Goal: Task Accomplishment & Management: Use online tool/utility

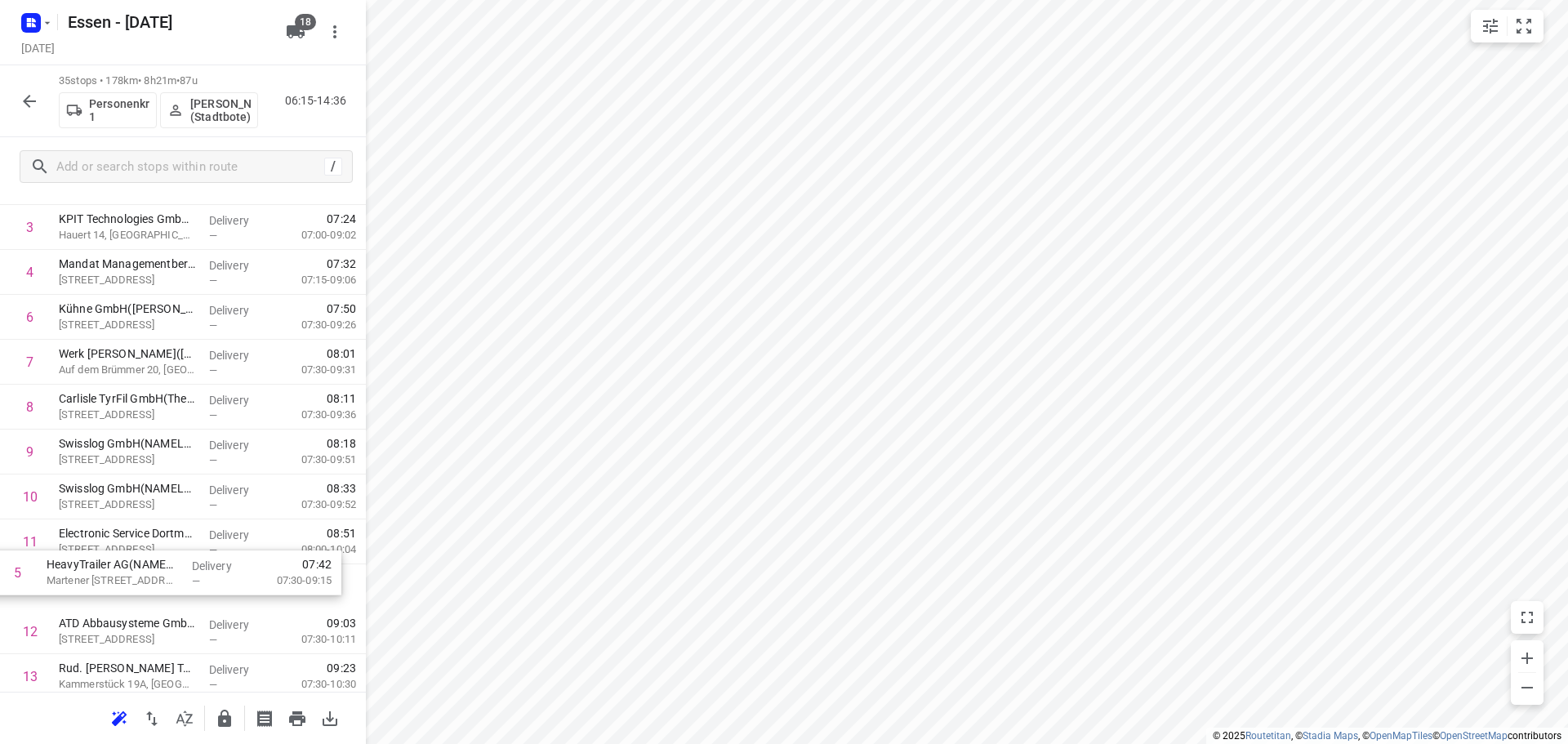
scroll to position [164, 0]
drag, startPoint x: 140, startPoint y: 400, endPoint x: 129, endPoint y: 550, distance: 150.4
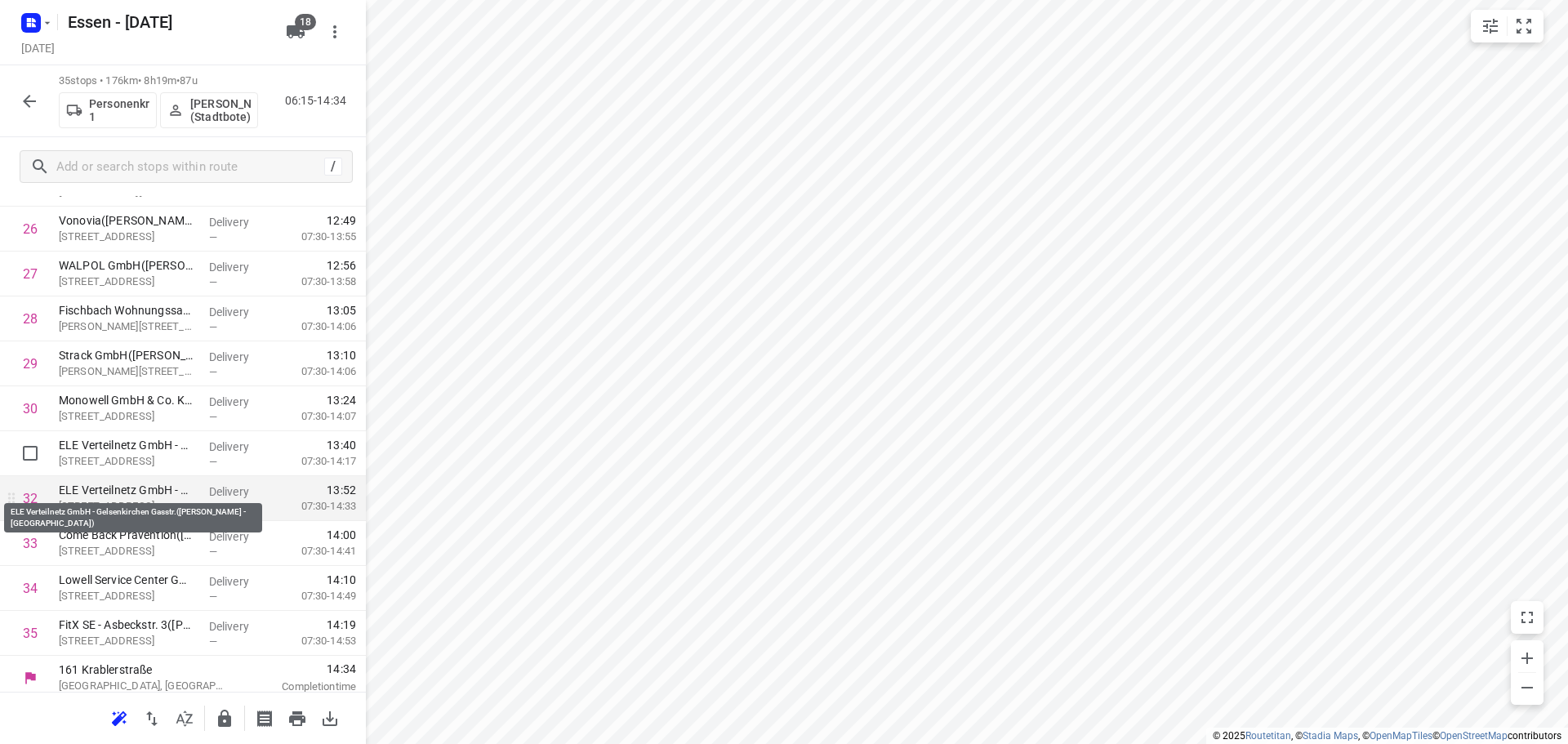
scroll to position [1202, 0]
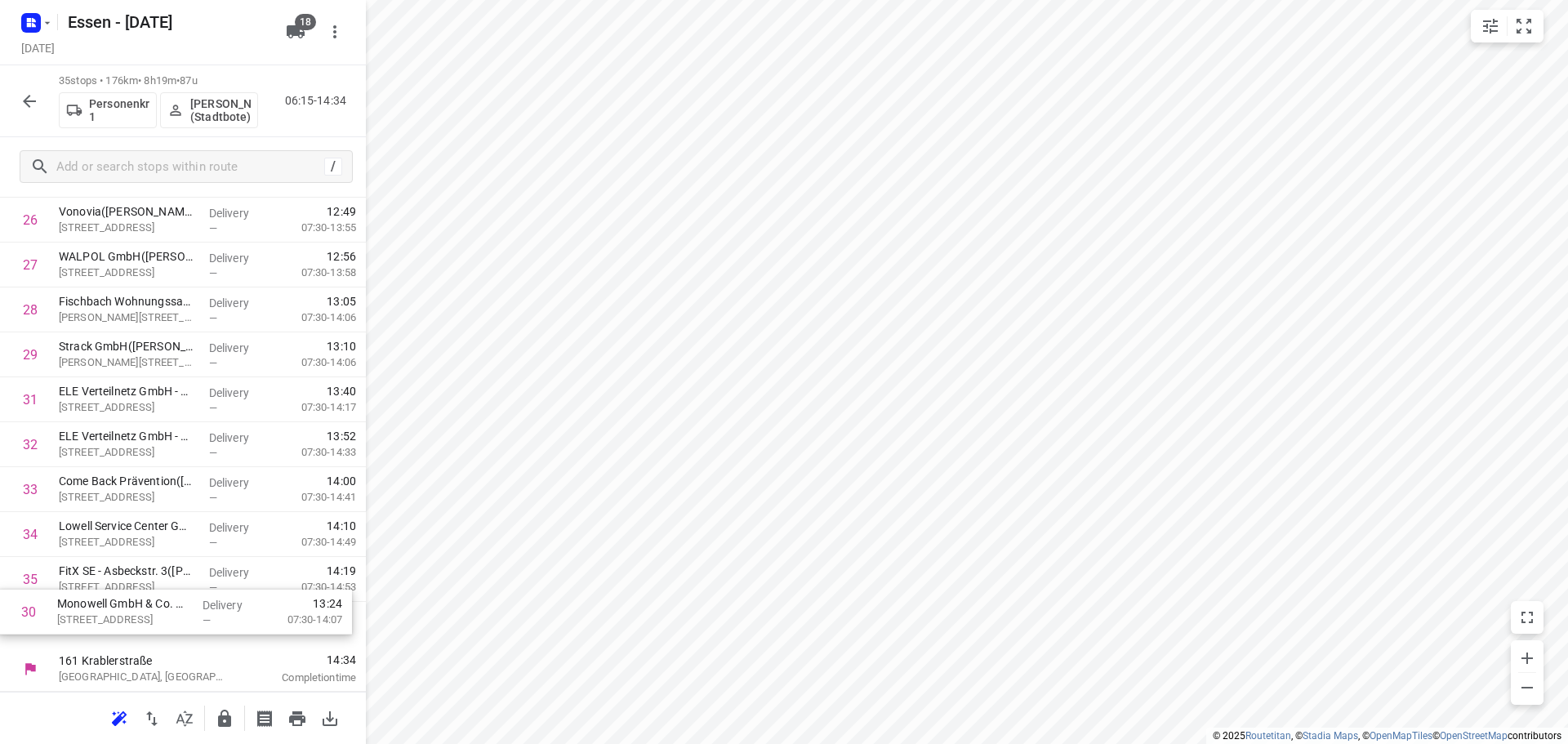
drag, startPoint x: 141, startPoint y: 407, endPoint x: 134, endPoint y: 633, distance: 226.1
click at [222, 723] on icon "button" at bounding box center [225, 718] width 13 height 17
click at [27, 100] on icon "button" at bounding box center [30, 101] width 20 height 20
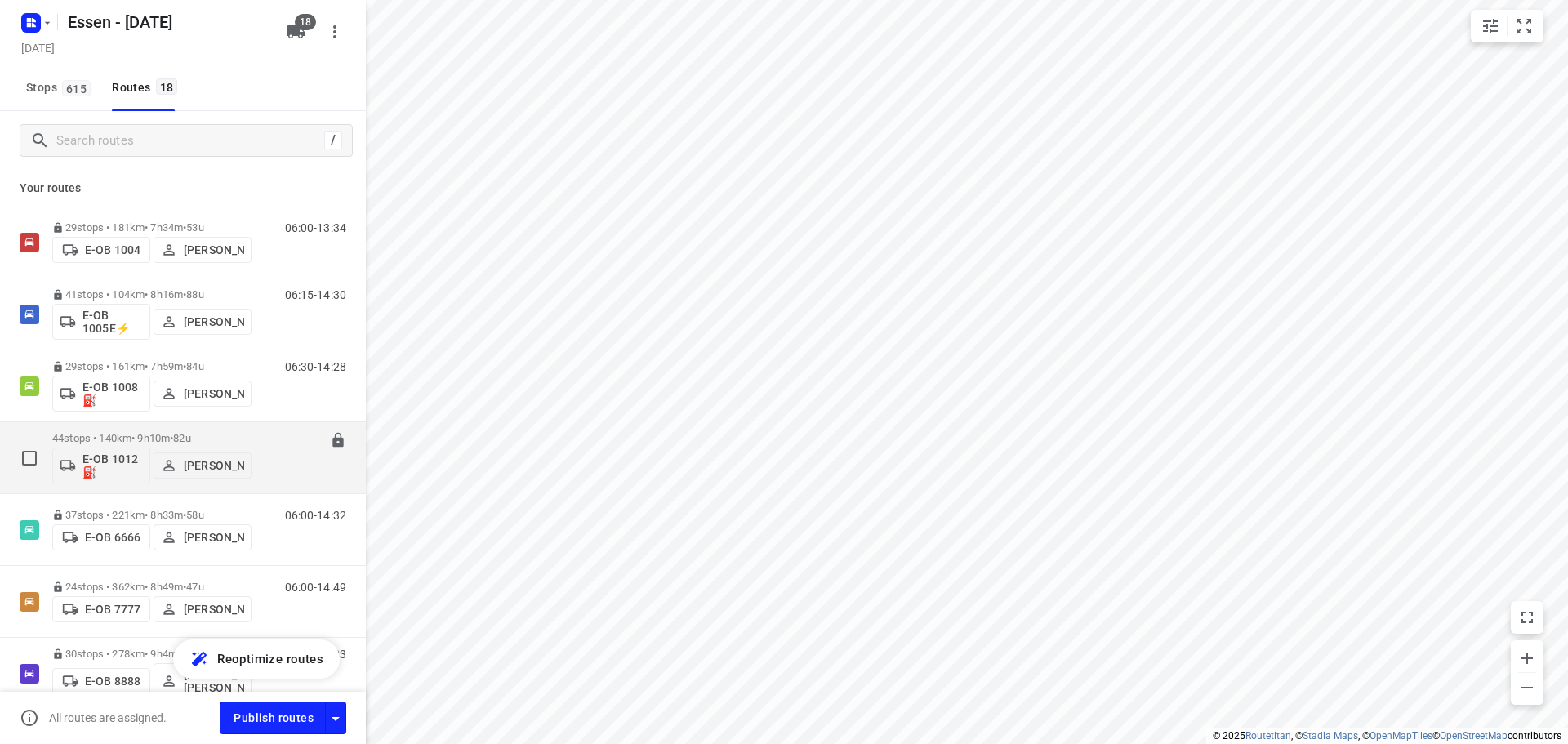
click at [152, 437] on p "44 stops • 140km • 9h10m • [DATE]" at bounding box center [152, 437] width 199 height 12
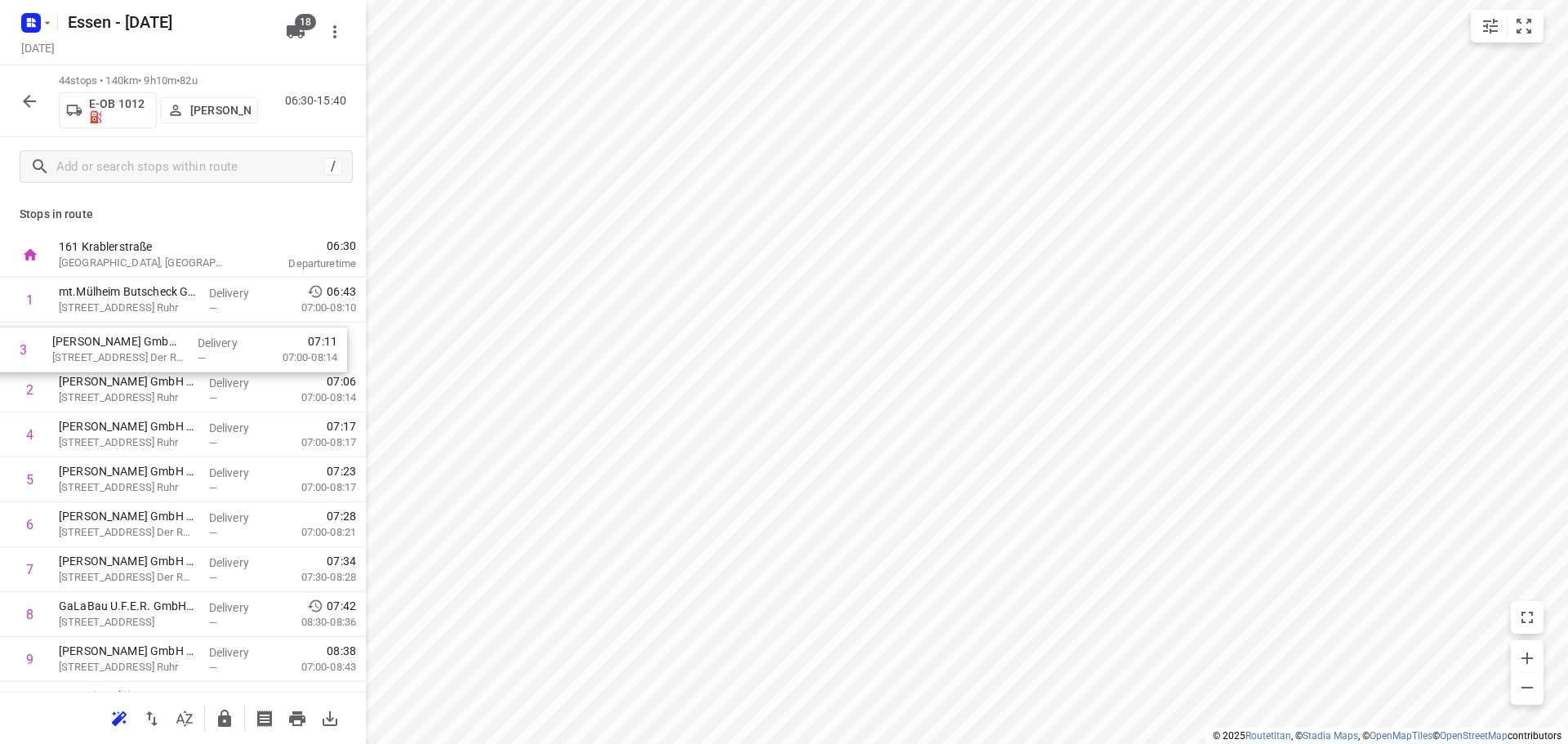
drag, startPoint x: 145, startPoint y: 396, endPoint x: 138, endPoint y: 351, distance: 45.5
drag, startPoint x: 123, startPoint y: 528, endPoint x: 136, endPoint y: 437, distance: 91.9
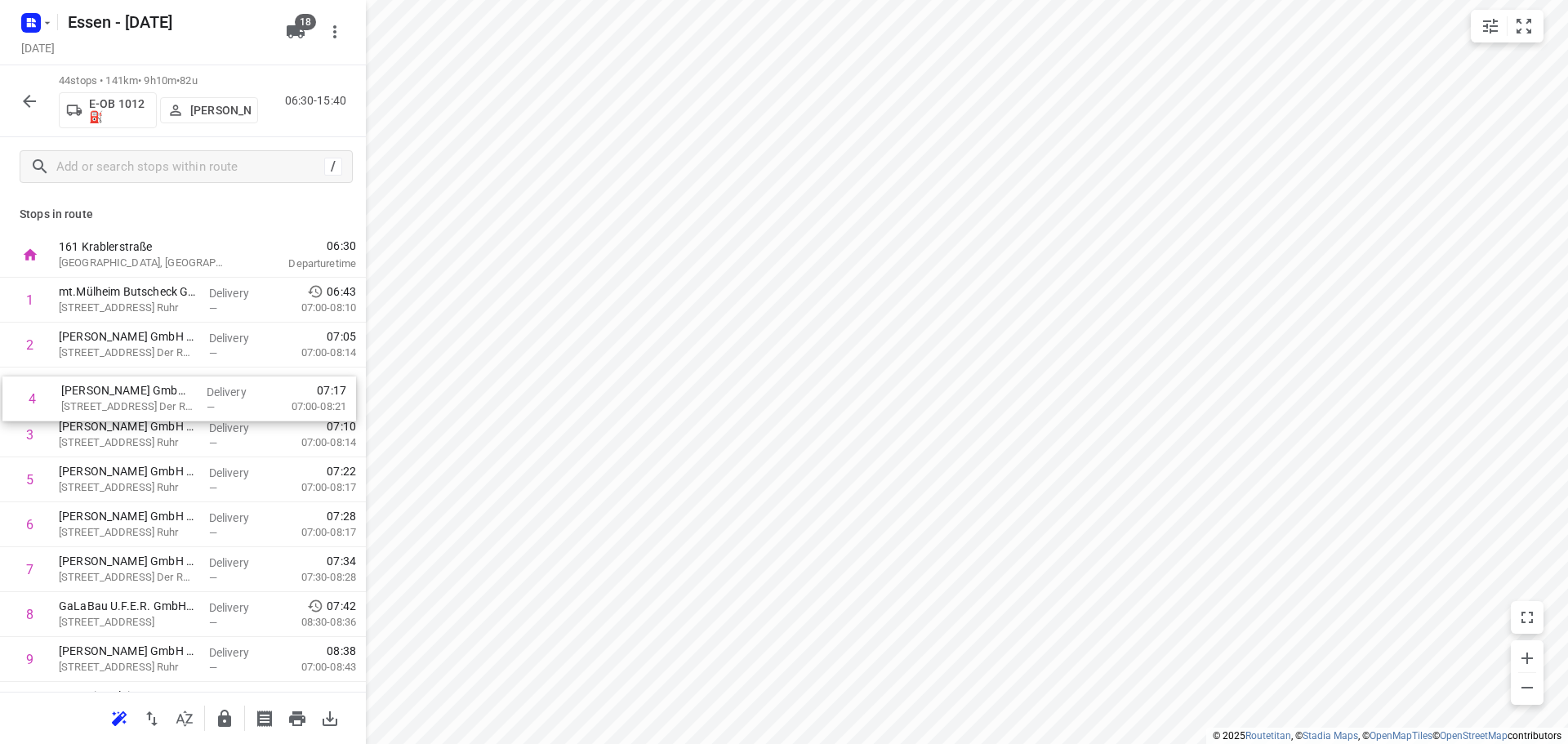
drag, startPoint x: 137, startPoint y: 436, endPoint x: 141, endPoint y: 396, distance: 40.2
drag, startPoint x: 127, startPoint y: 440, endPoint x: 127, endPoint y: 392, distance: 48.0
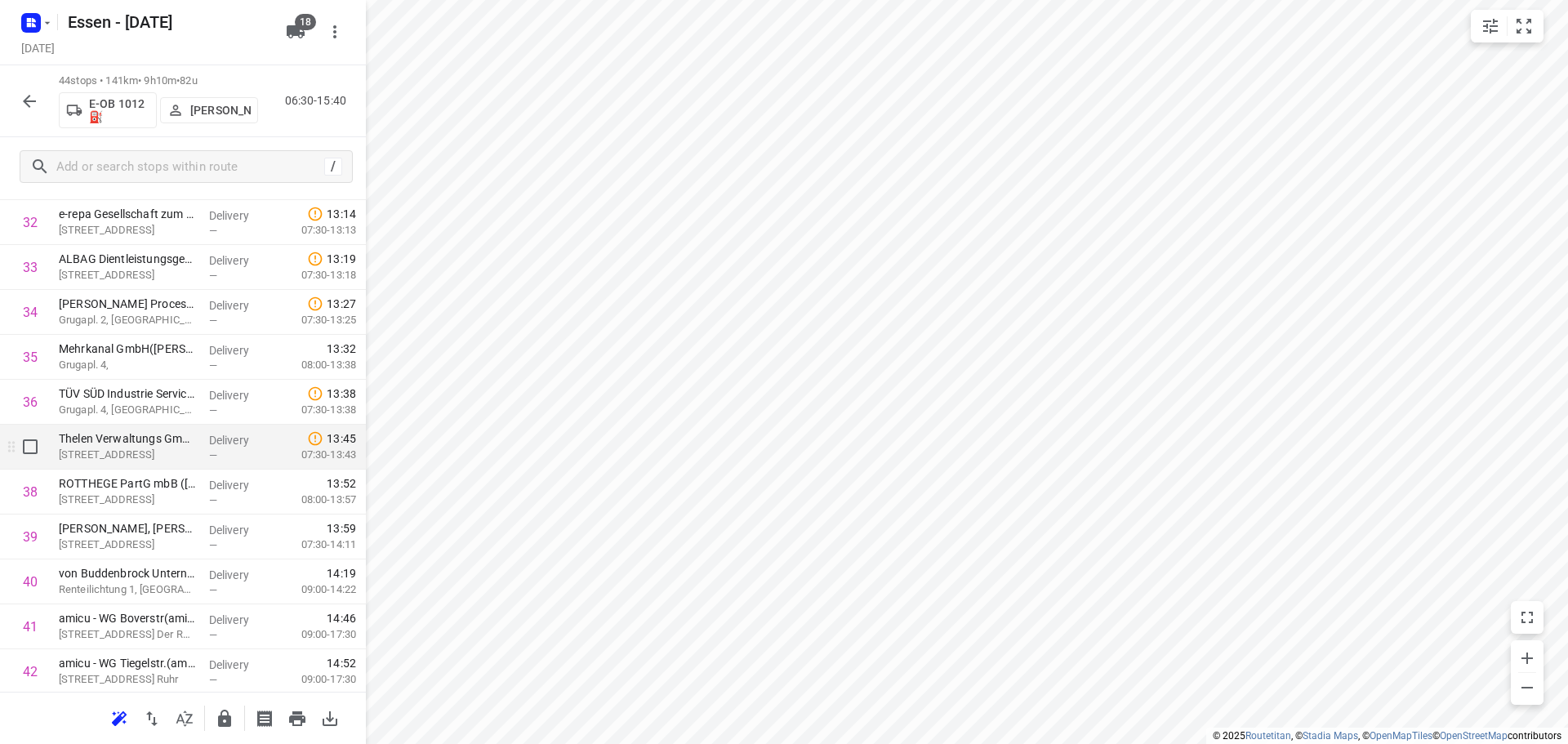
scroll to position [1606, 0]
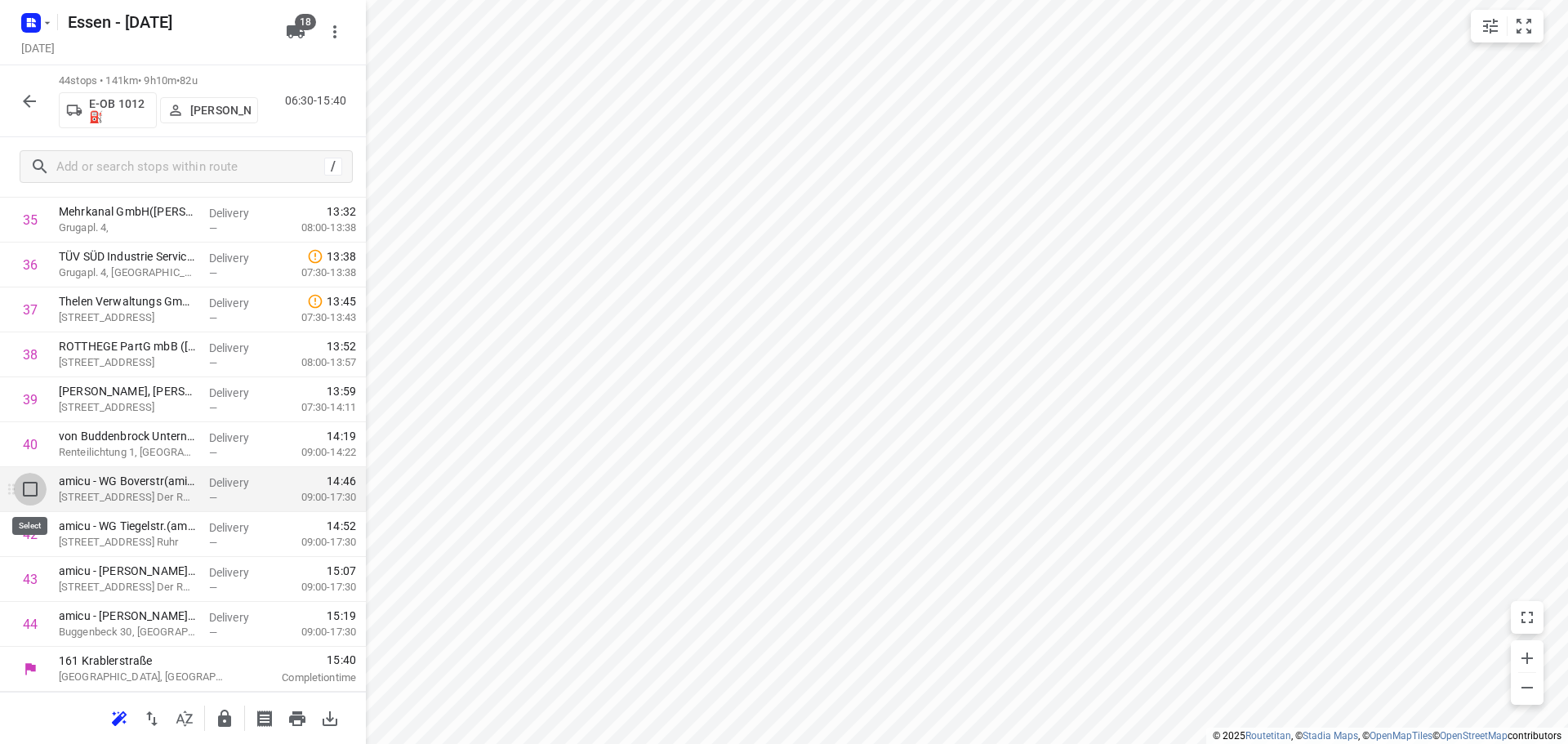
click at [27, 490] on input "checkbox" at bounding box center [31, 489] width 32 height 32
checkbox input "true"
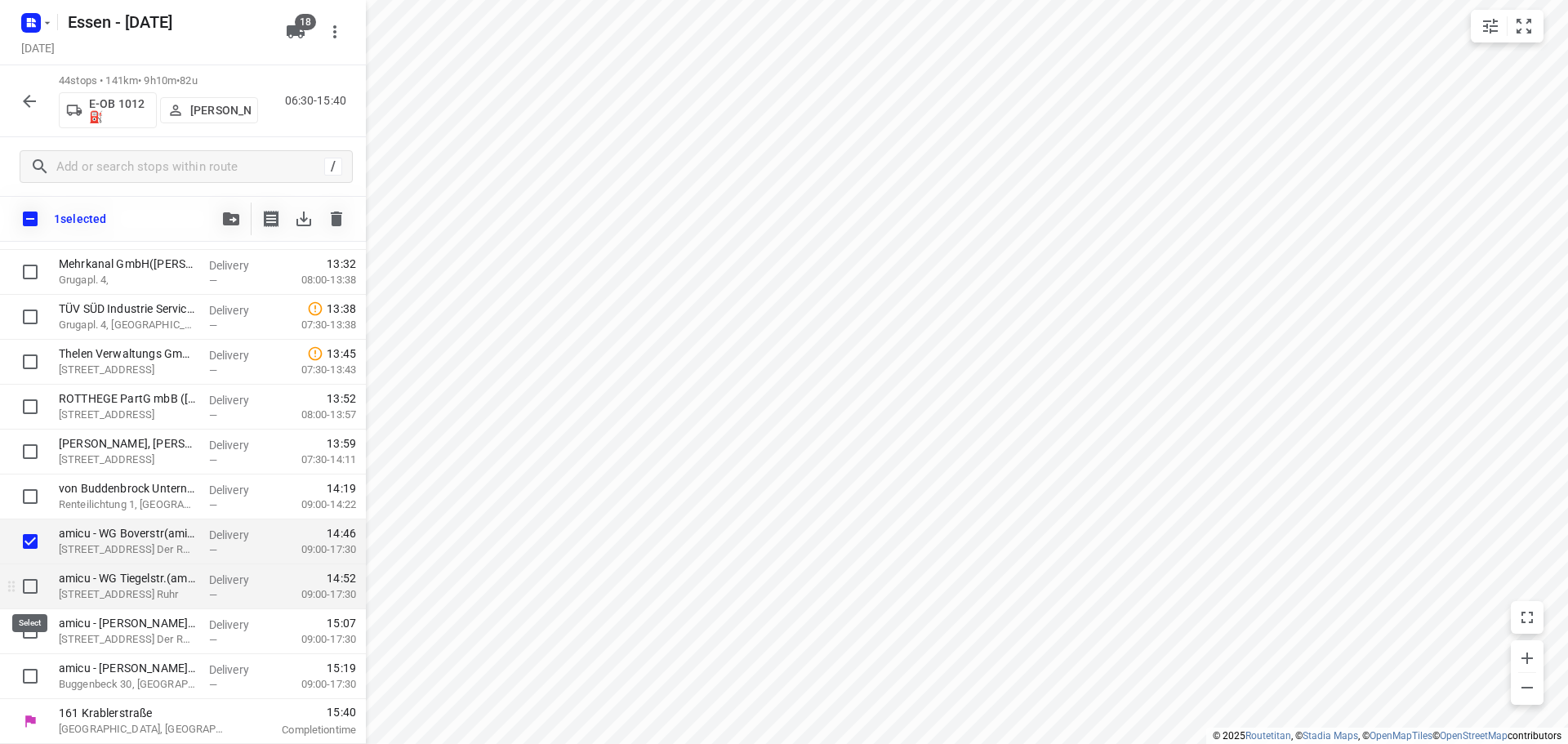
click at [34, 584] on input "checkbox" at bounding box center [31, 586] width 32 height 32
checkbox input "true"
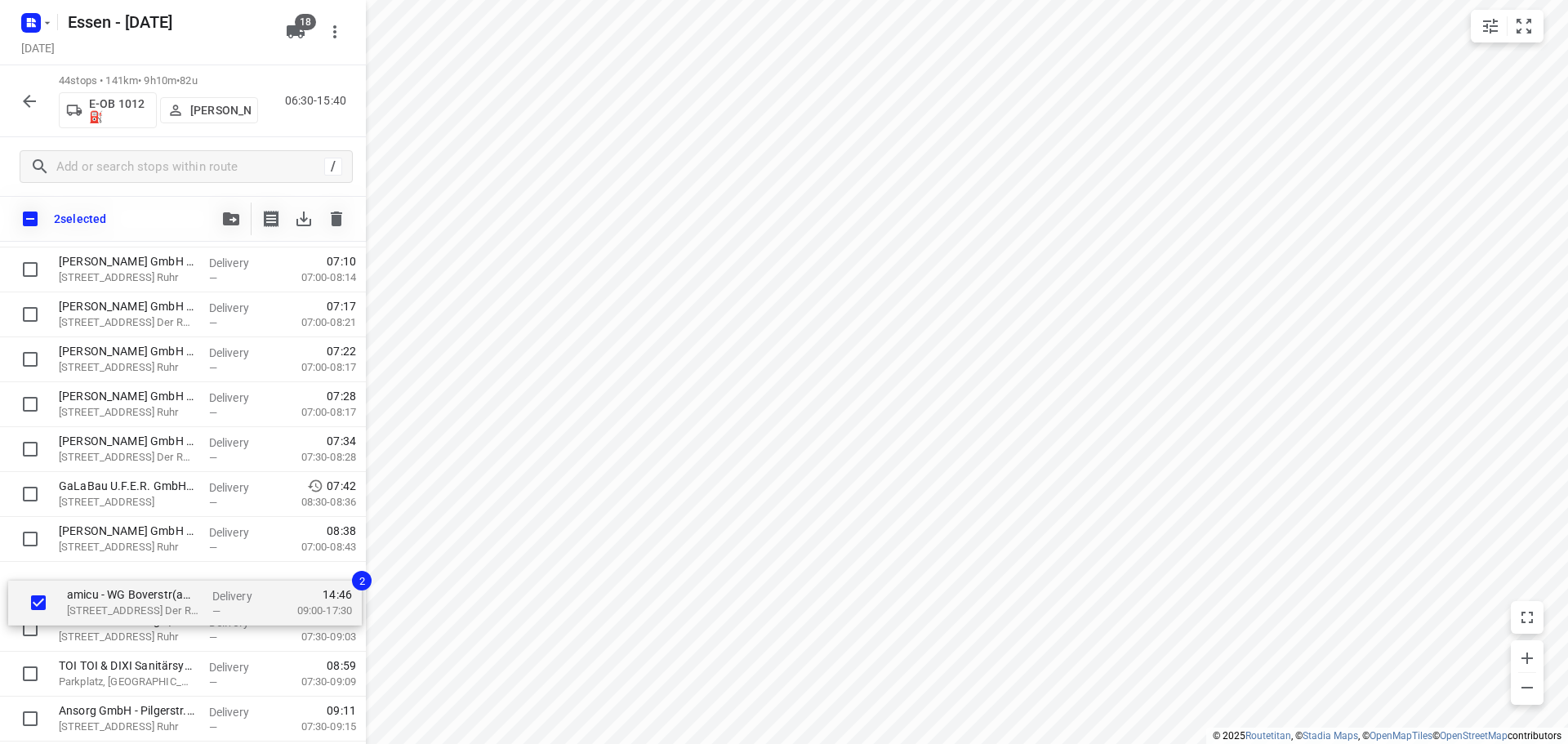
scroll to position [168, 0]
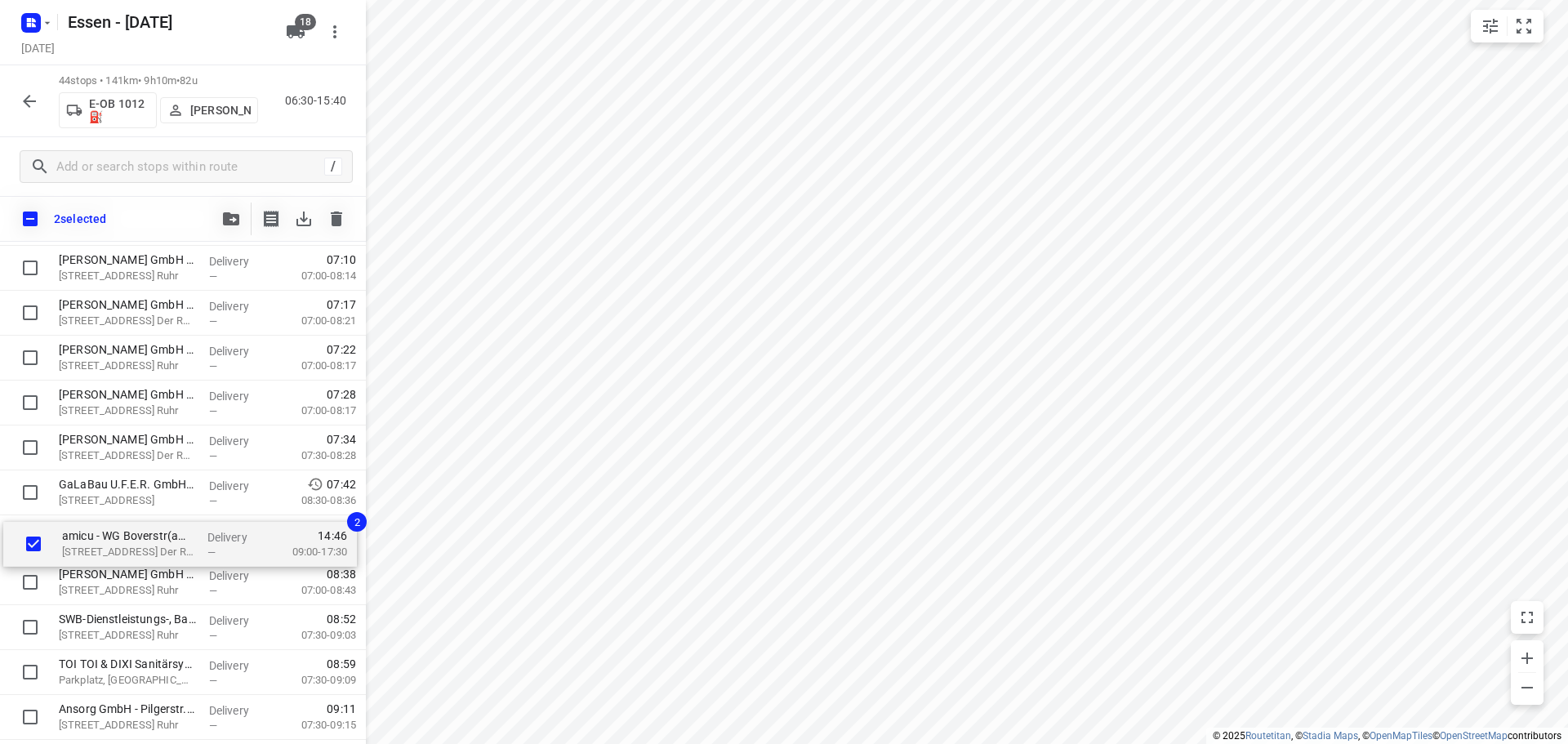
drag, startPoint x: 122, startPoint y: 550, endPoint x: 136, endPoint y: 547, distance: 14.3
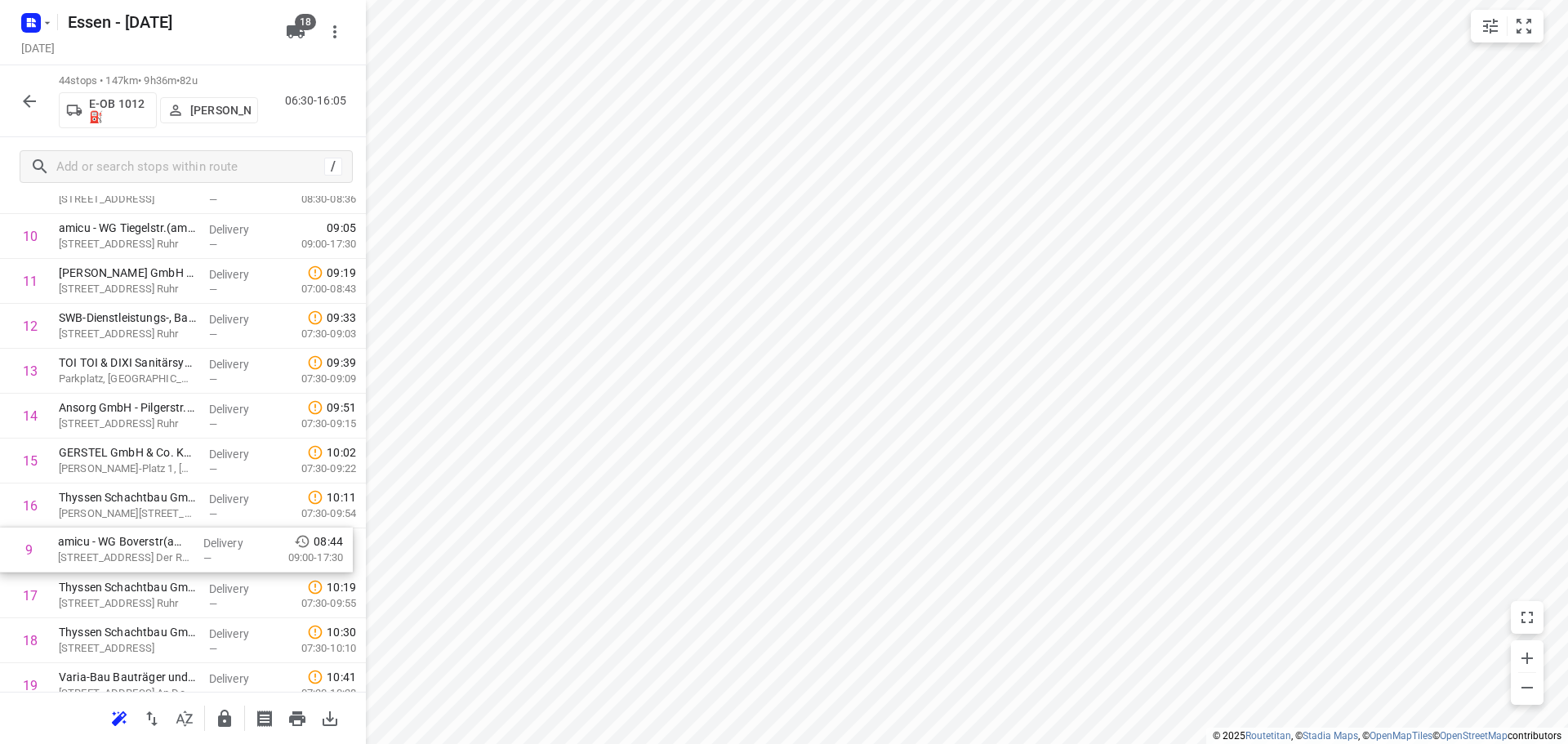
scroll to position [423, 0]
drag, startPoint x: 105, startPoint y: 499, endPoint x: 112, endPoint y: 437, distance: 62.4
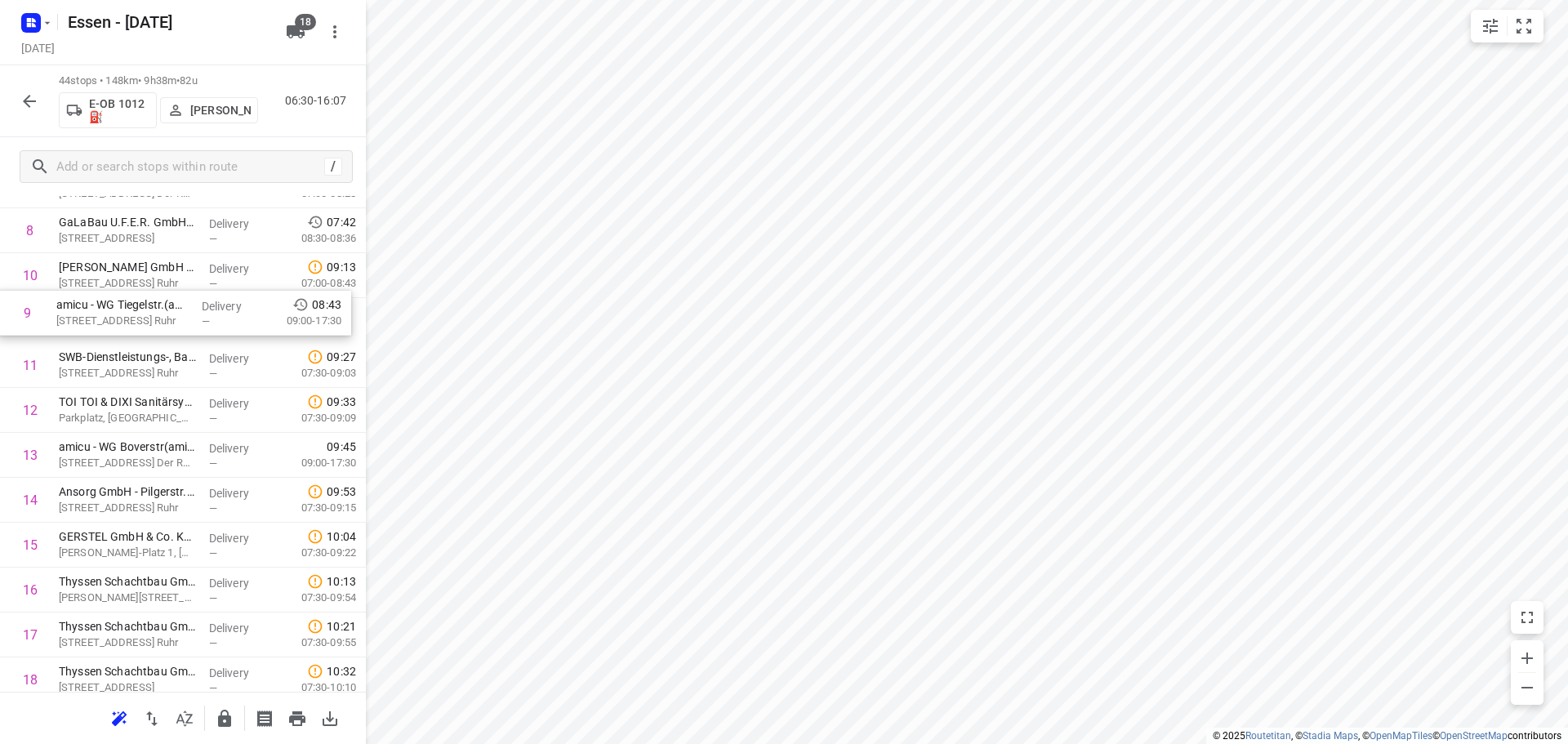
scroll to position [383, 0]
drag, startPoint x: 116, startPoint y: 243, endPoint x: 117, endPoint y: 465, distance: 222.0
drag, startPoint x: 92, startPoint y: 465, endPoint x: 98, endPoint y: 414, distance: 51.4
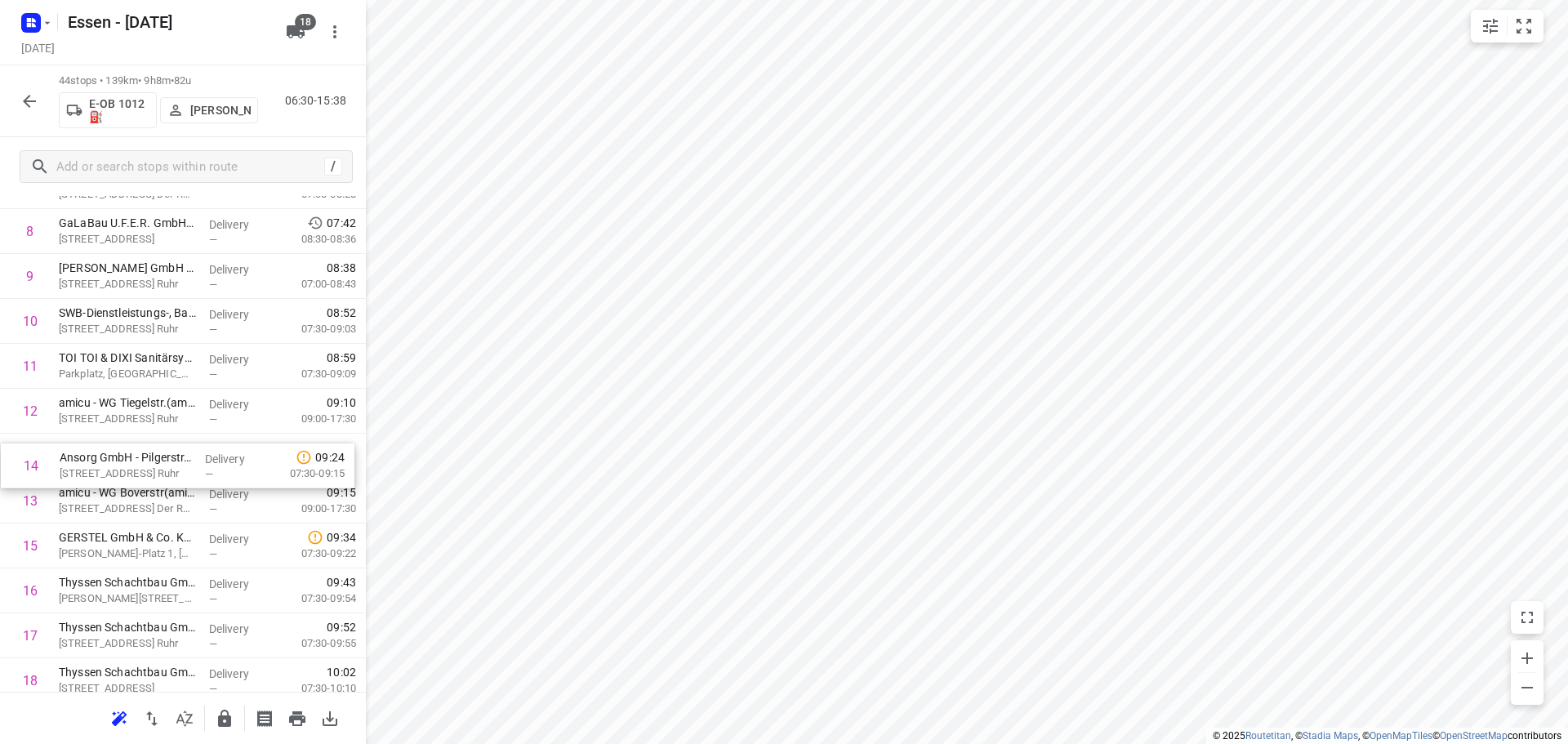
drag, startPoint x: 112, startPoint y: 497, endPoint x: 114, endPoint y: 458, distance: 39.1
drag, startPoint x: 89, startPoint y: 503, endPoint x: 99, endPoint y: 454, distance: 50.0
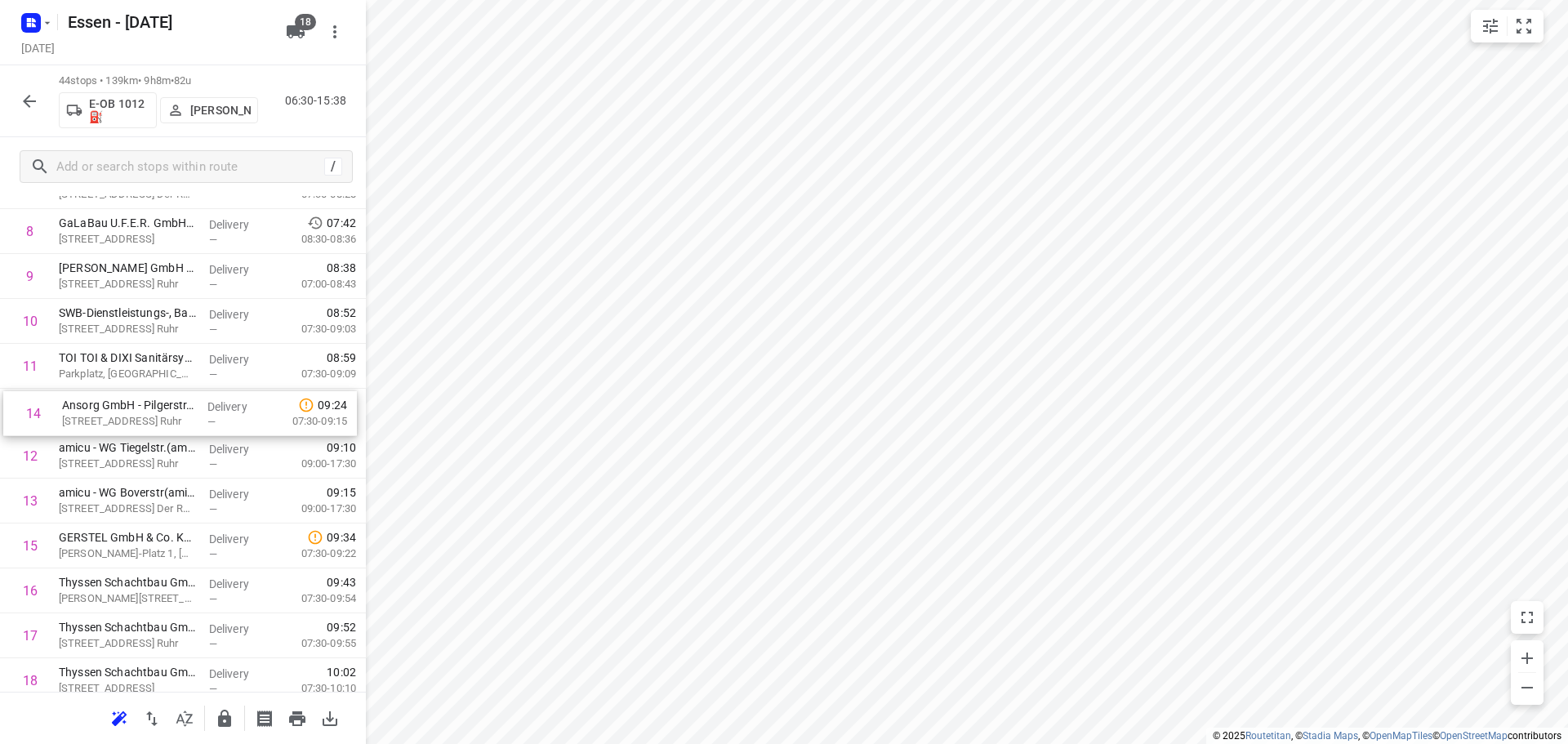
drag, startPoint x: 102, startPoint y: 498, endPoint x: 106, endPoint y: 407, distance: 91.1
drag, startPoint x: 81, startPoint y: 499, endPoint x: 91, endPoint y: 451, distance: 49.0
drag, startPoint x: 101, startPoint y: 502, endPoint x: 112, endPoint y: 413, distance: 89.7
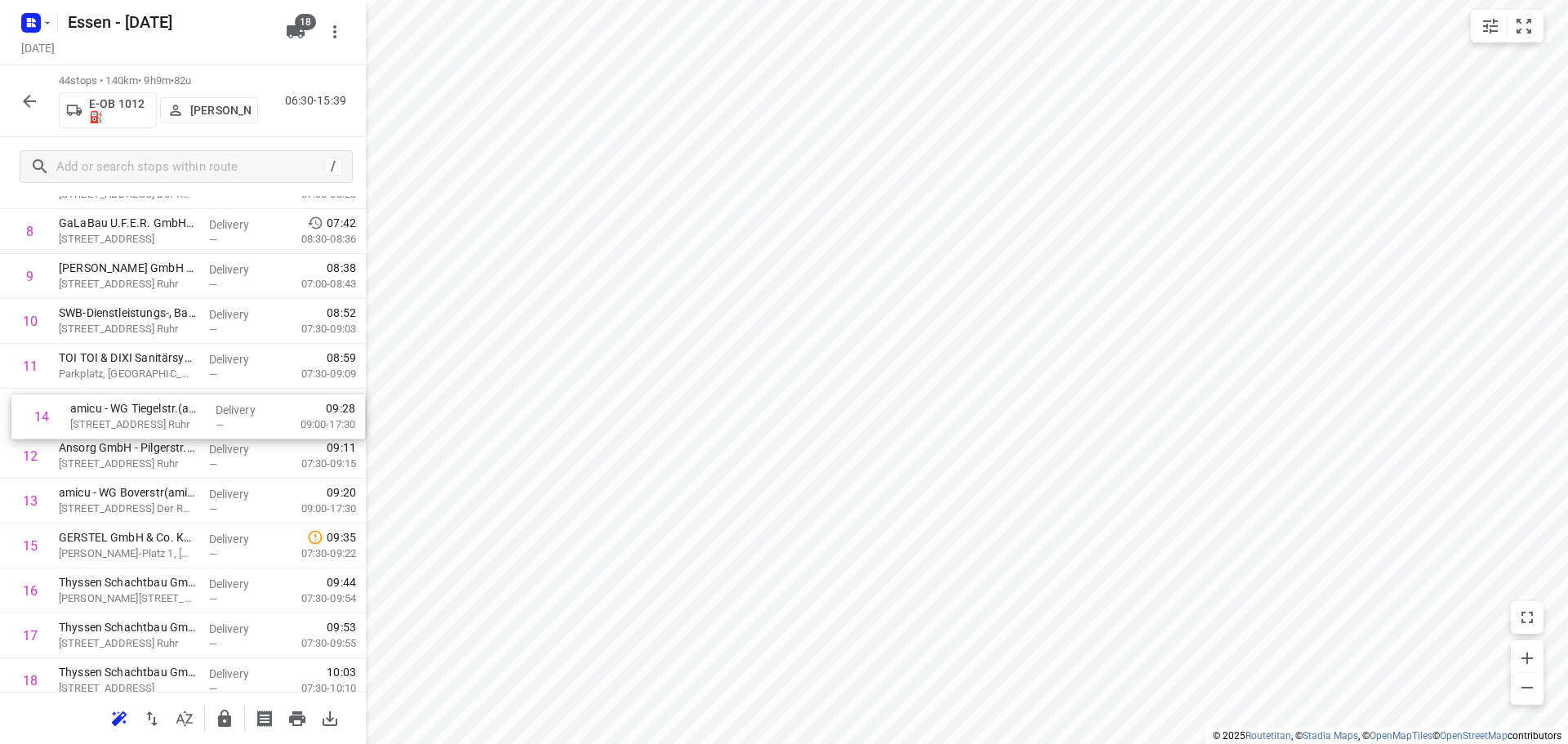
drag, startPoint x: 99, startPoint y: 505, endPoint x: 103, endPoint y: 454, distance: 51.2
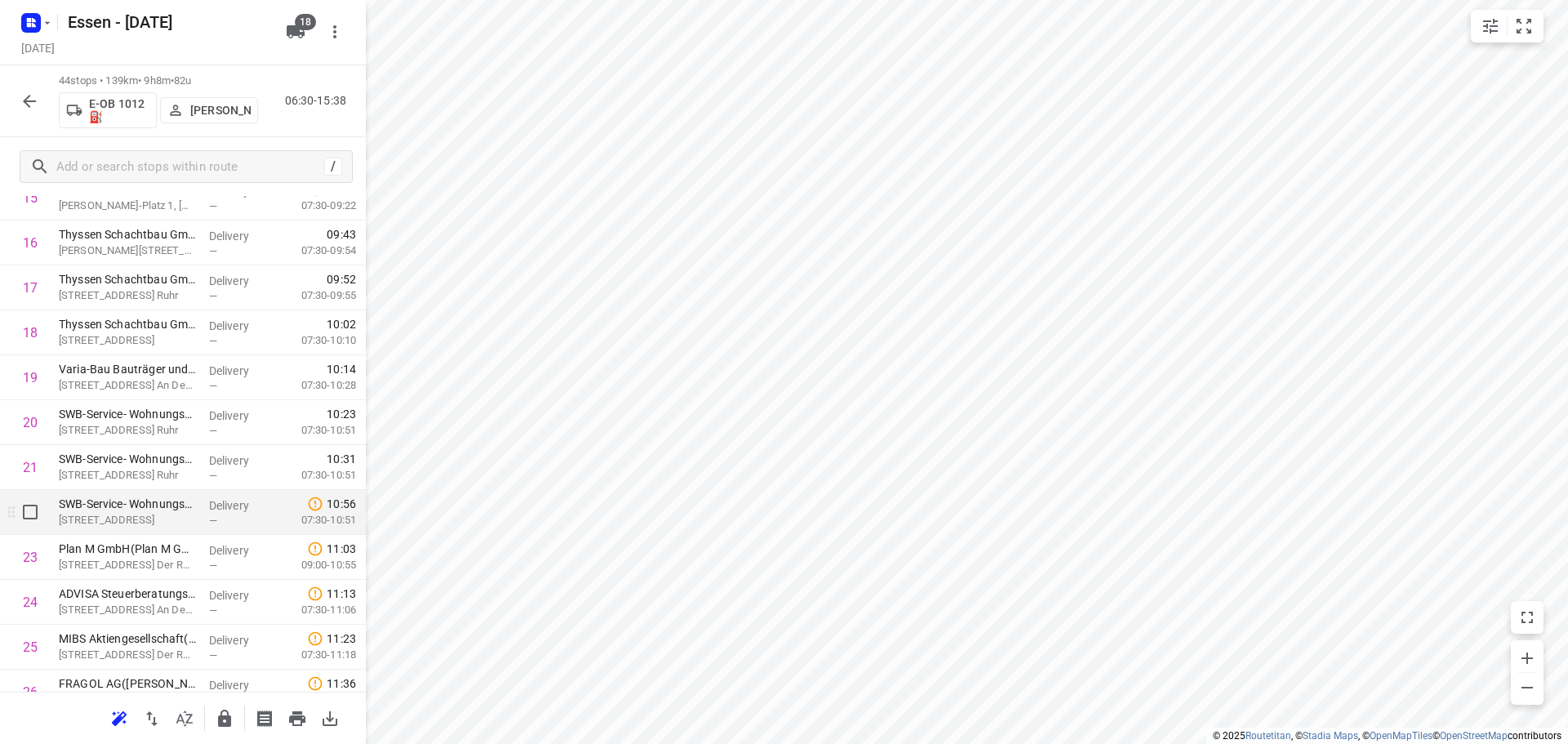
scroll to position [791, 0]
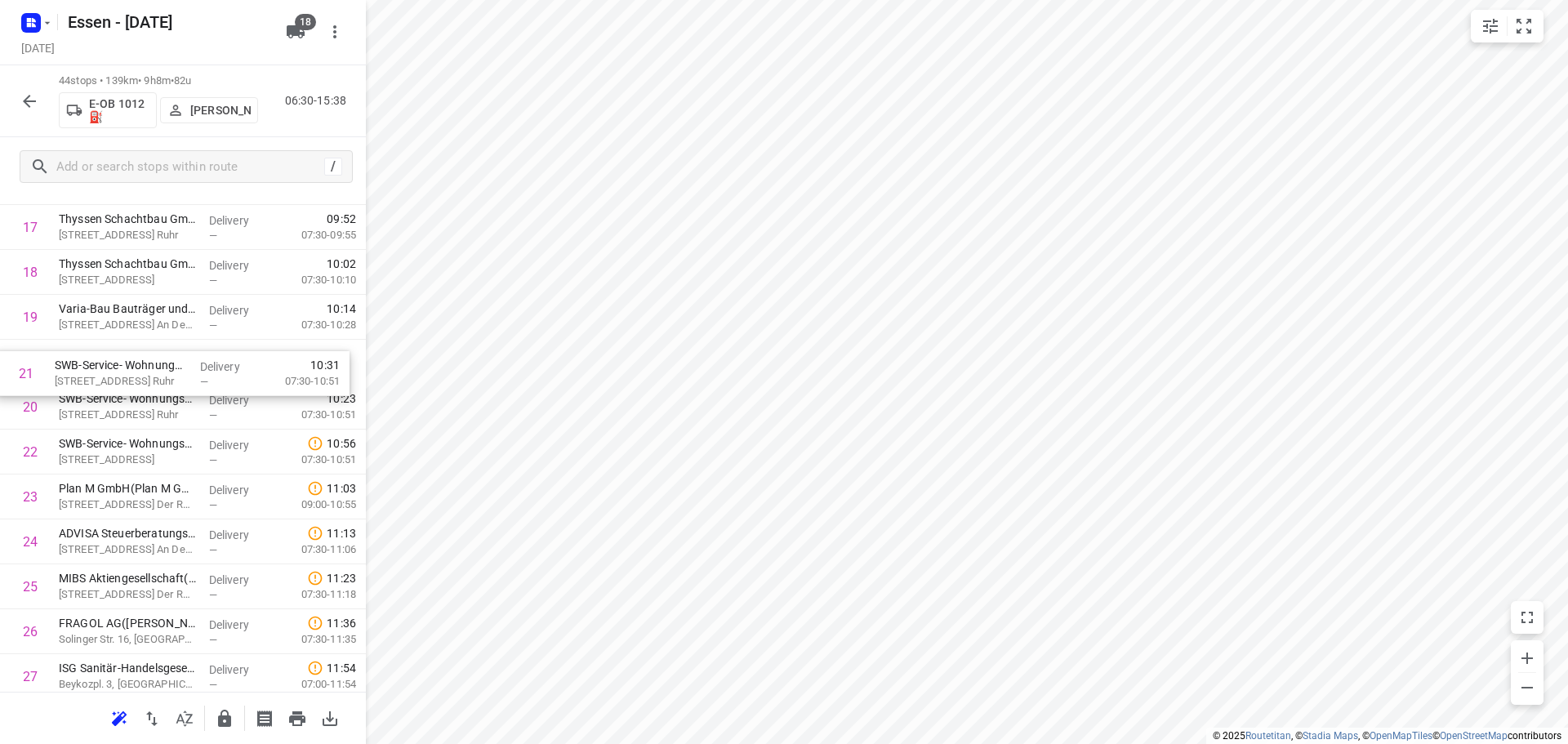
drag, startPoint x: 171, startPoint y: 412, endPoint x: 163, endPoint y: 370, distance: 42.8
click at [163, 370] on div "1 mt.Mülheim Butscheck GmbH([PERSON_NAME]) [STREET_ADDRESS] An Der Ruhr Deliver…" at bounding box center [183, 474] width 366 height 1976
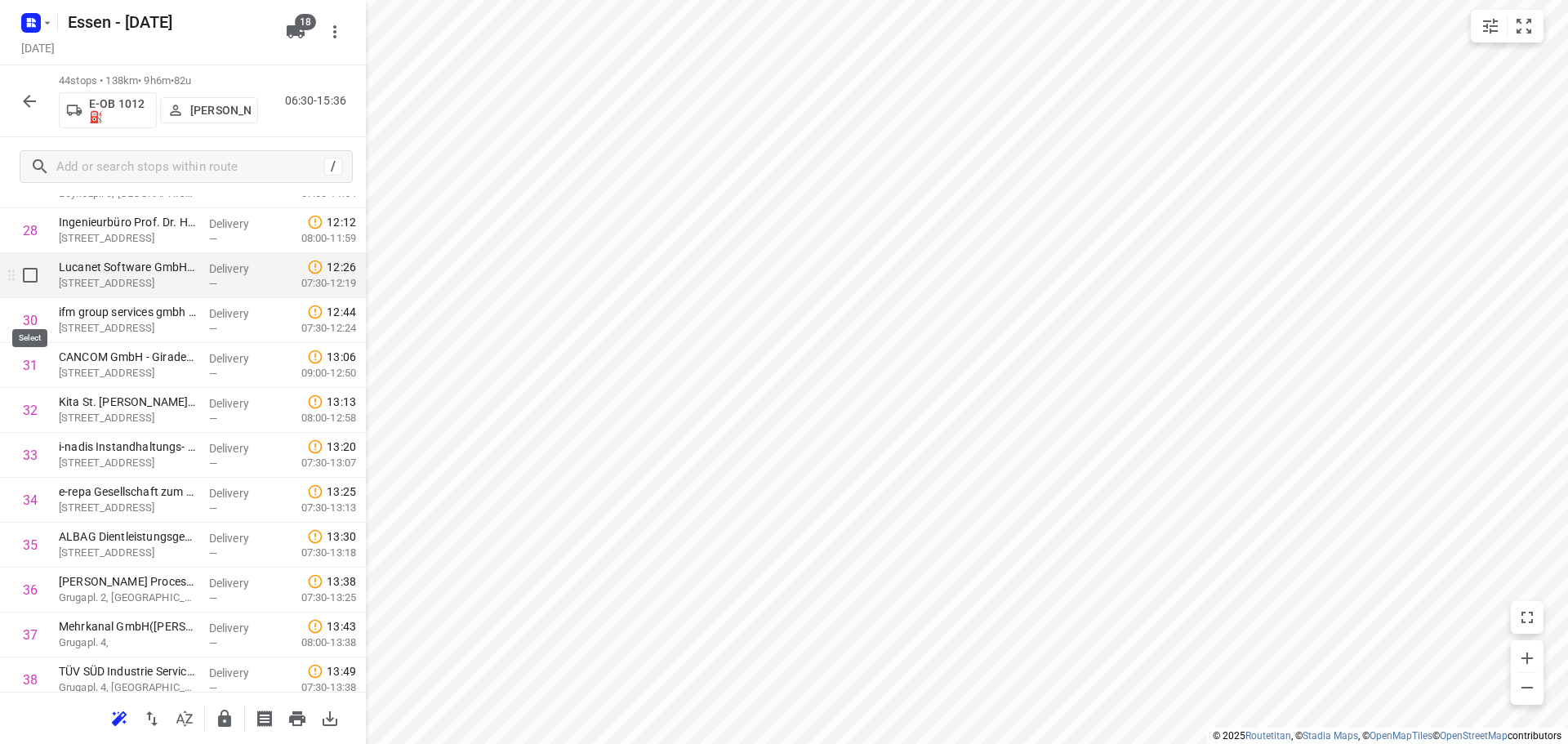
scroll to position [1256, 0]
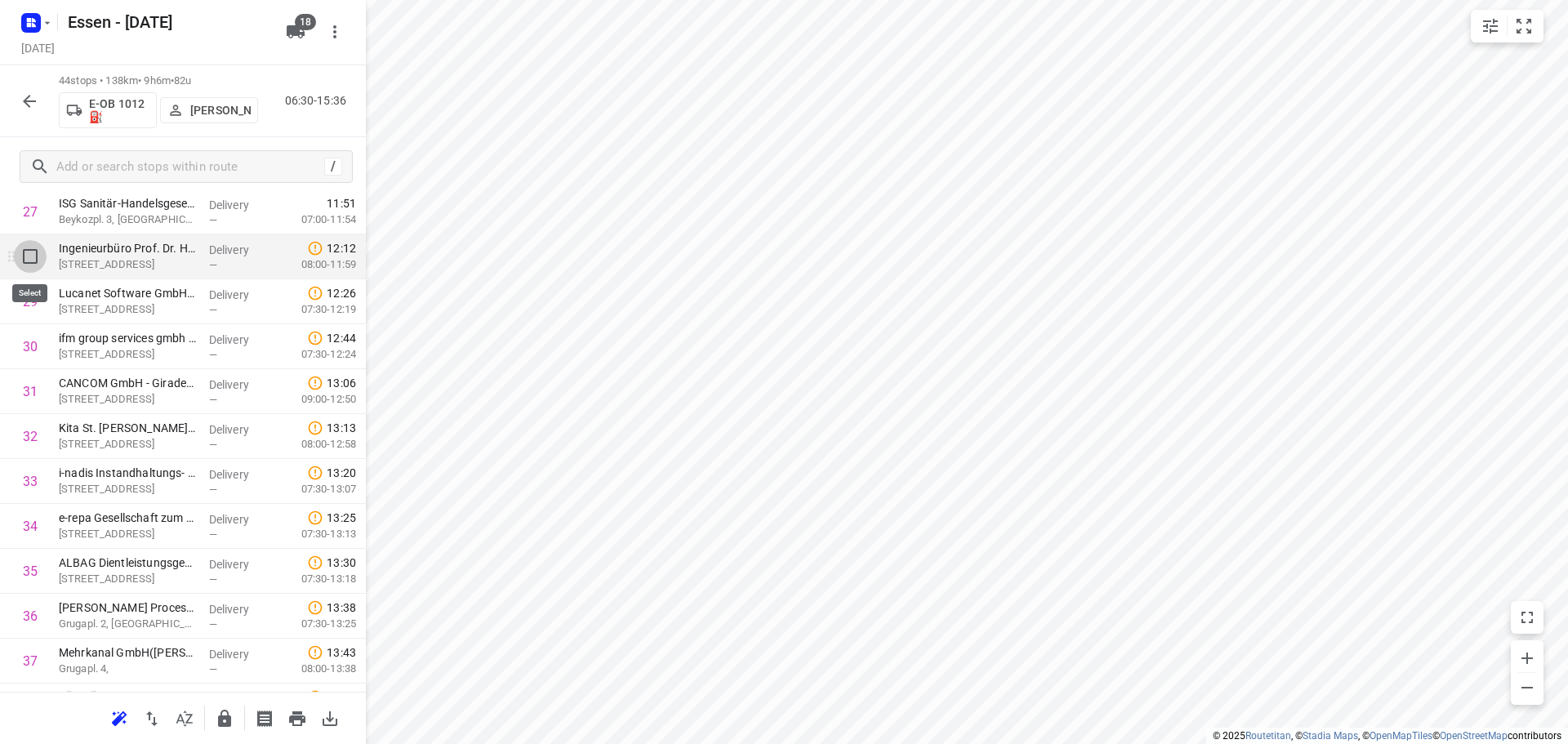
click at [30, 258] on input "checkbox" at bounding box center [31, 256] width 32 height 32
checkbox input "true"
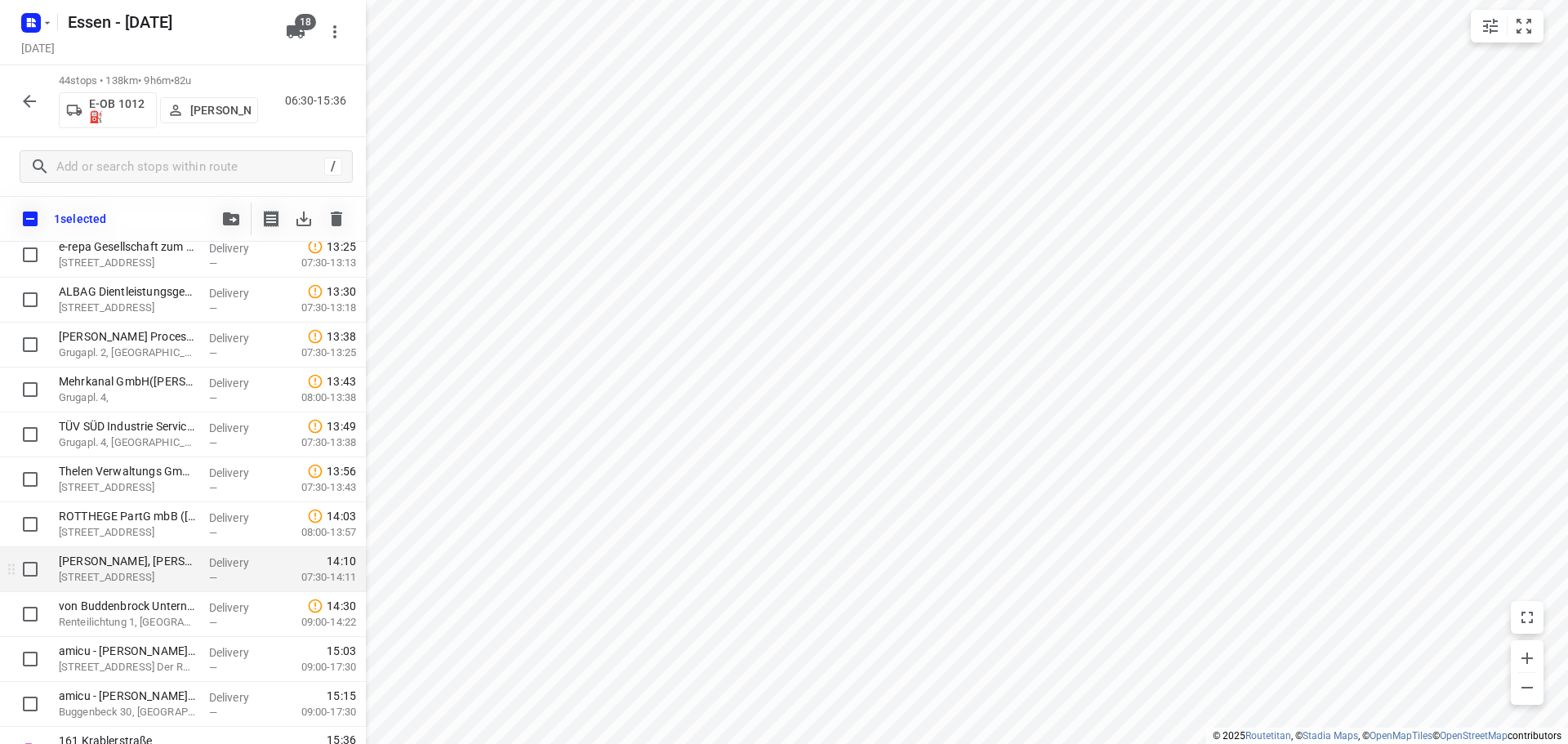
scroll to position [1600, 0]
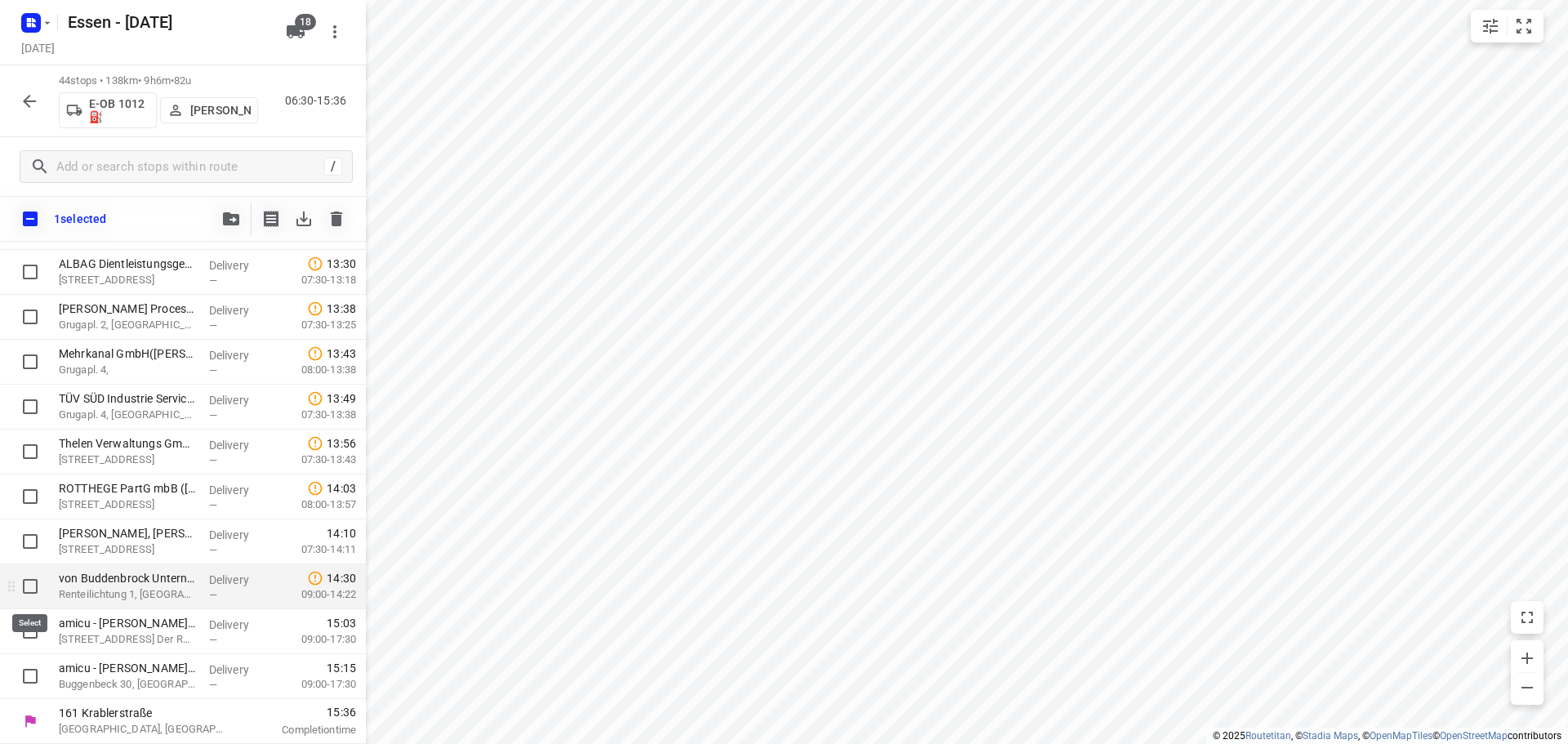
click at [28, 591] on input "checkbox" at bounding box center [31, 586] width 32 height 32
checkbox input "true"
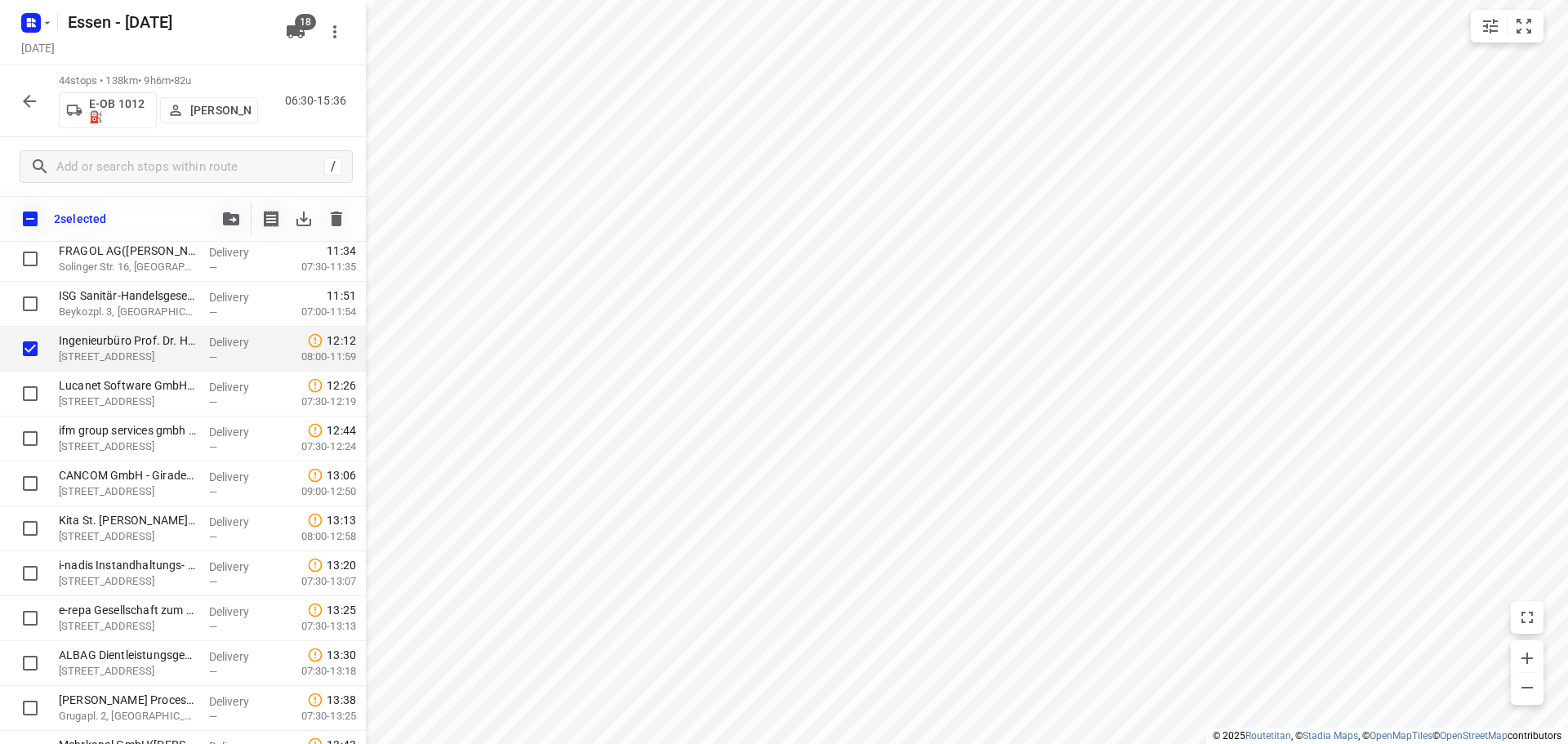
scroll to position [1192, 0]
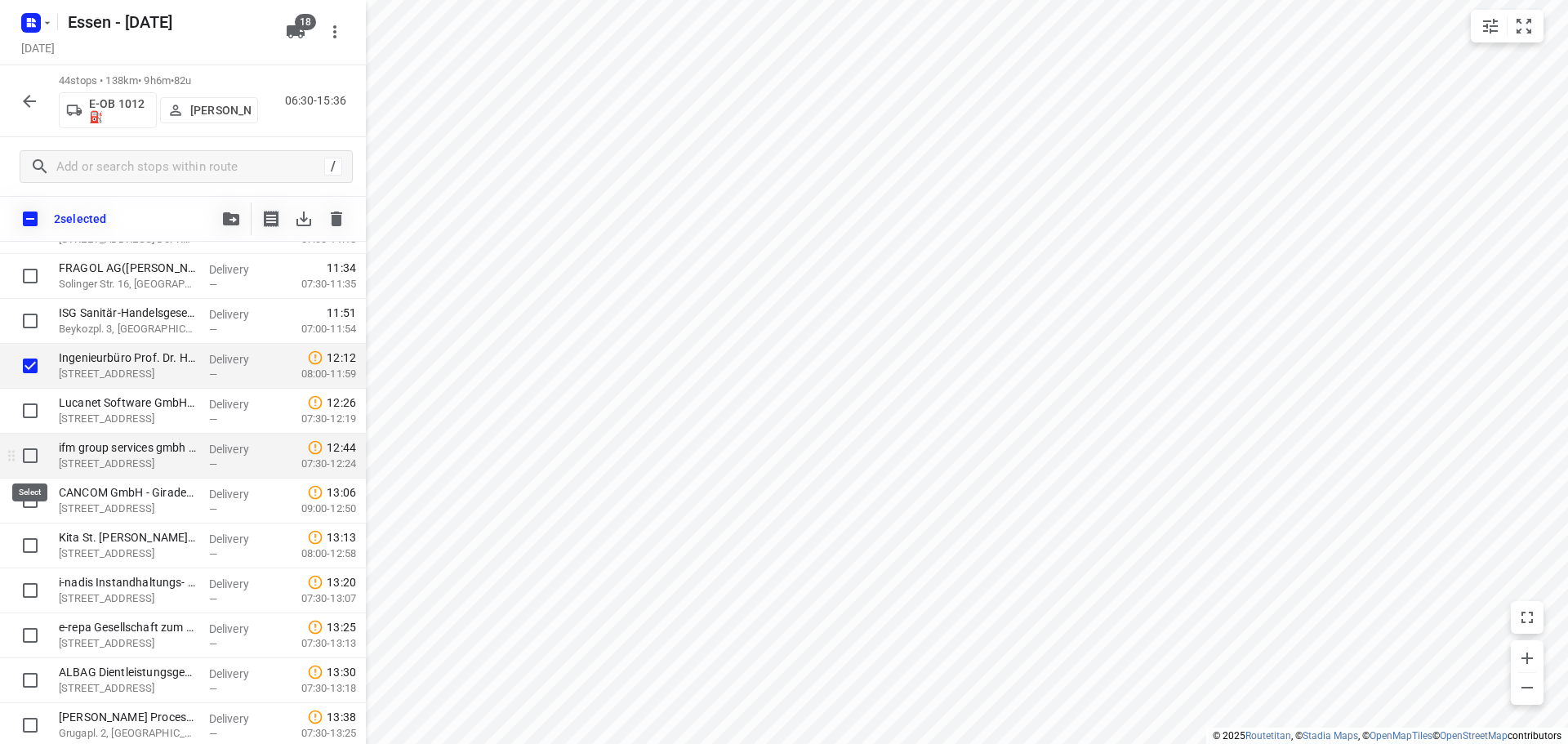
click at [27, 458] on input "checkbox" at bounding box center [31, 455] width 32 height 32
checkbox input "true"
click at [229, 220] on icon "button" at bounding box center [231, 219] width 16 height 13
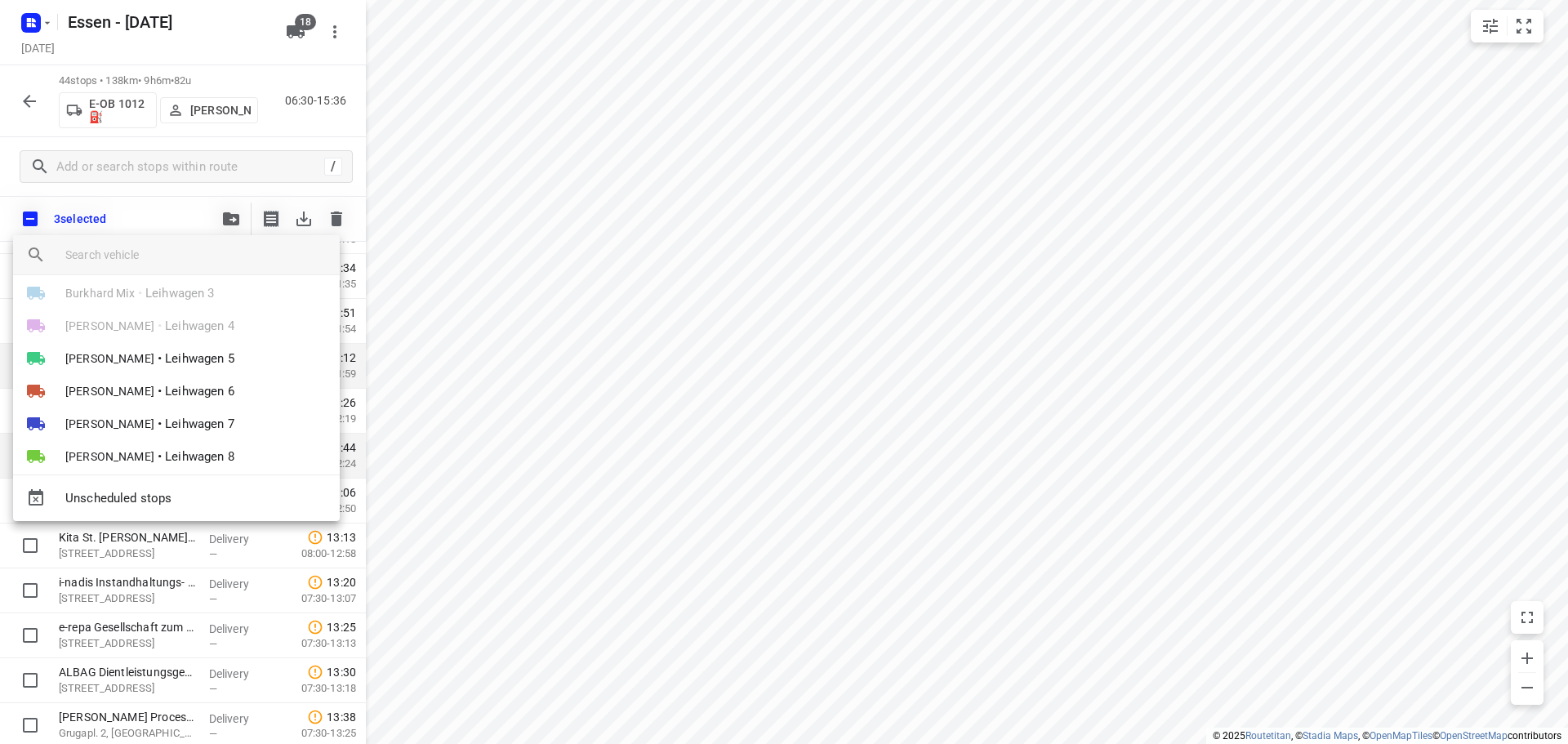
scroll to position [327, 0]
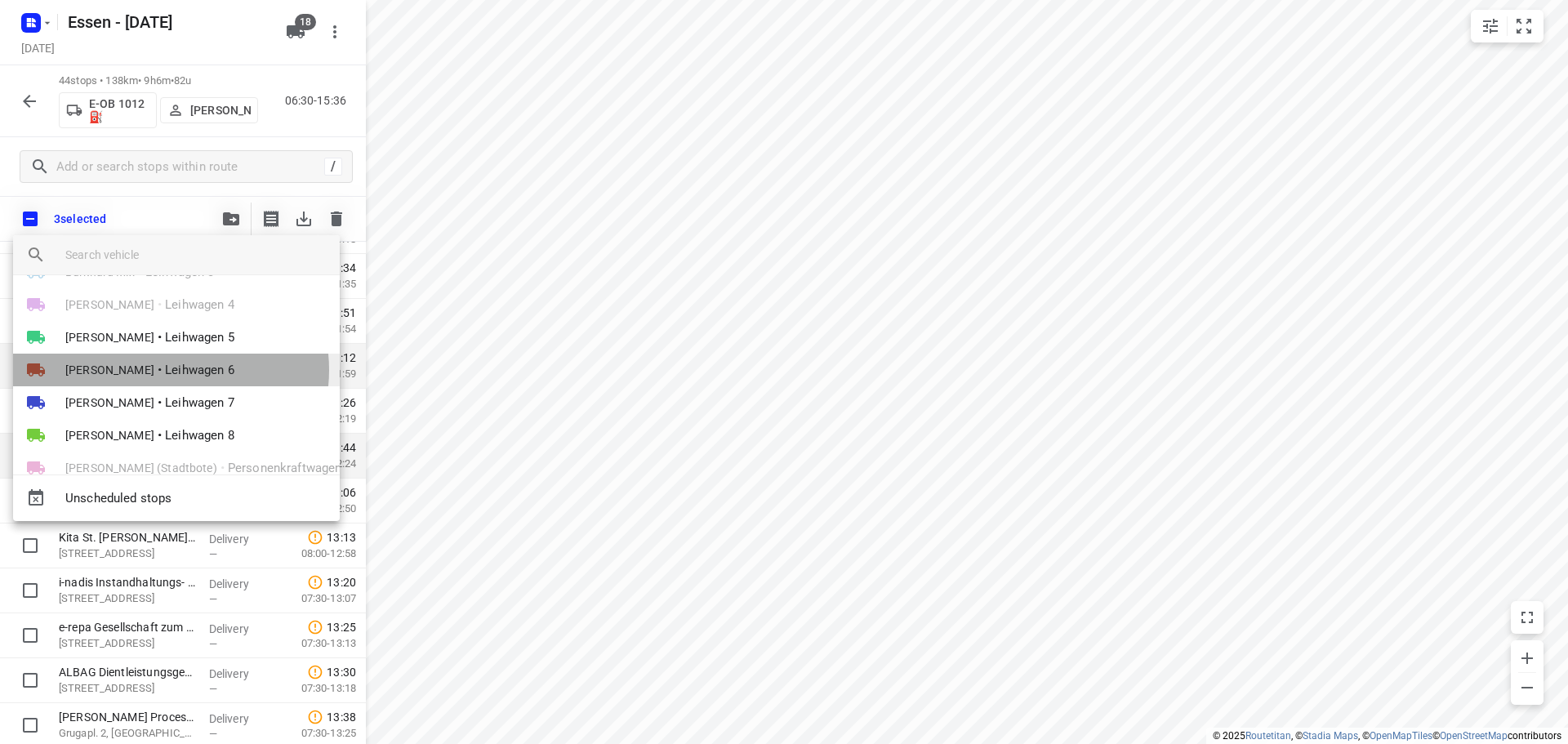
click at [154, 370] on span "[PERSON_NAME]" at bounding box center [110, 370] width 89 height 16
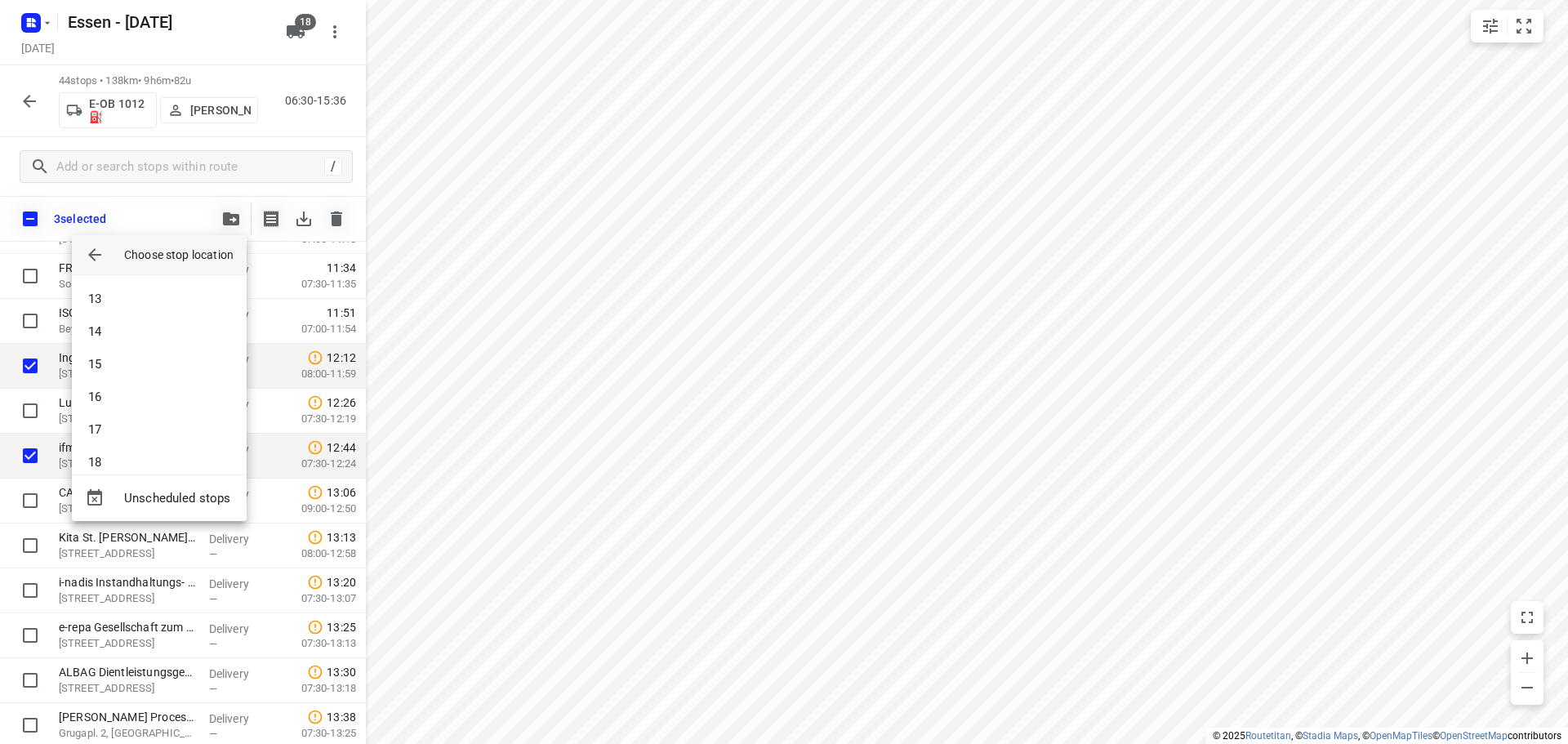
scroll to position [490, 0]
click at [115, 389] on li "19" at bounding box center [158, 395] width 174 height 32
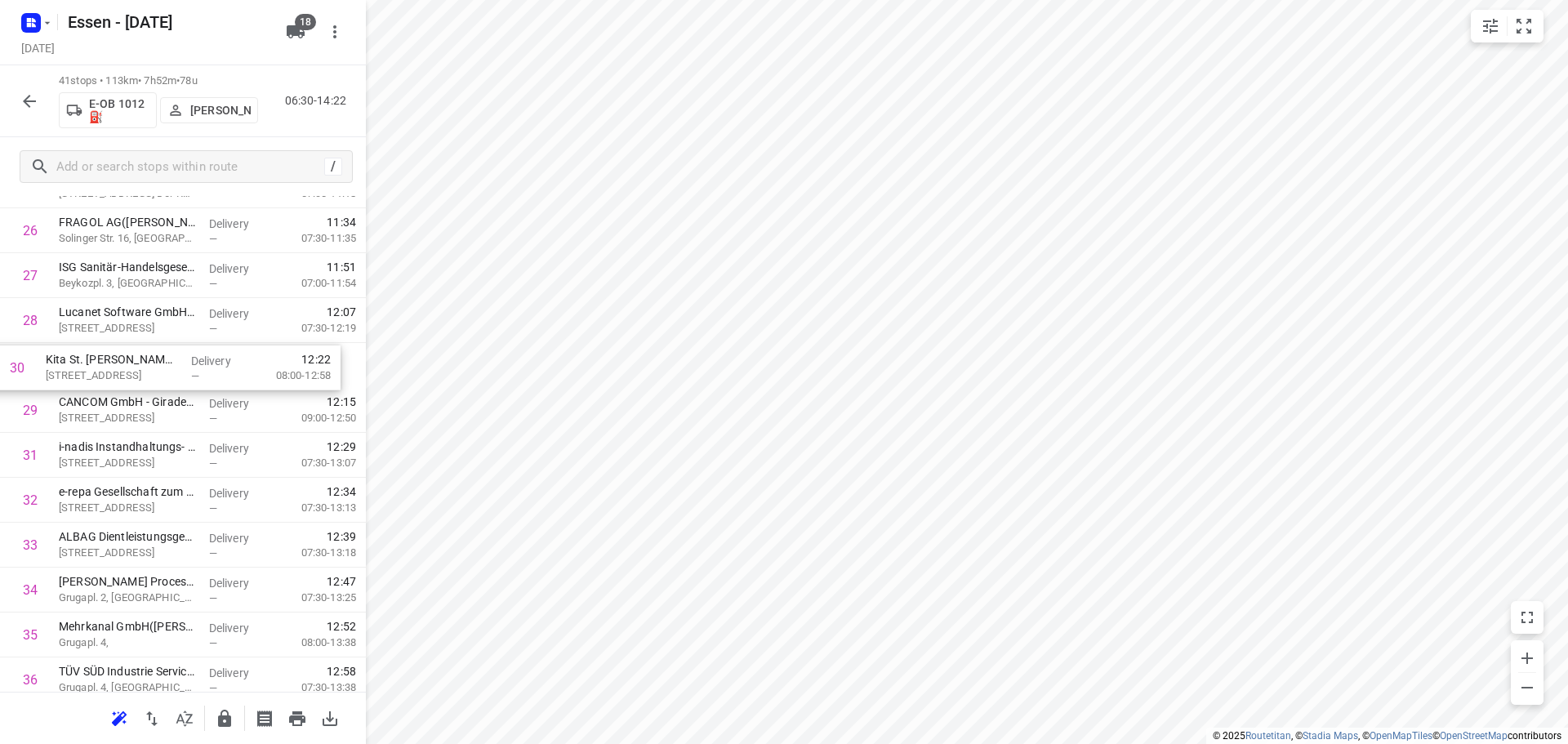
drag, startPoint x: 114, startPoint y: 411, endPoint x: 101, endPoint y: 364, distance: 48.8
click at [101, 364] on div "1 mt.Mülheim Butscheck GmbH([PERSON_NAME]) [STREET_ADDRESS] An Der Ruhr Deliver…" at bounding box center [183, 6] width 366 height 1840
drag, startPoint x: 101, startPoint y: 364, endPoint x: 97, endPoint y: 406, distance: 42.2
click at [97, 406] on div "1 mt.Mülheim Butscheck GmbH([PERSON_NAME]) [STREET_ADDRESS] An Der Ruhr Deliver…" at bounding box center [183, 6] width 366 height 1840
drag, startPoint x: 100, startPoint y: 406, endPoint x: 96, endPoint y: 360, distance: 46.2
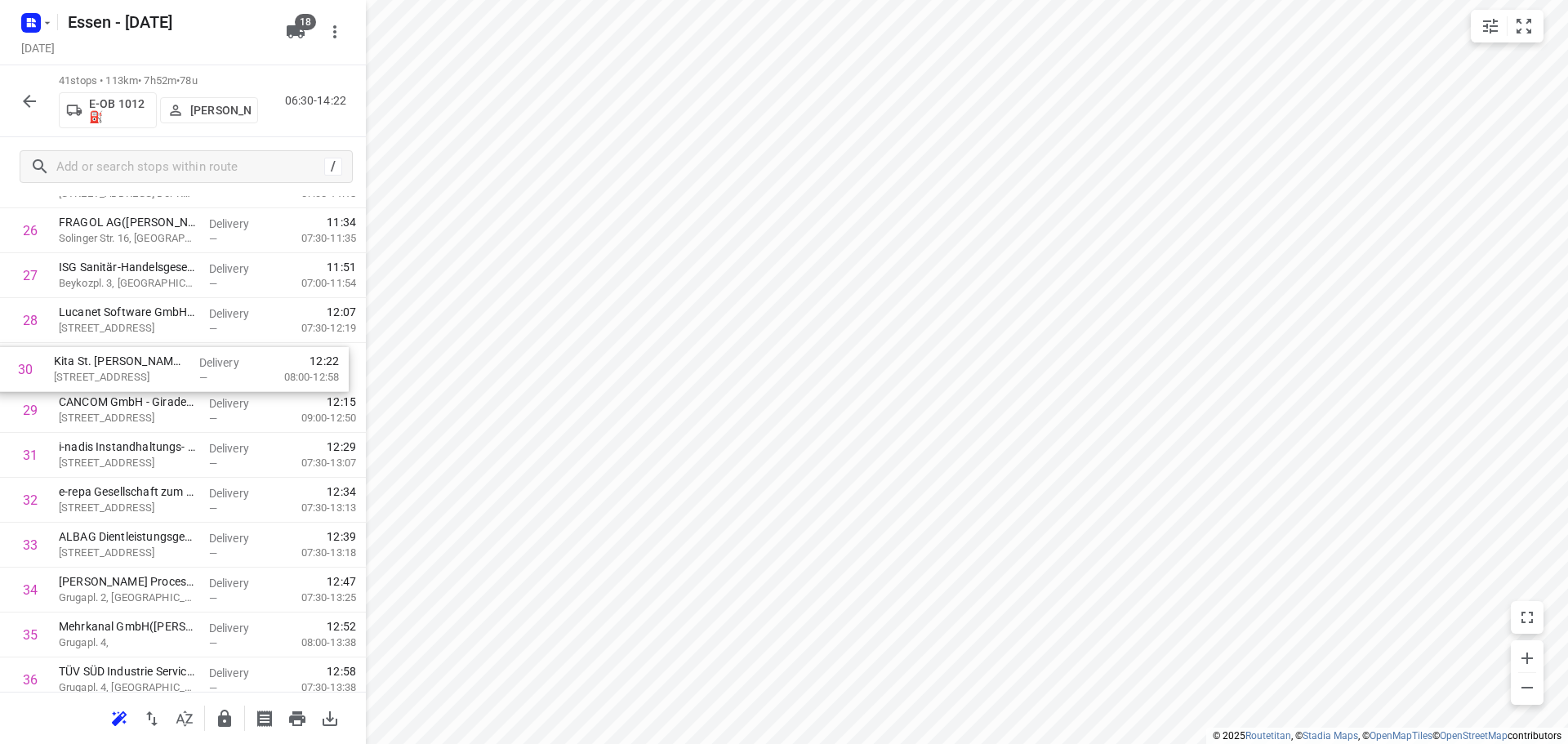
click at [96, 360] on div "1 mt.Mülheim Butscheck GmbH([PERSON_NAME]) [STREET_ADDRESS] An Der Ruhr Deliver…" at bounding box center [183, 6] width 366 height 1840
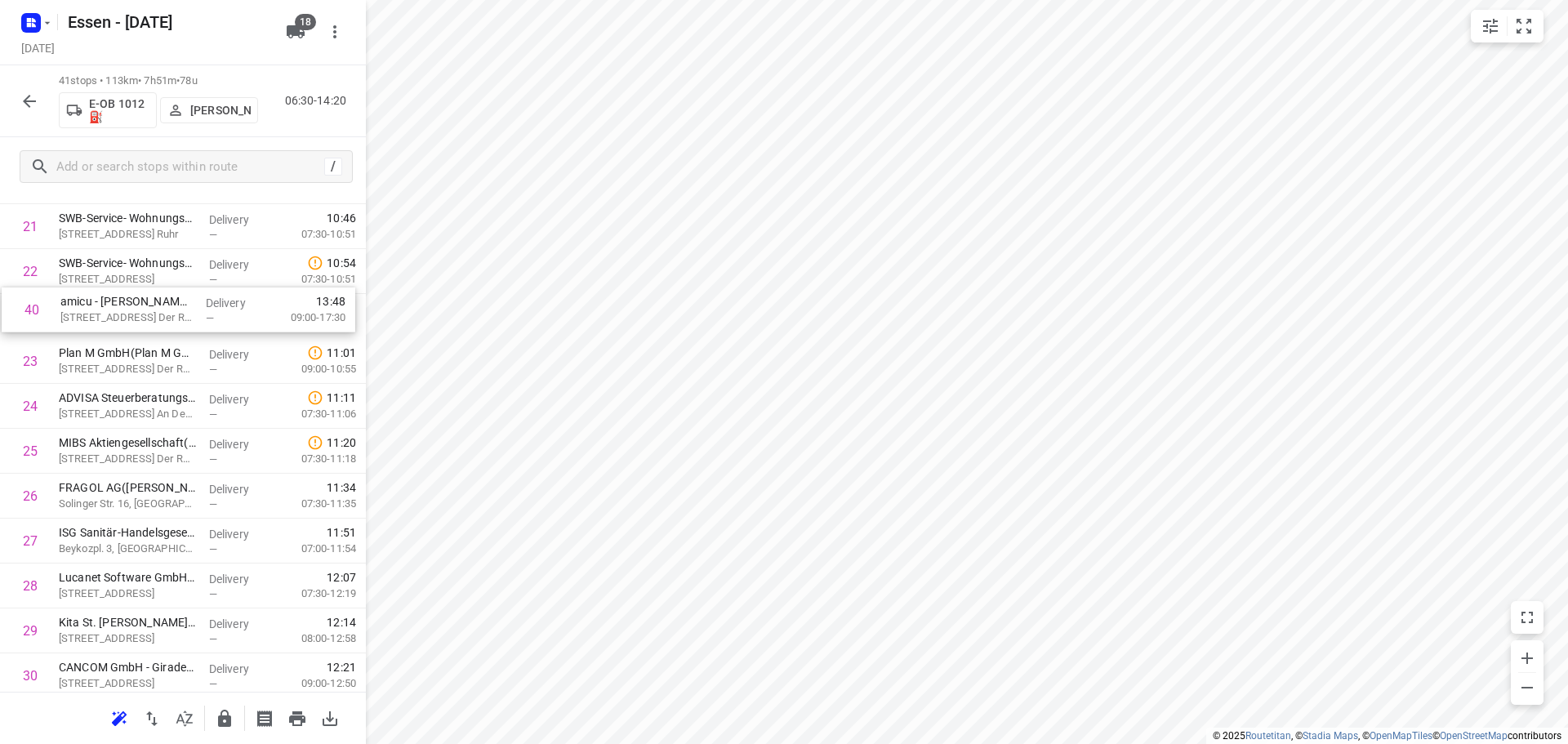
scroll to position [965, 0]
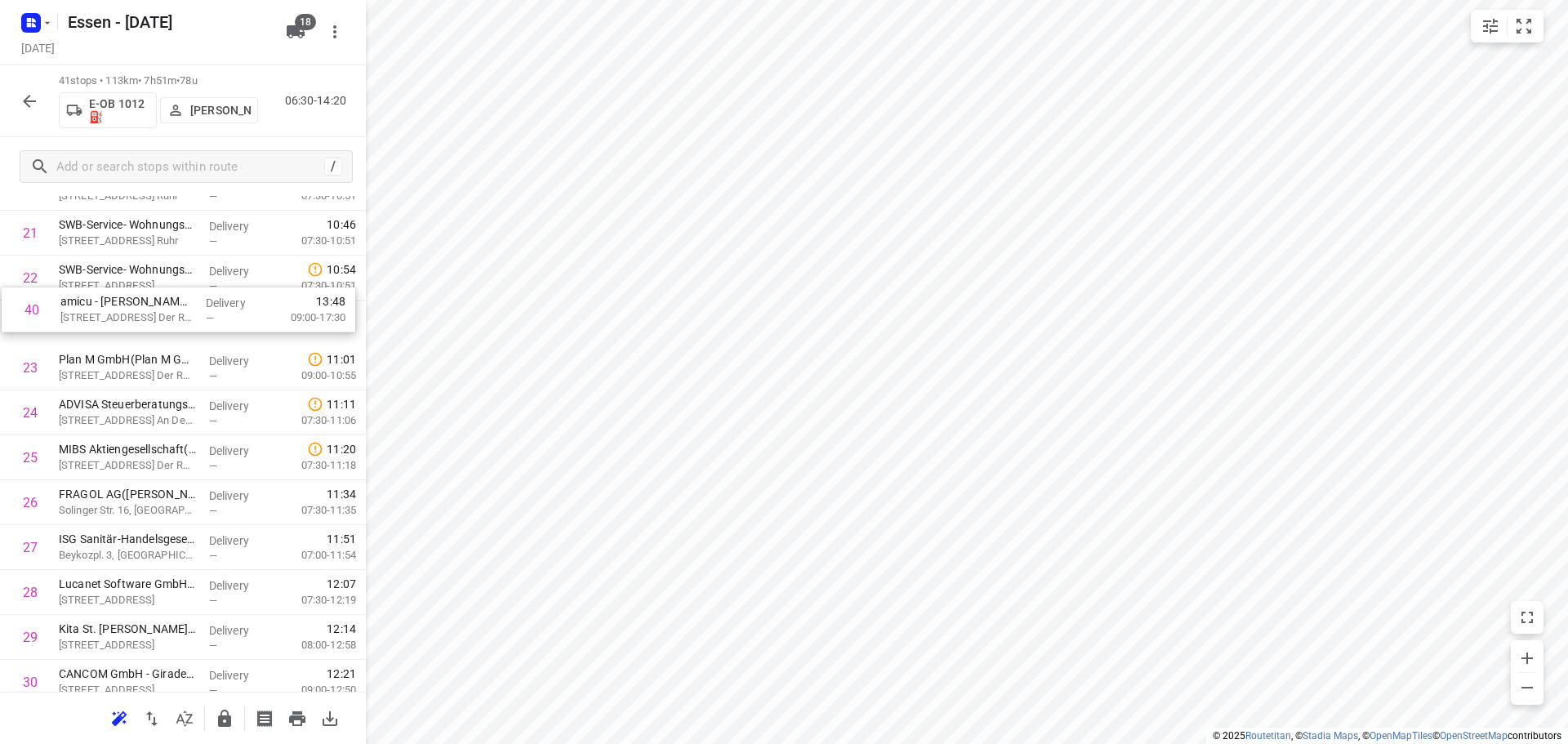
drag, startPoint x: 136, startPoint y: 578, endPoint x: 144, endPoint y: 301, distance: 277.1
click at [144, 301] on div "1 mt.Mülheim Butscheck GmbH([PERSON_NAME]) [STREET_ADDRESS] An Der Ruhr Deliver…" at bounding box center [183, 232] width 366 height 1840
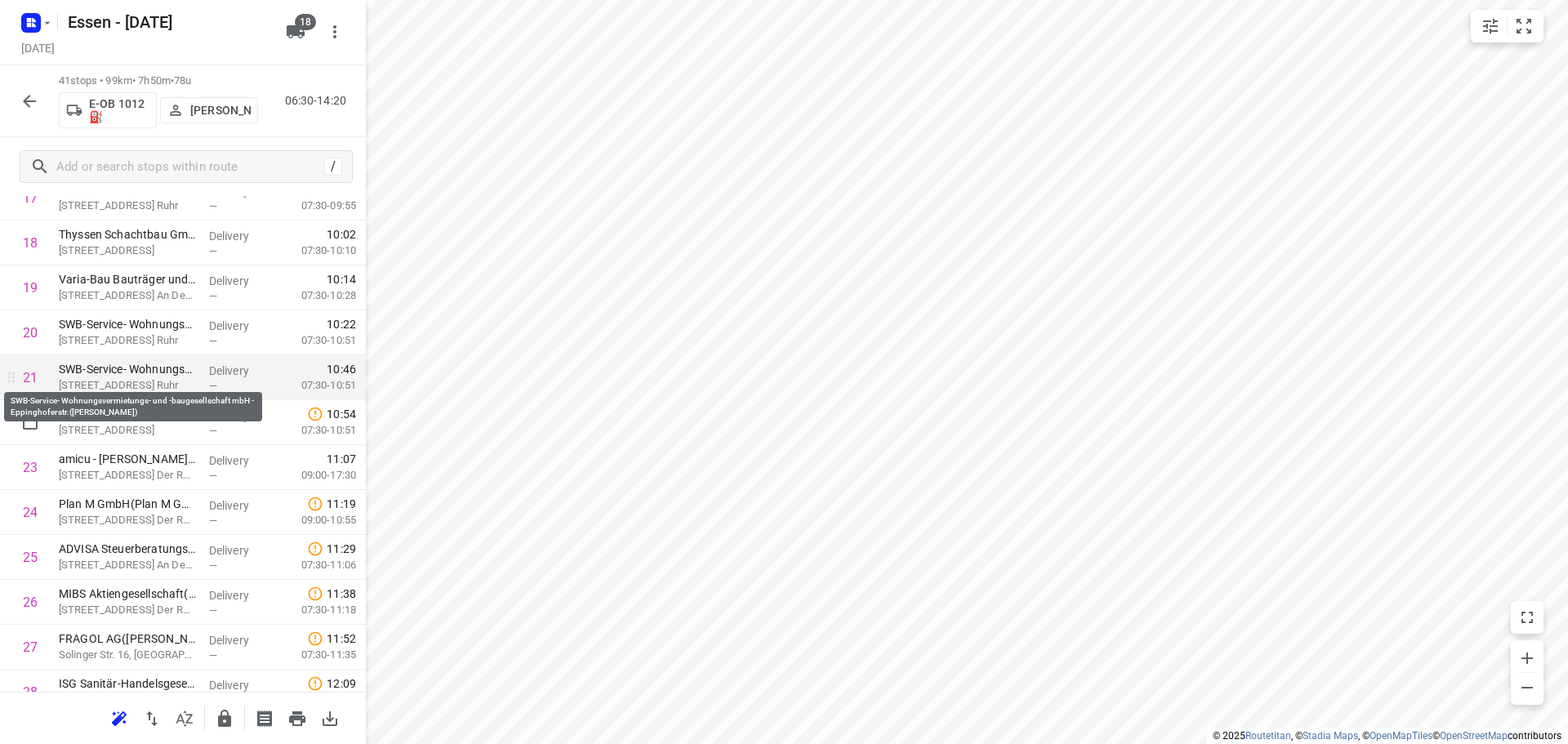
scroll to position [801, 0]
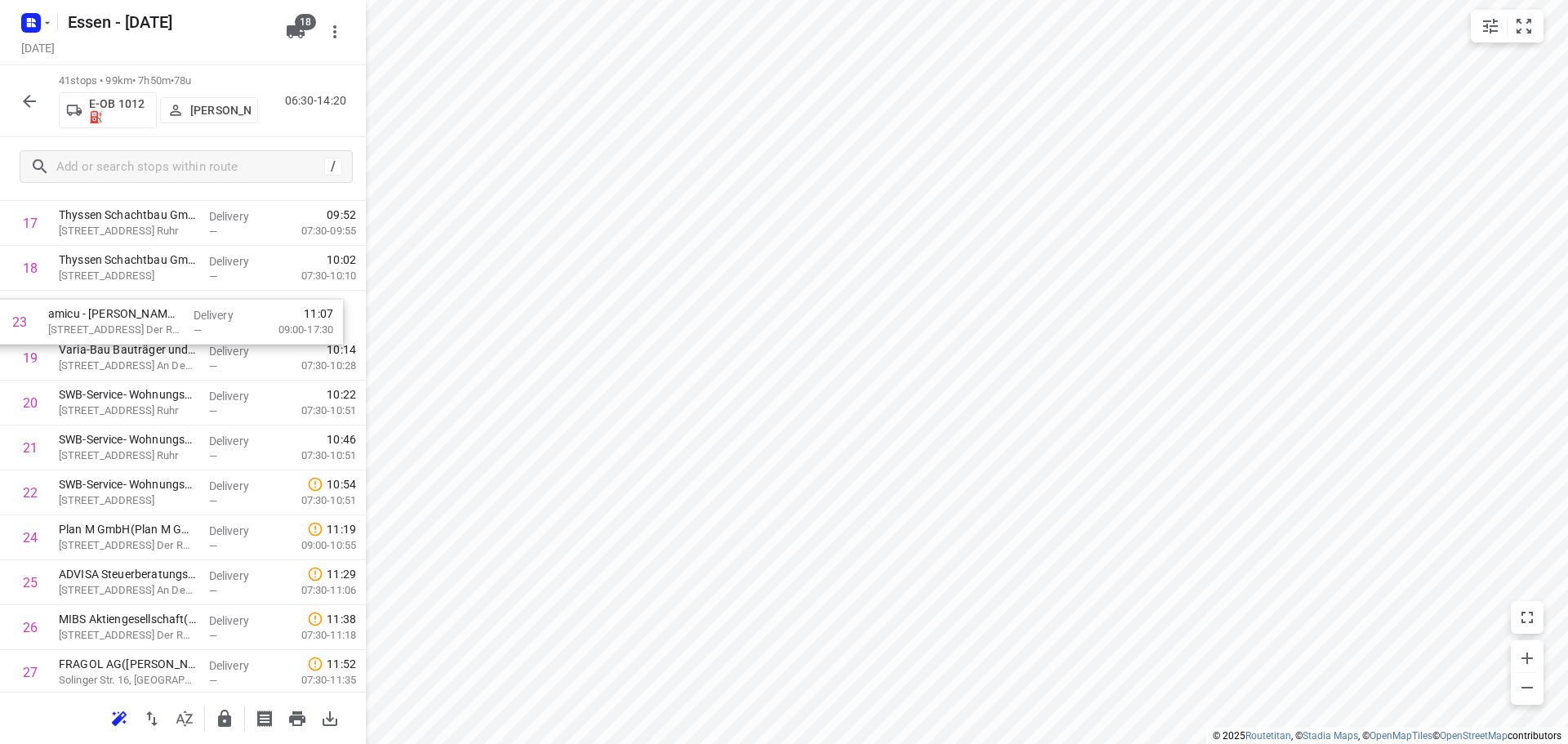
drag, startPoint x: 130, startPoint y: 491, endPoint x: 129, endPoint y: 318, distance: 173.0
click at [129, 318] on div "1 mt.Mülheim Butscheck GmbH([PERSON_NAME]) [STREET_ADDRESS] An Der Ruhr Deliver…" at bounding box center [183, 403] width 366 height 1840
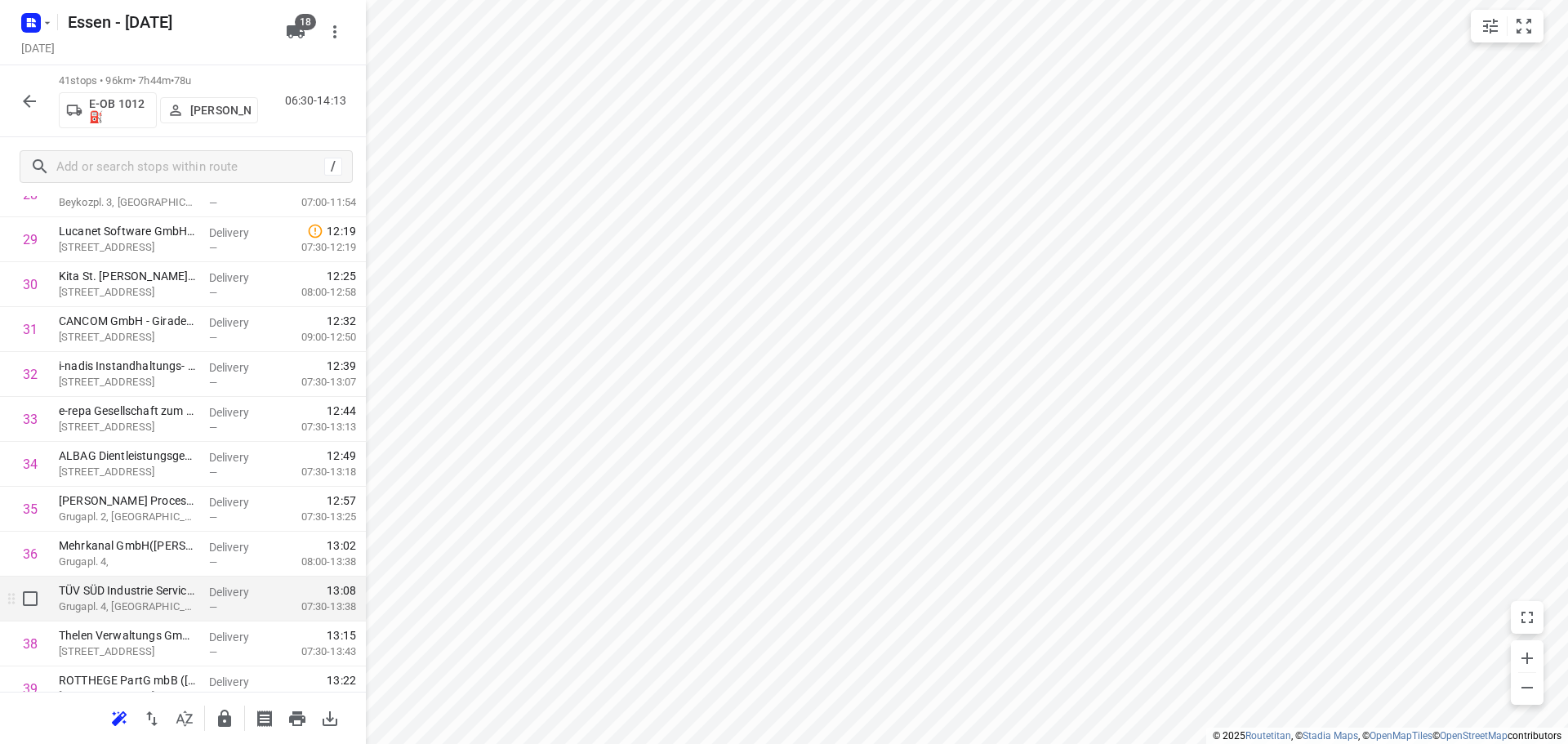
scroll to position [1472, 0]
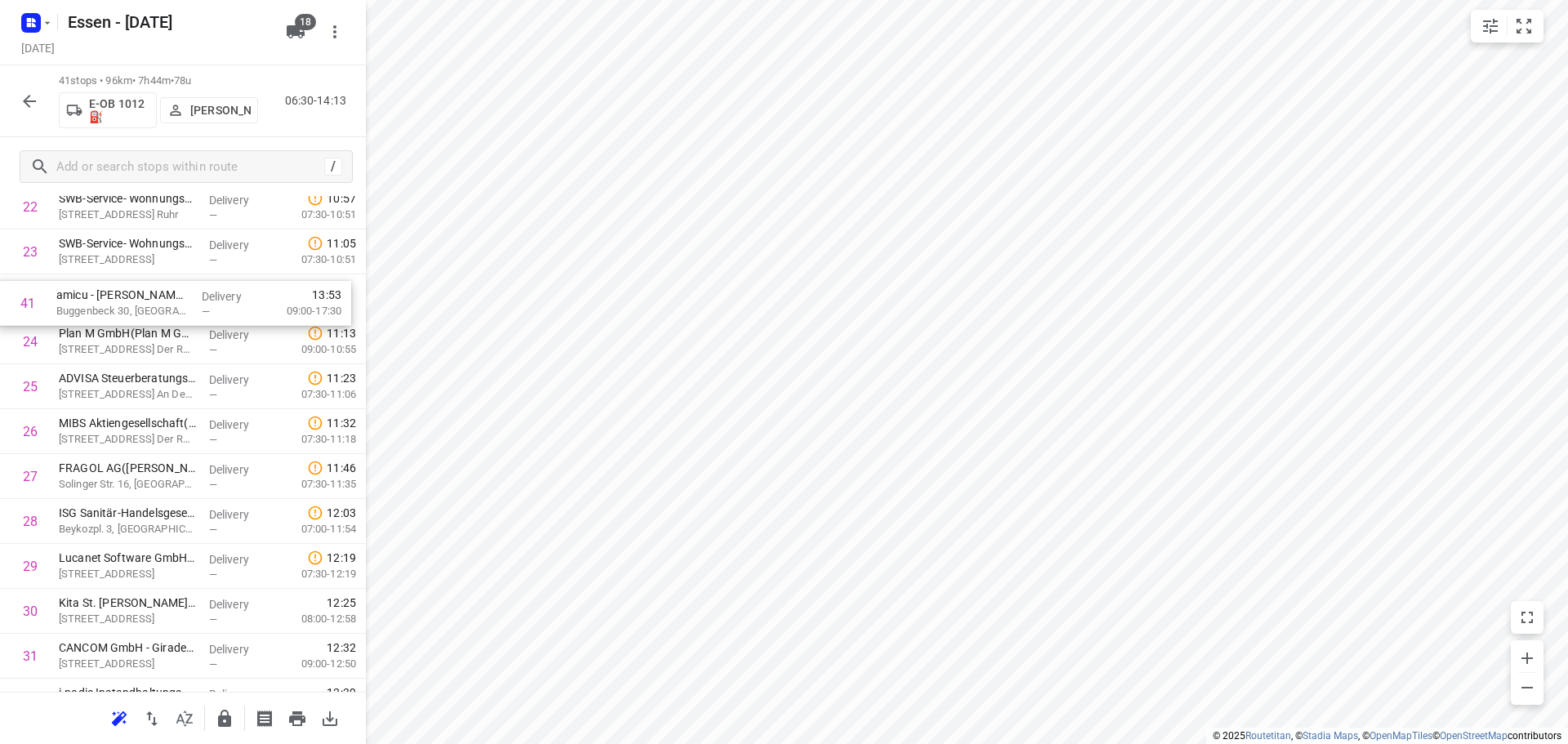
drag, startPoint x: 128, startPoint y: 628, endPoint x: 129, endPoint y: 303, distance: 325.0
click at [129, 302] on div "1 mt.Mülheim Butscheck GmbH([PERSON_NAME]) [STREET_ADDRESS] An Der Ruhr Deliver…" at bounding box center [183, 162] width 366 height 1840
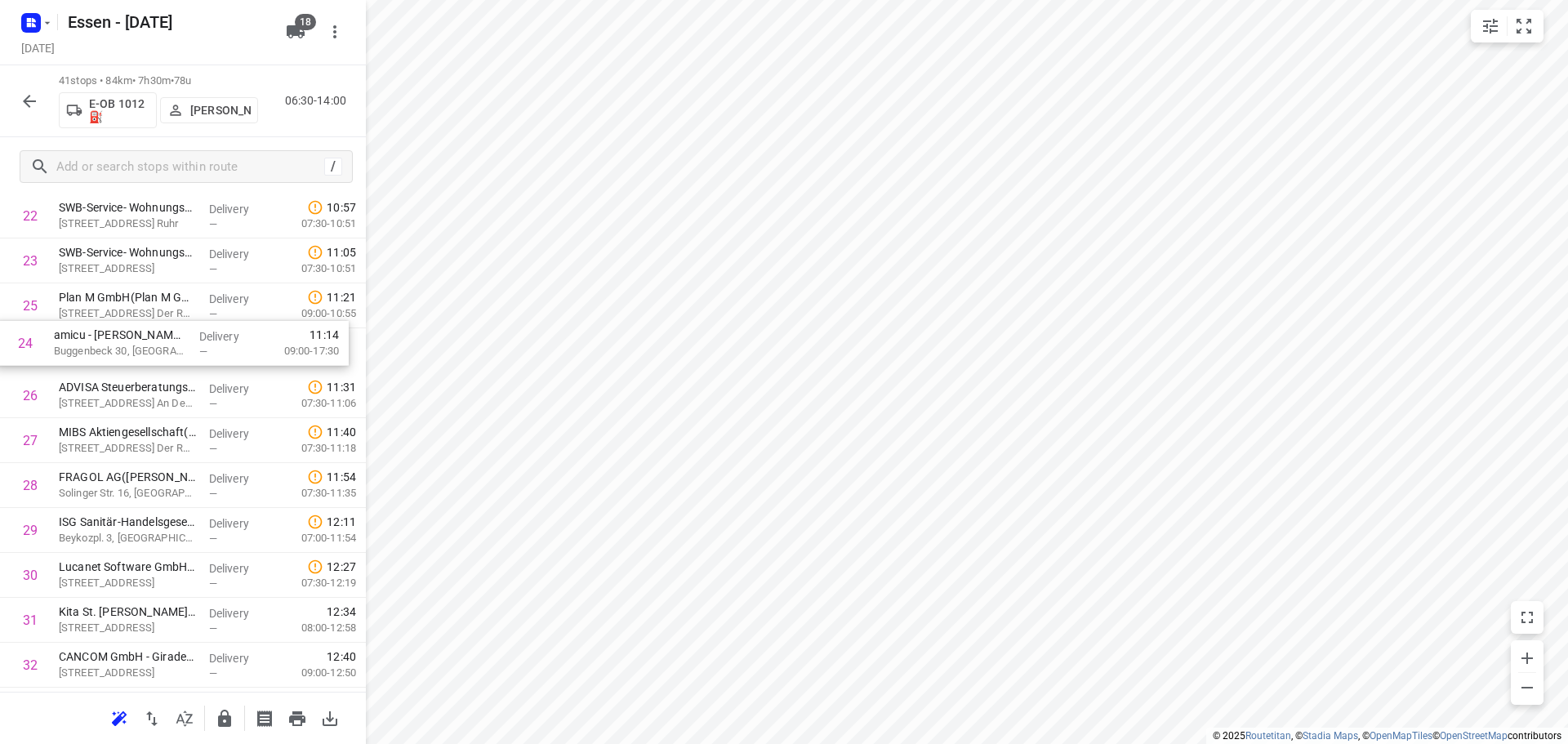
drag, startPoint x: 130, startPoint y: 316, endPoint x: 129, endPoint y: 351, distance: 35.0
click at [129, 351] on div "1 mt.Mülheim Butscheck GmbH([PERSON_NAME]) [STREET_ADDRESS] An Der Ruhr Deliver…" at bounding box center [183, 171] width 366 height 1840
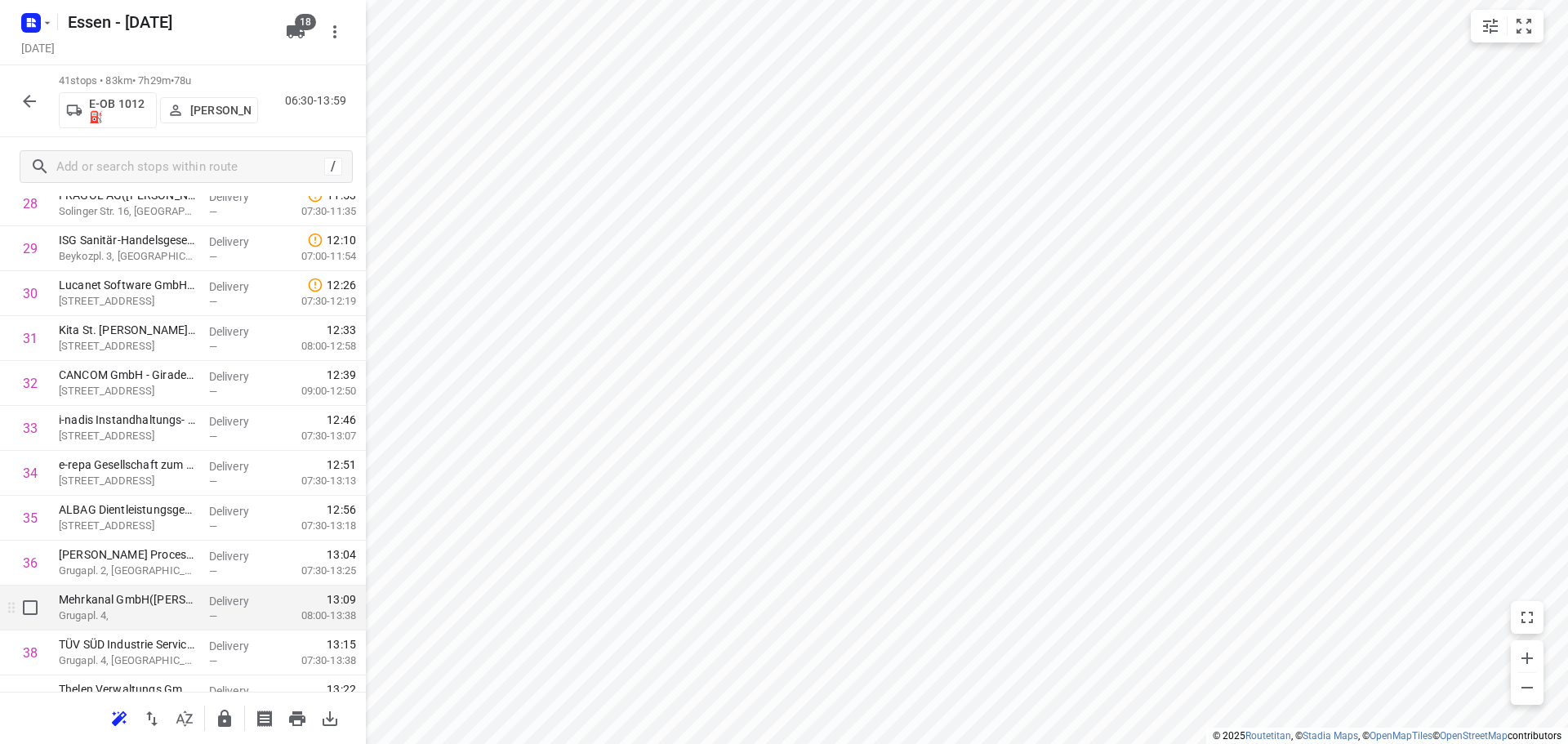
scroll to position [1472, 0]
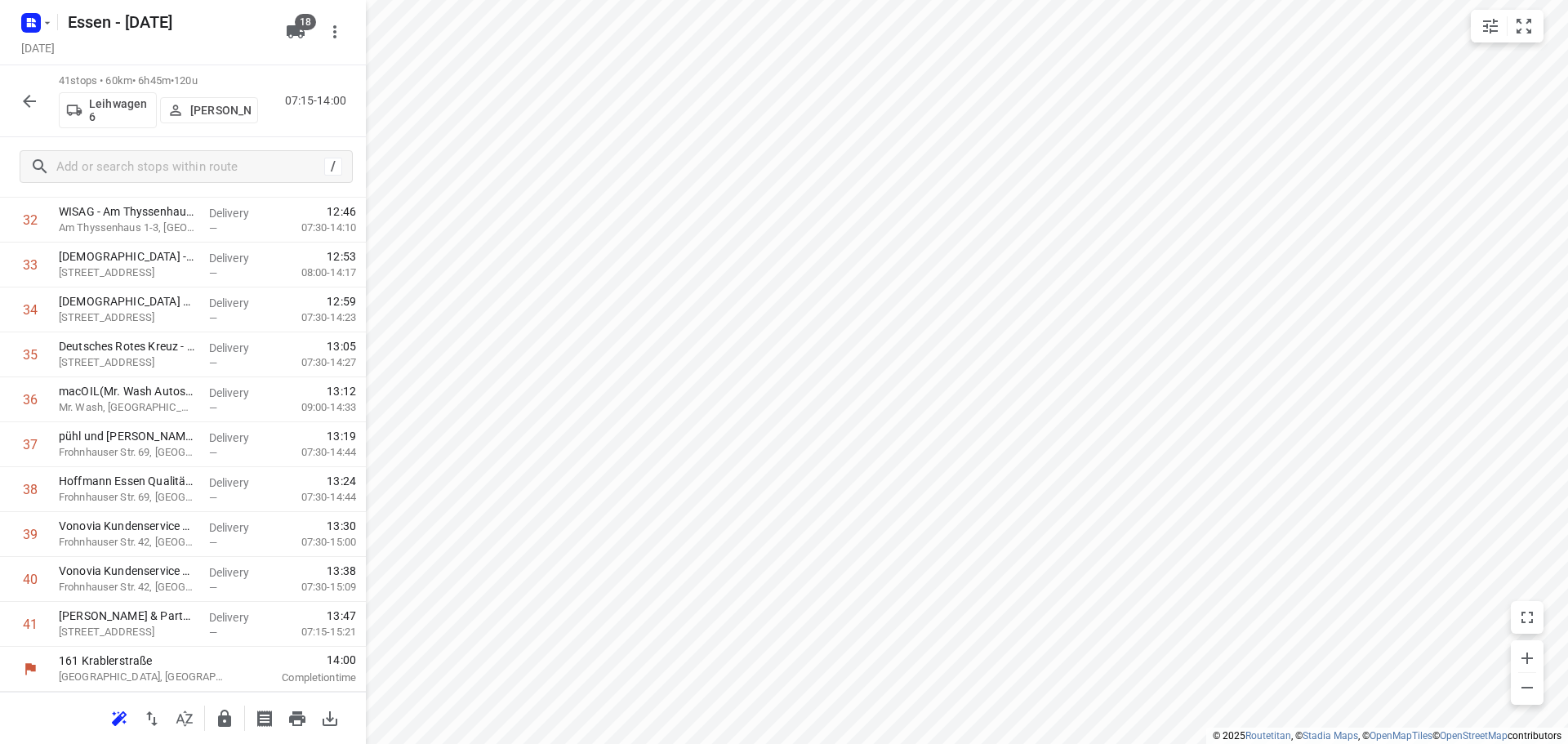
click at [26, 105] on icon "button" at bounding box center [30, 101] width 20 height 20
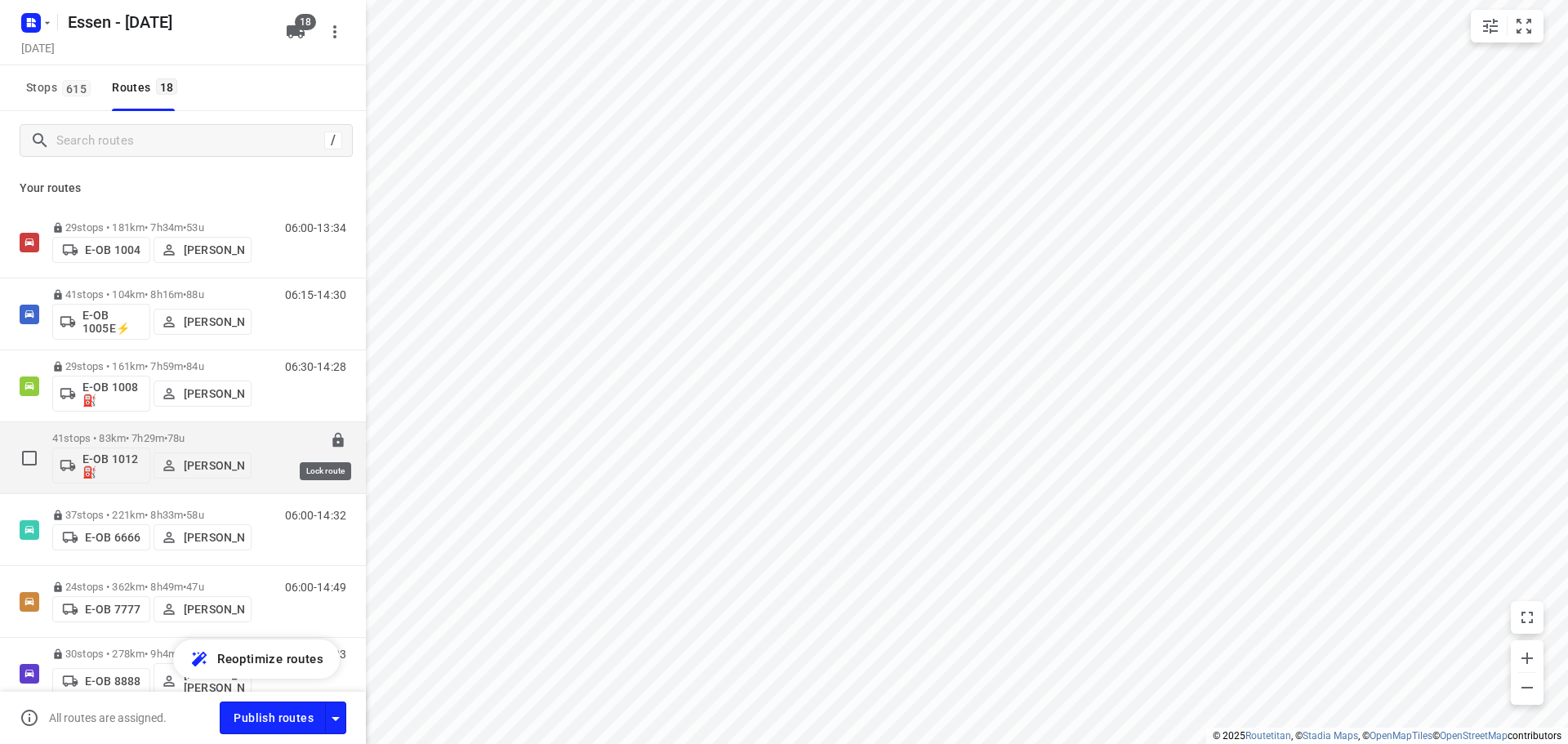
click at [330, 442] on icon at bounding box center [337, 439] width 16 height 16
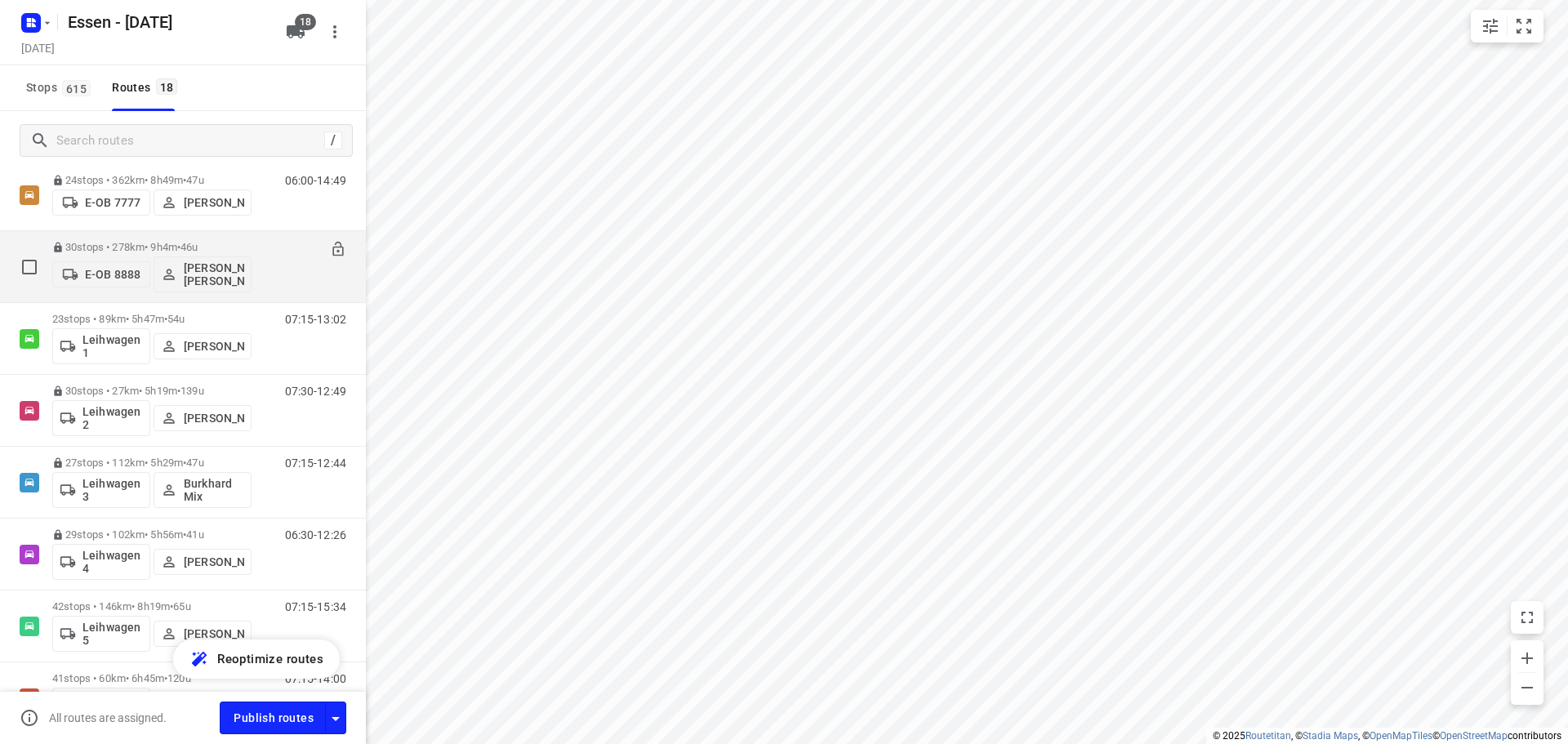
scroll to position [408, 0]
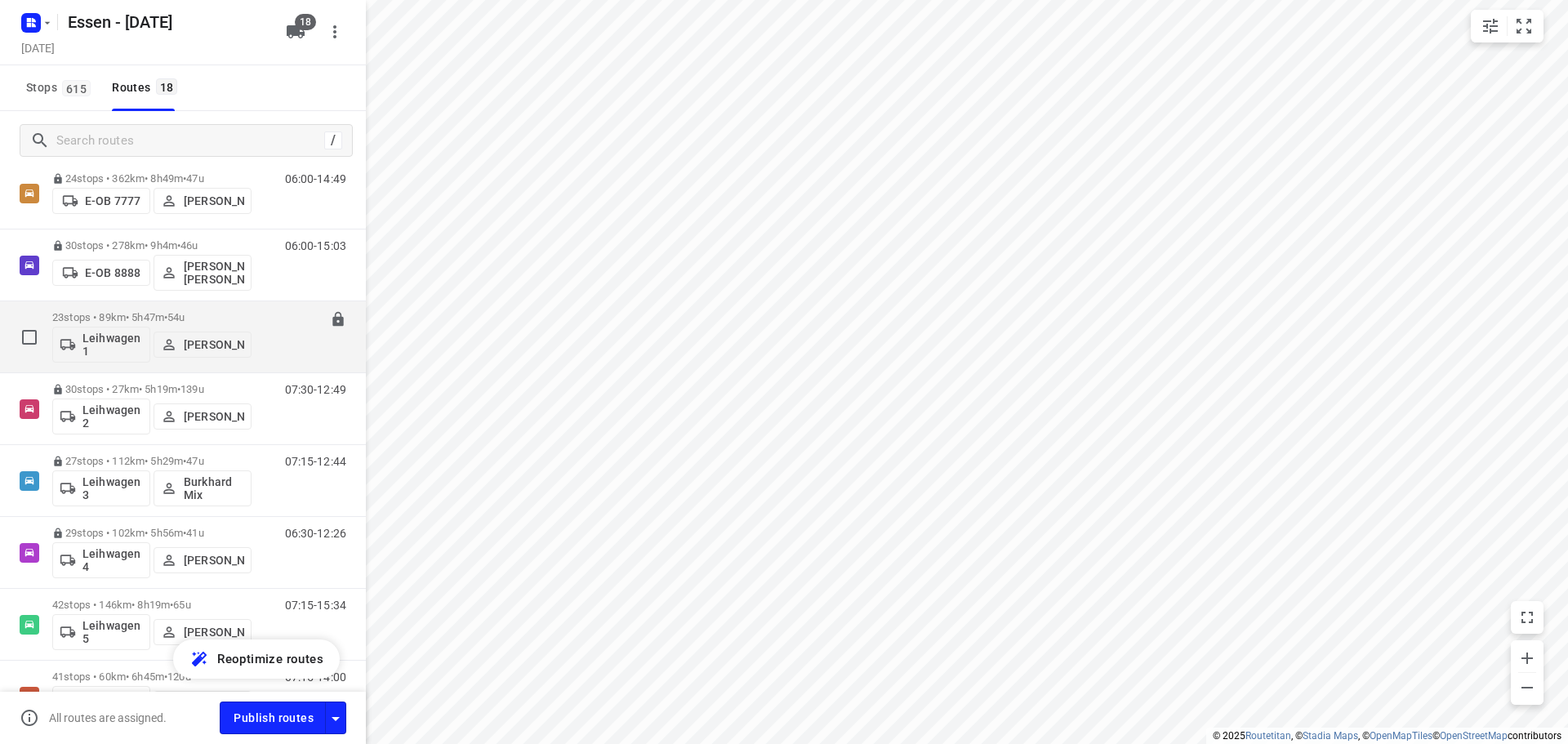
click at [157, 317] on p "23 stops • 89km • 5h47m • [DATE]" at bounding box center [152, 316] width 199 height 12
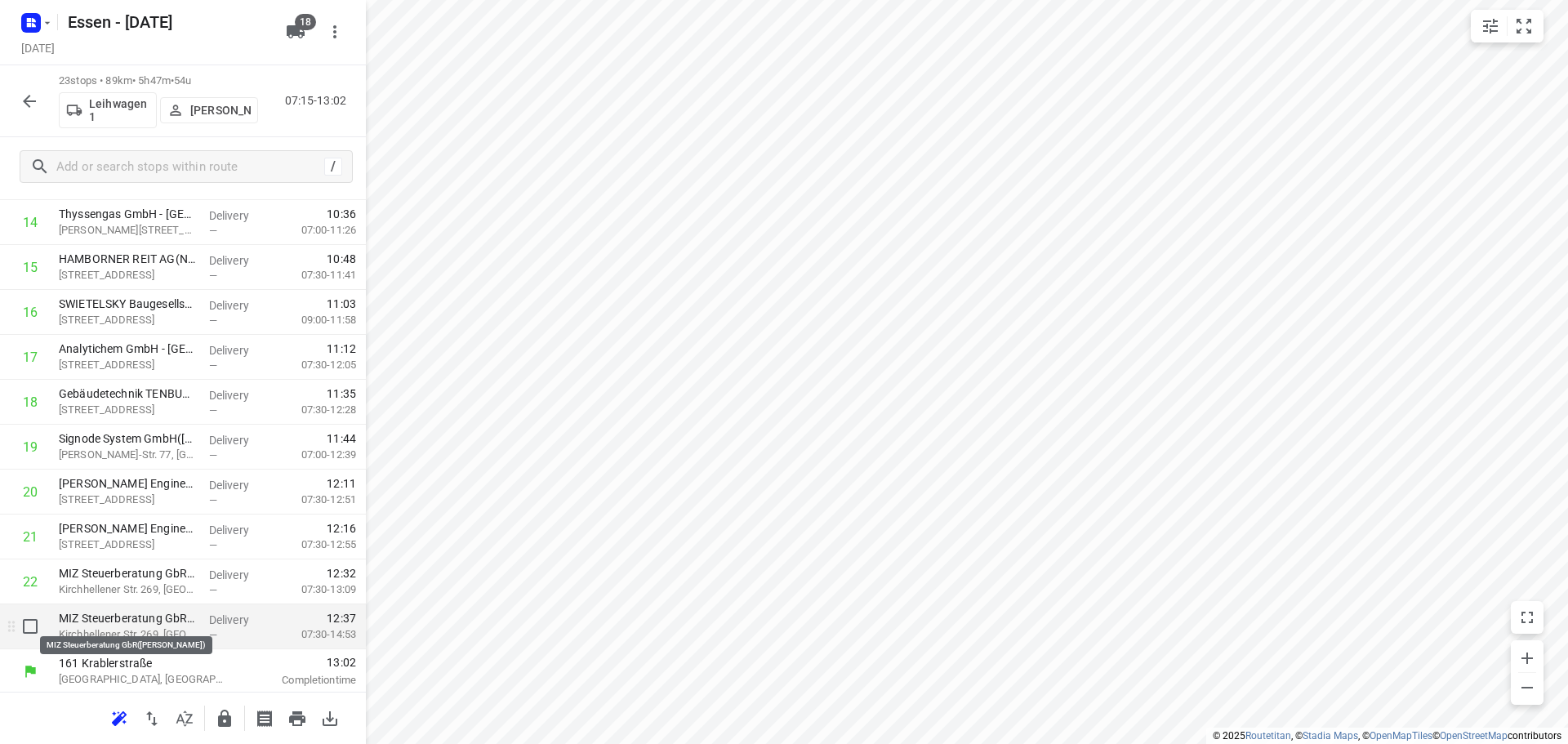
scroll to position [664, 0]
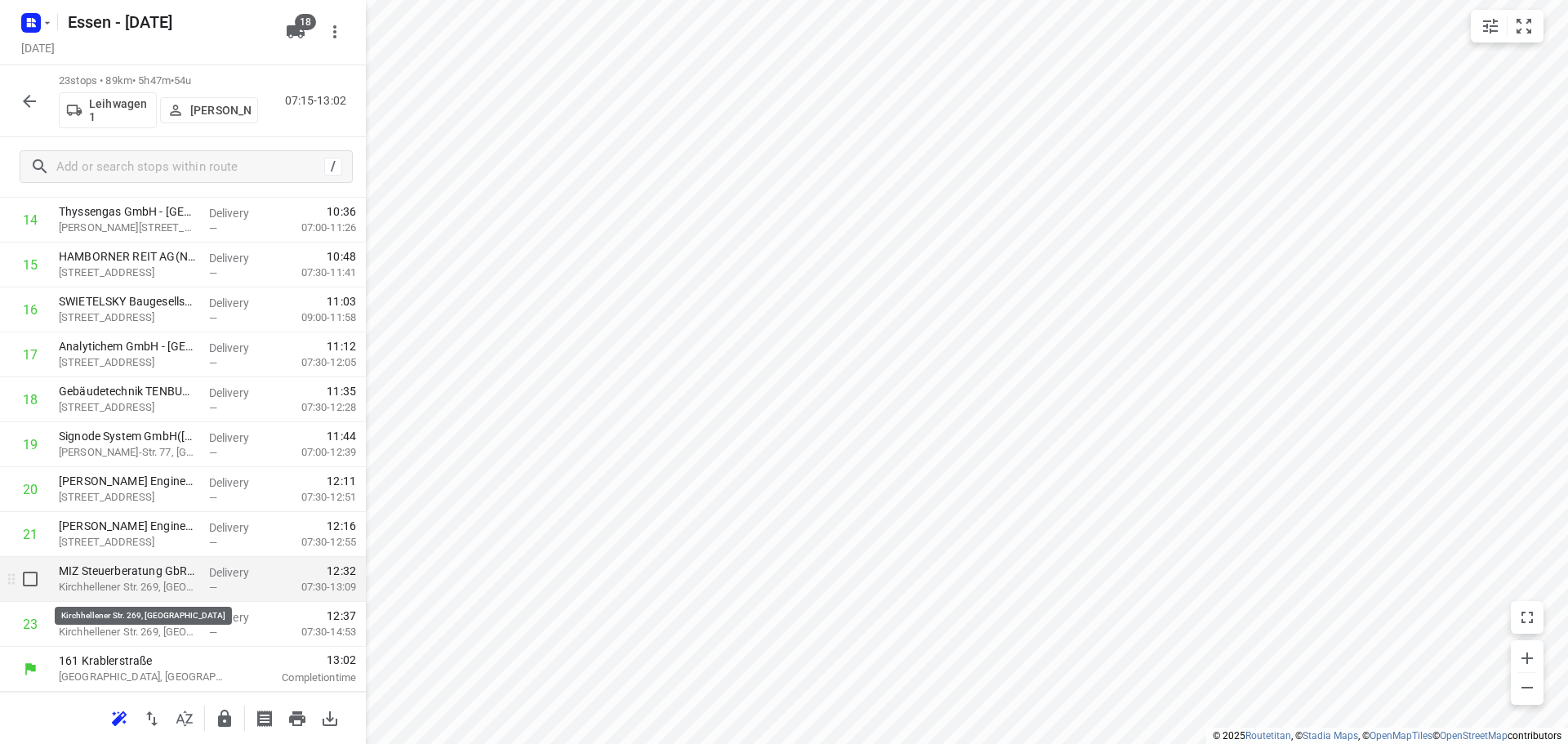
click at [171, 585] on p "Kirchhellener Str. 269, [GEOGRAPHIC_DATA]" at bounding box center [128, 587] width 137 height 16
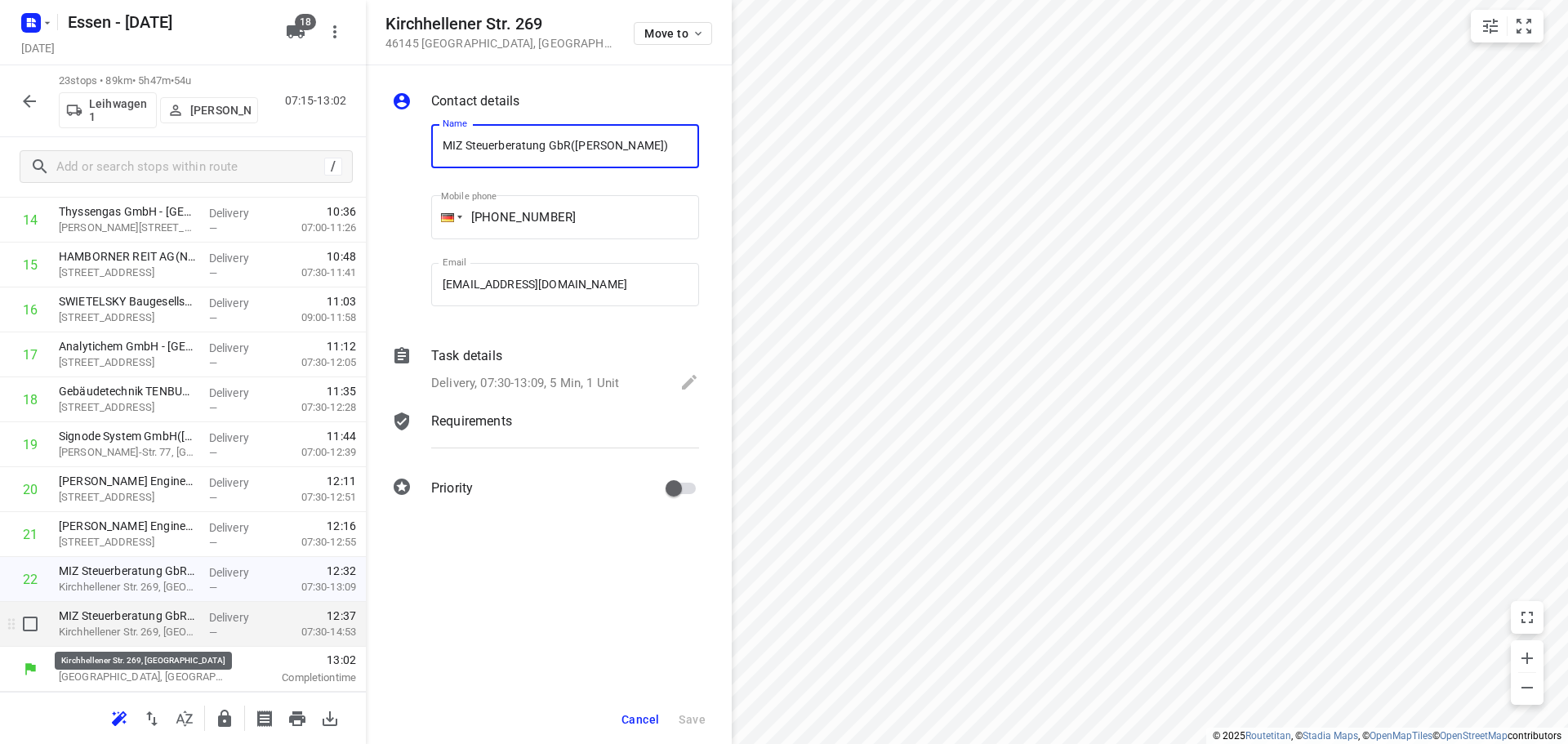
click at [130, 632] on p "Kirchhellener Str. 269, [GEOGRAPHIC_DATA]" at bounding box center [128, 632] width 137 height 16
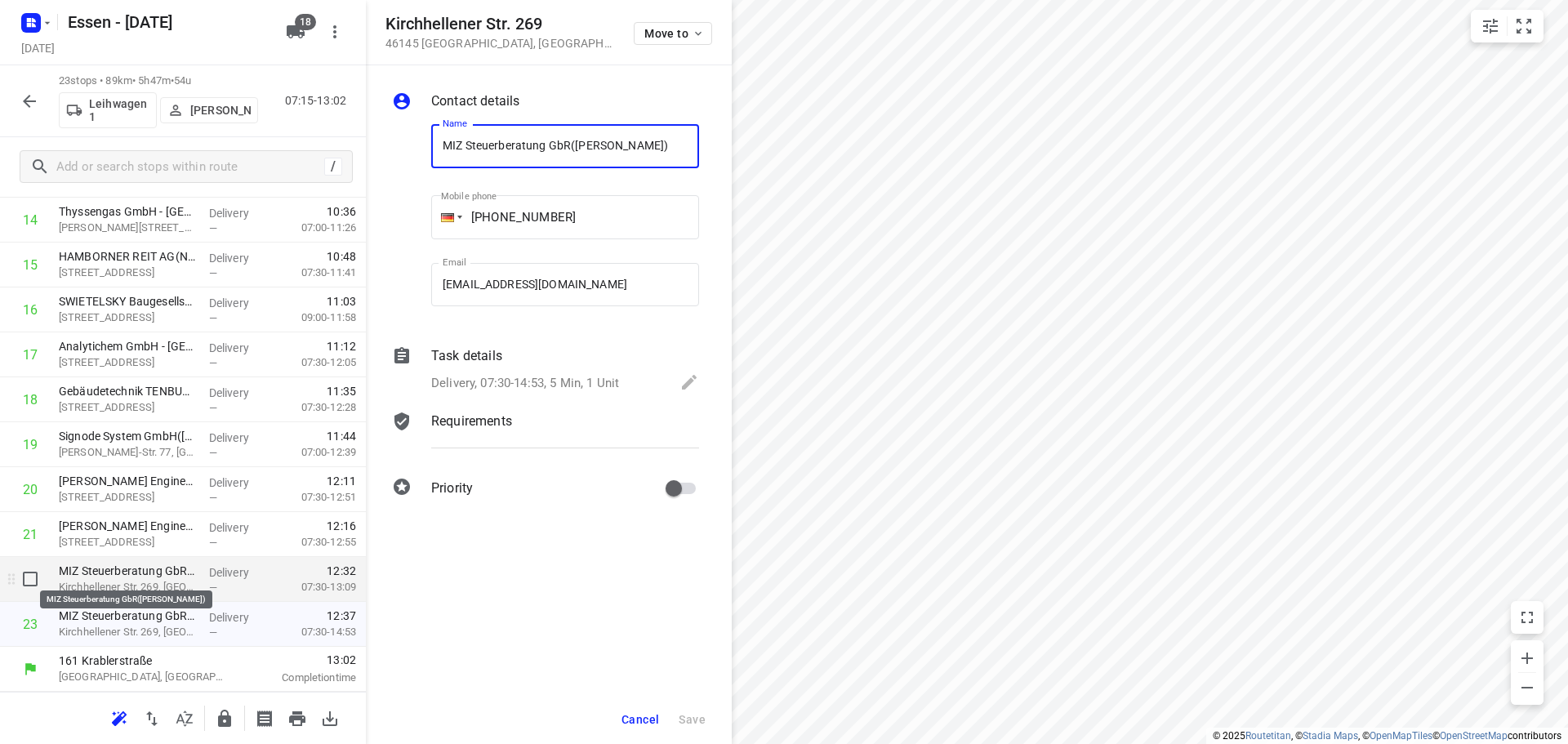
click at [138, 575] on p "MIZ Steuerberatung GbR([PERSON_NAME])" at bounding box center [128, 570] width 137 height 16
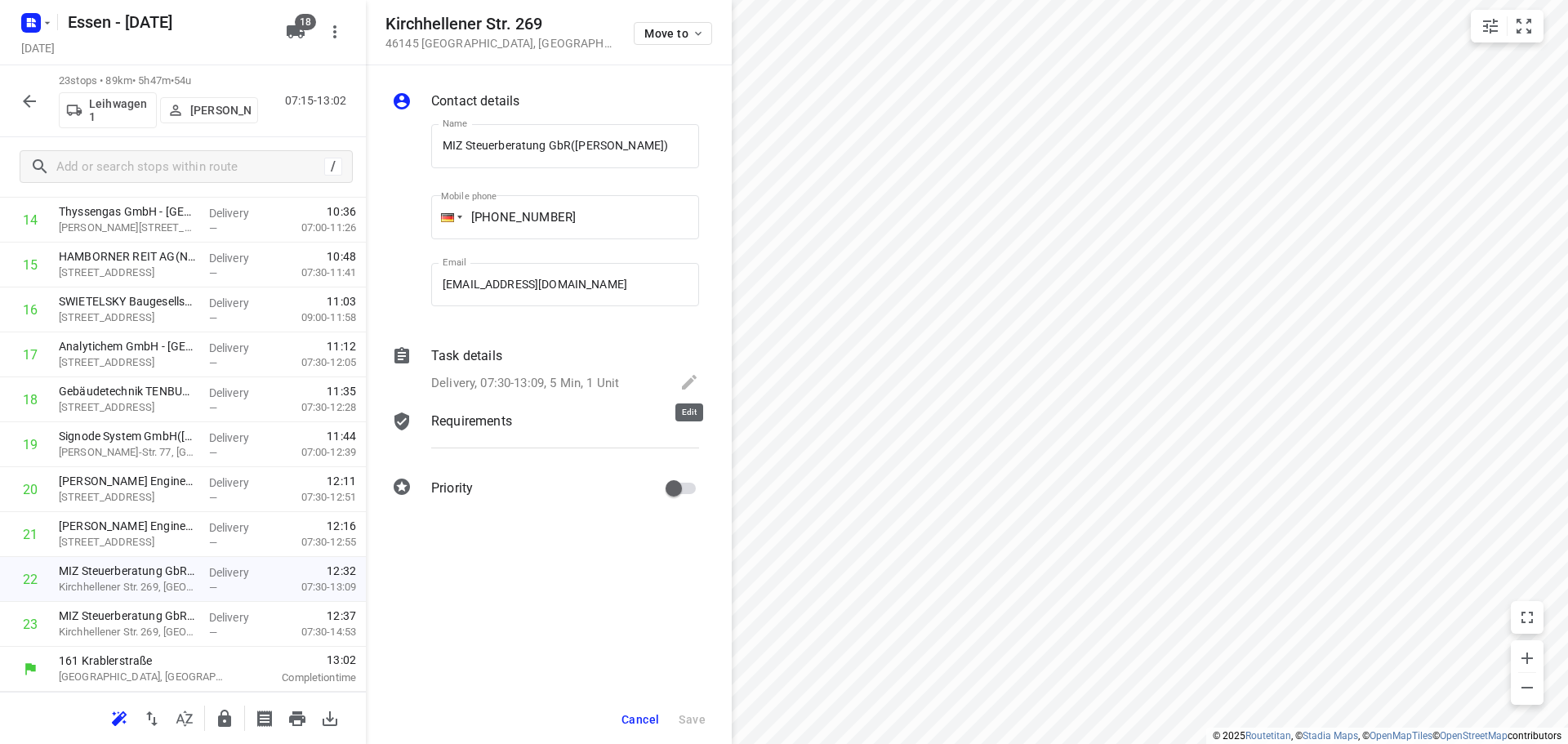
click at [687, 380] on icon at bounding box center [689, 382] width 20 height 20
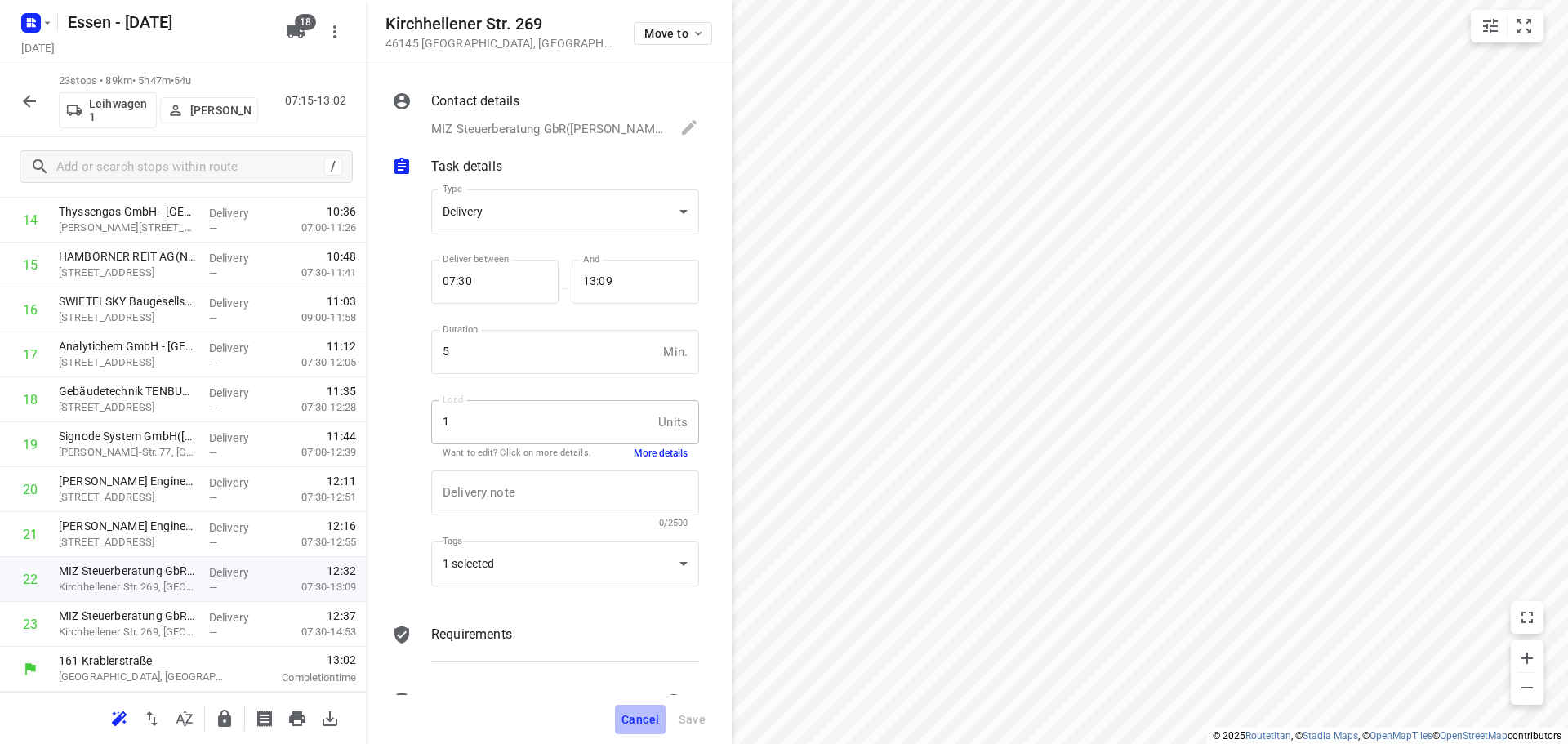
click at [651, 716] on span "Cancel" at bounding box center [640, 719] width 37 height 13
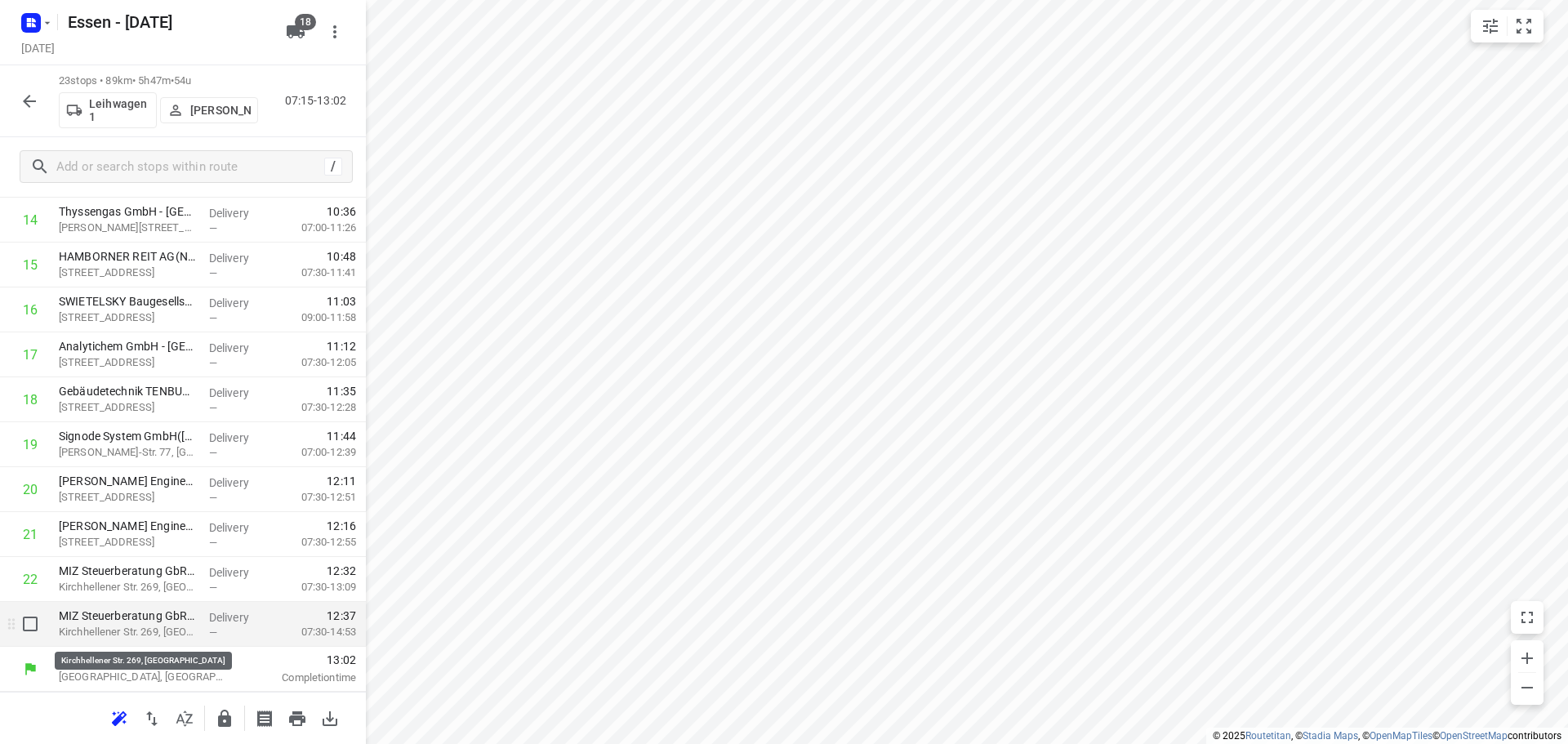
click at [163, 626] on p "Kirchhellener Str. 269, [GEOGRAPHIC_DATA]" at bounding box center [128, 632] width 137 height 16
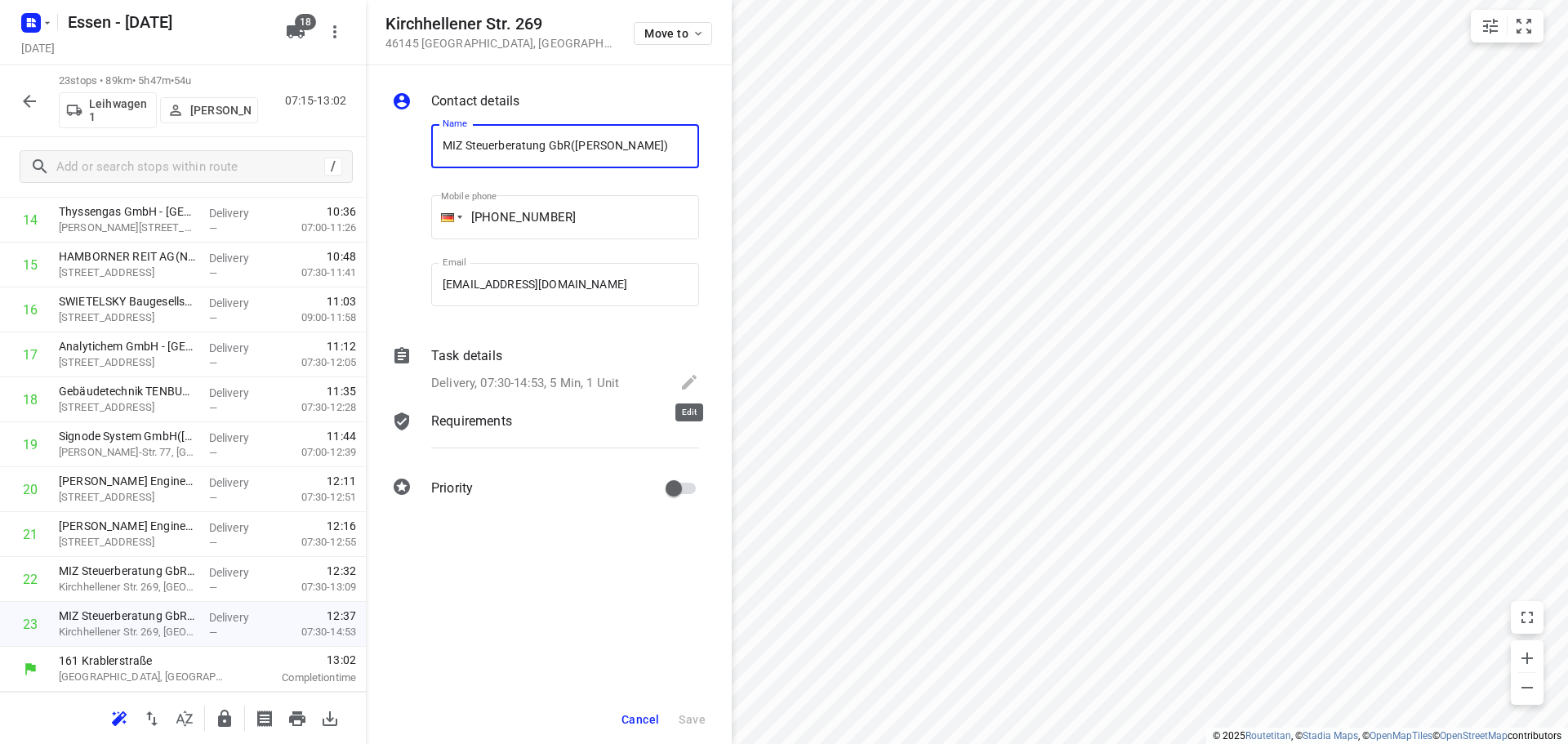
click at [686, 380] on icon at bounding box center [689, 382] width 20 height 20
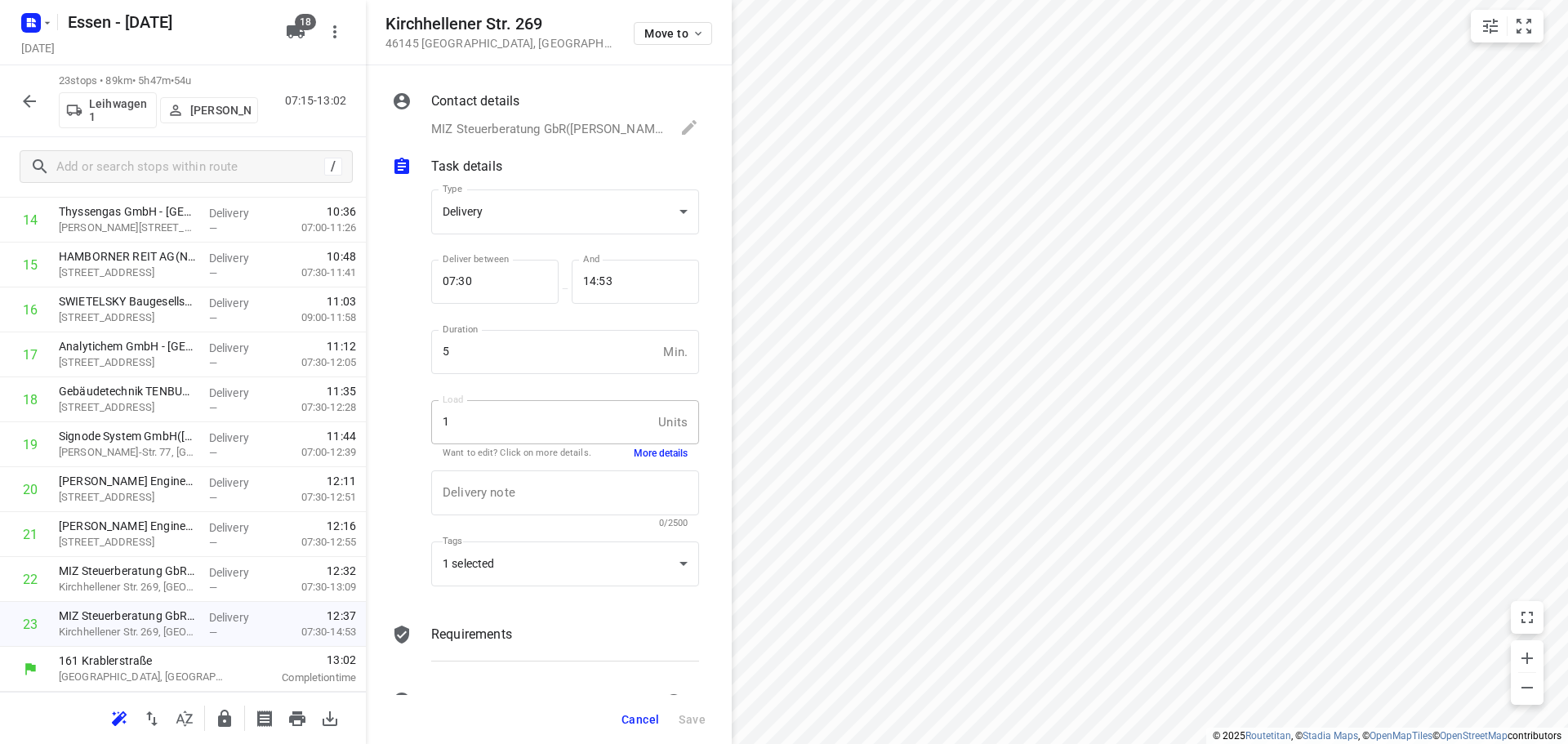
click at [641, 453] on button "More details" at bounding box center [661, 453] width 54 height 14
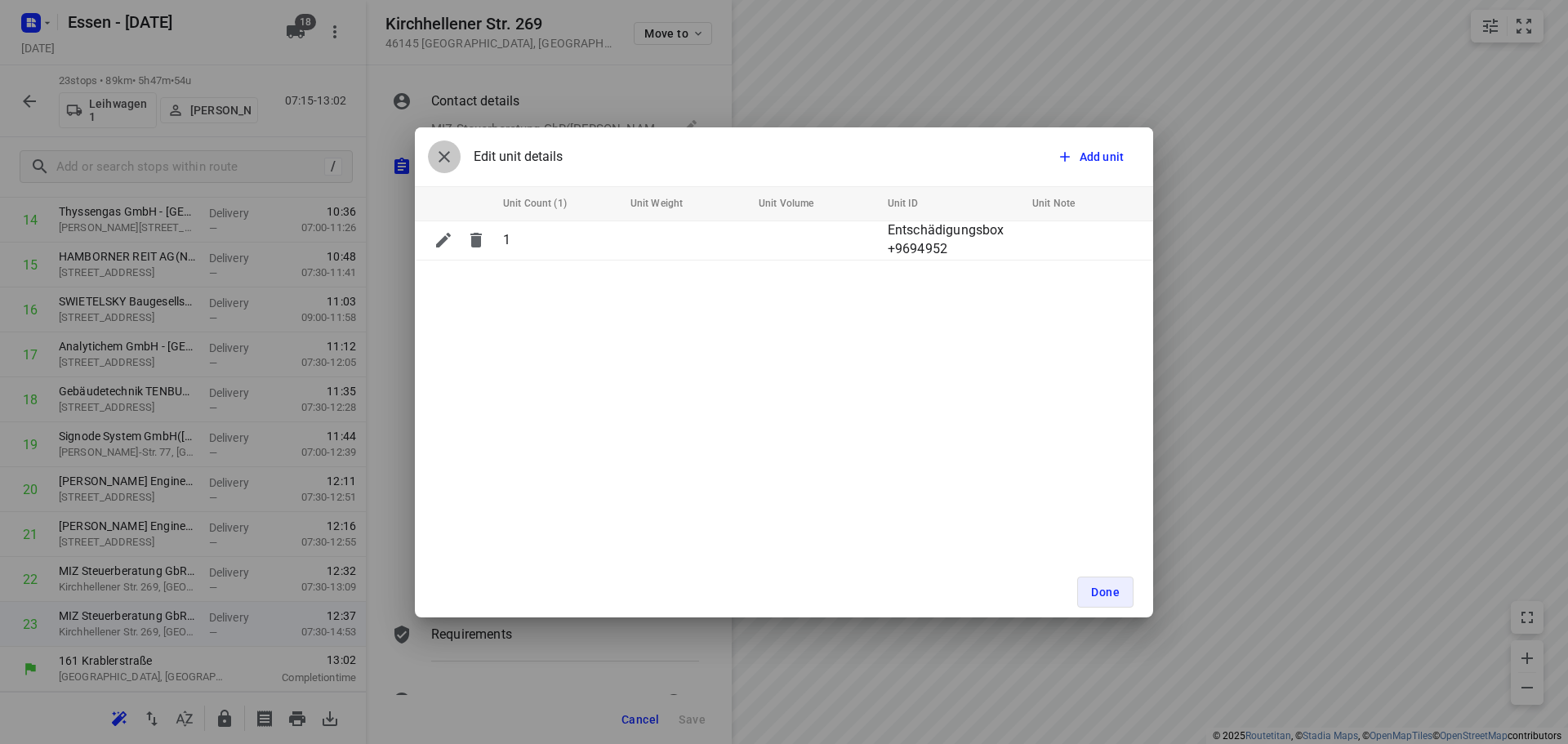
click at [447, 157] on icon "button" at bounding box center [444, 156] width 20 height 20
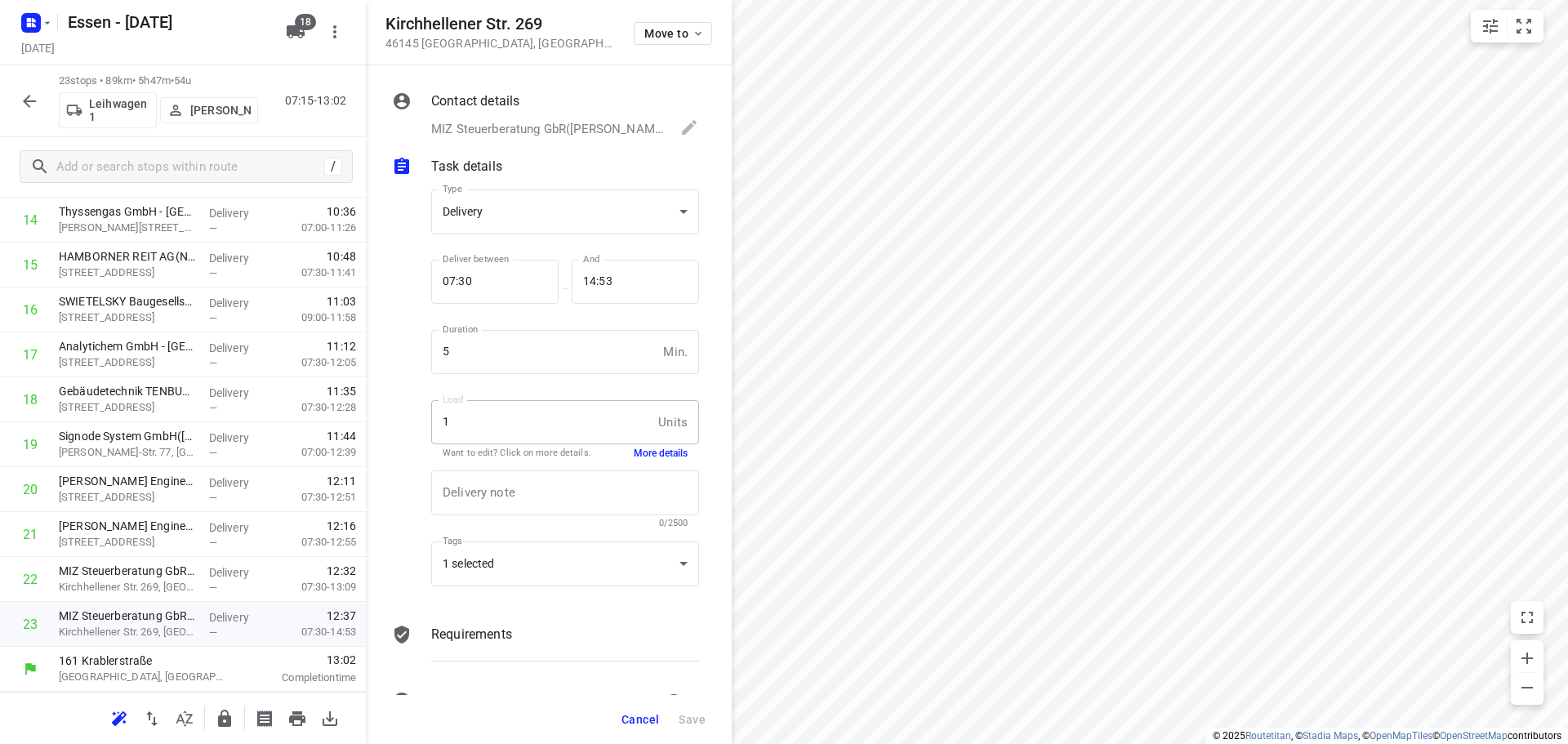
click at [638, 715] on span "Cancel" at bounding box center [640, 719] width 37 height 13
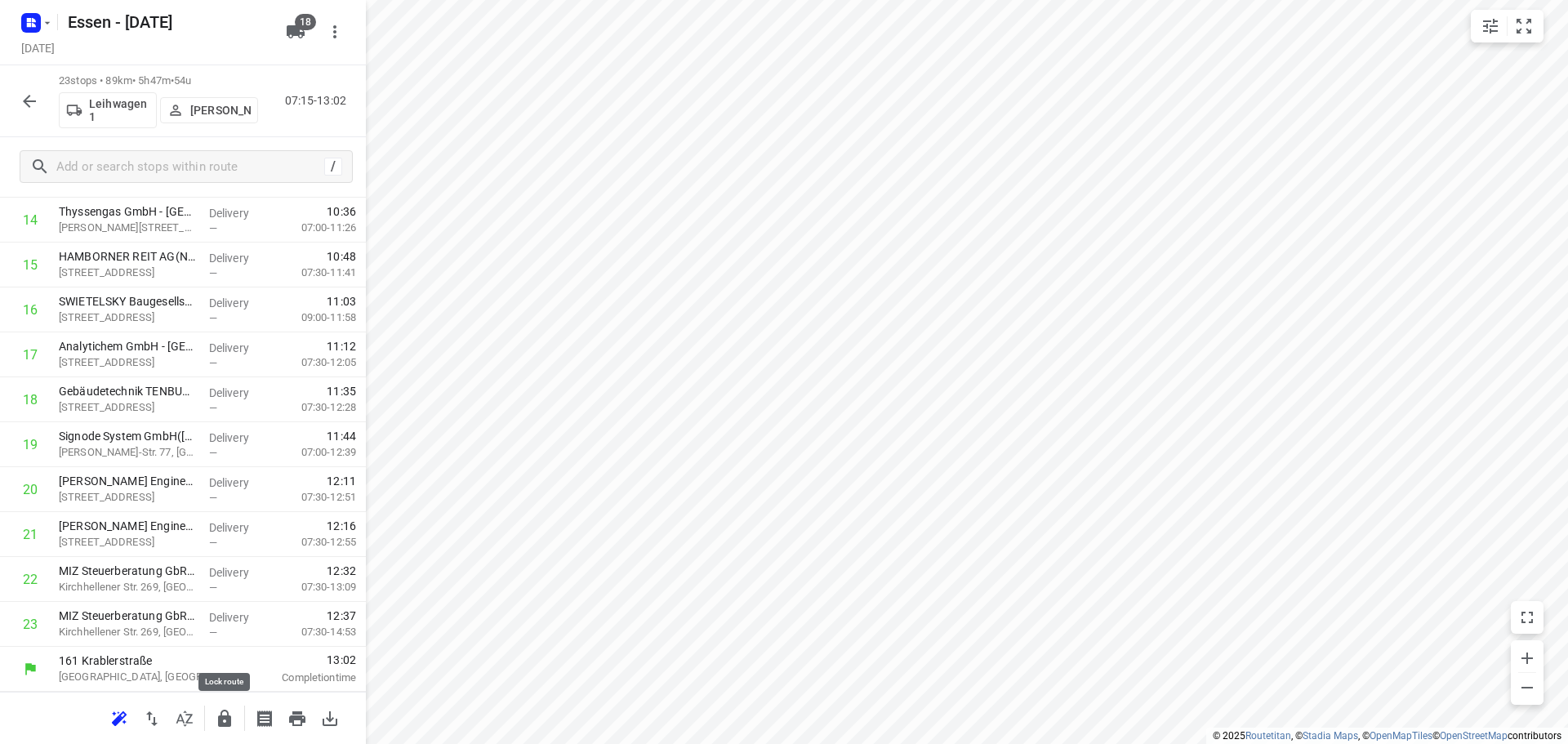
click at [225, 718] on icon "button" at bounding box center [225, 718] width 13 height 17
click at [20, 102] on icon "button" at bounding box center [30, 101] width 20 height 20
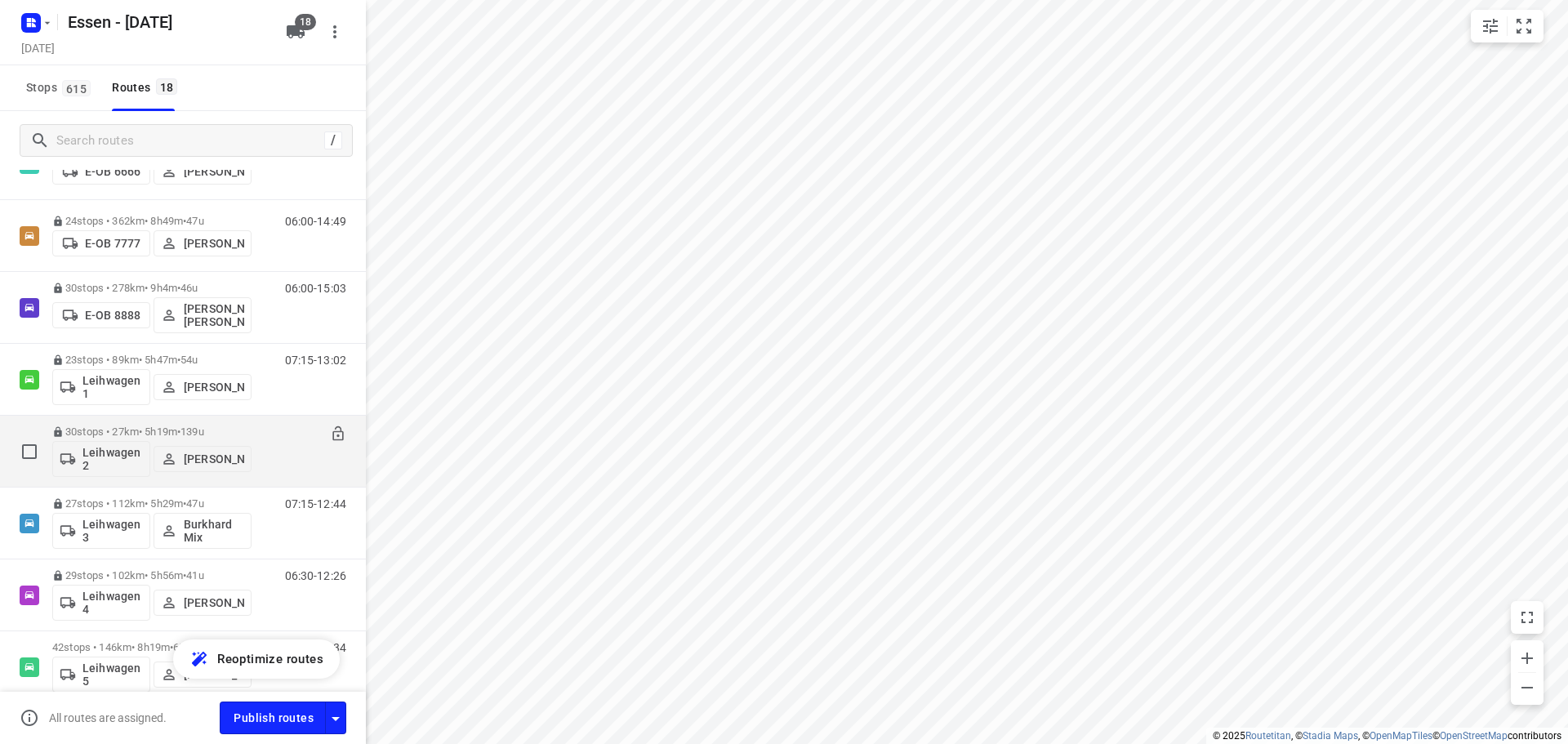
scroll to position [408, 0]
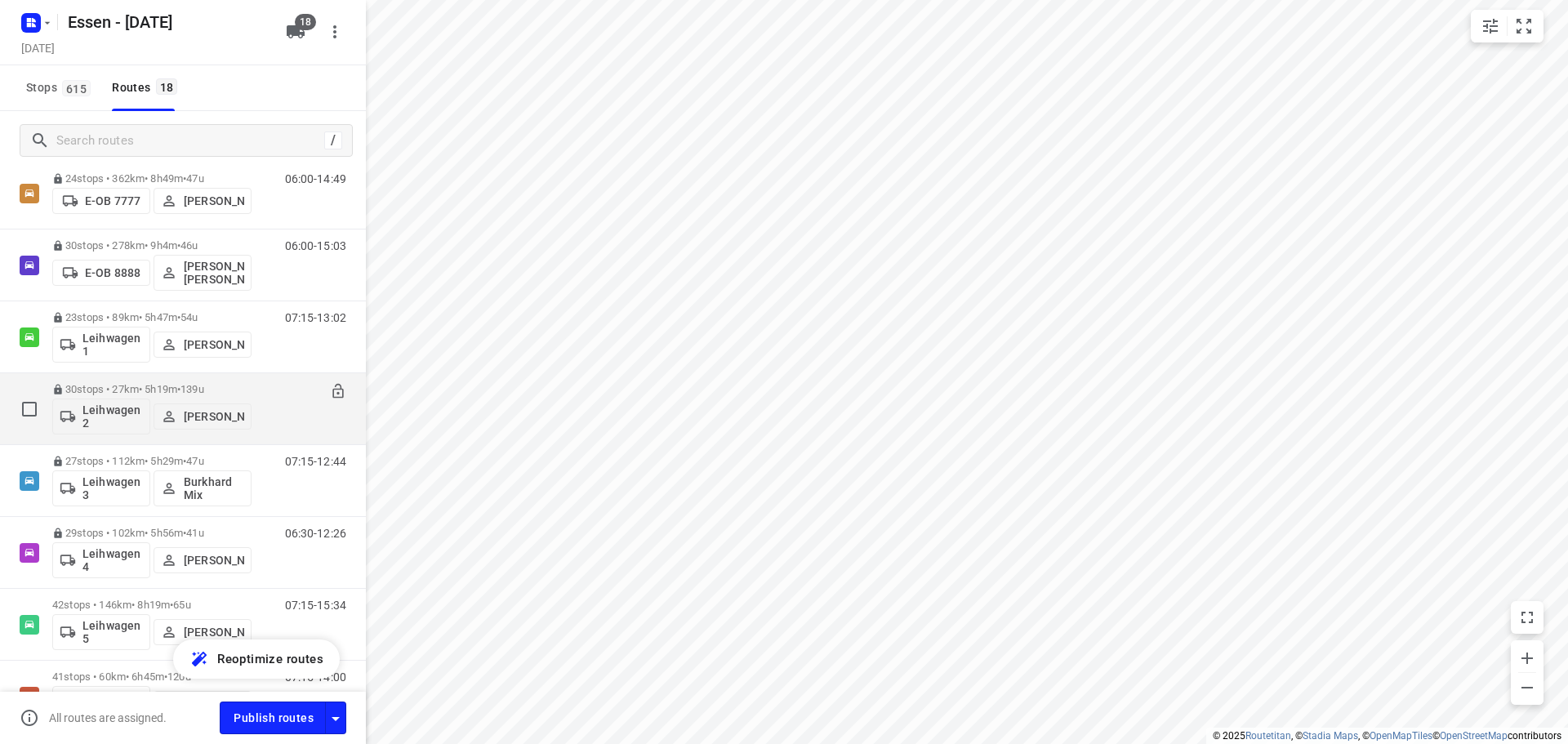
click at [127, 391] on p "30 stops • 27km • 5h19m • [DATE]" at bounding box center [152, 389] width 199 height 12
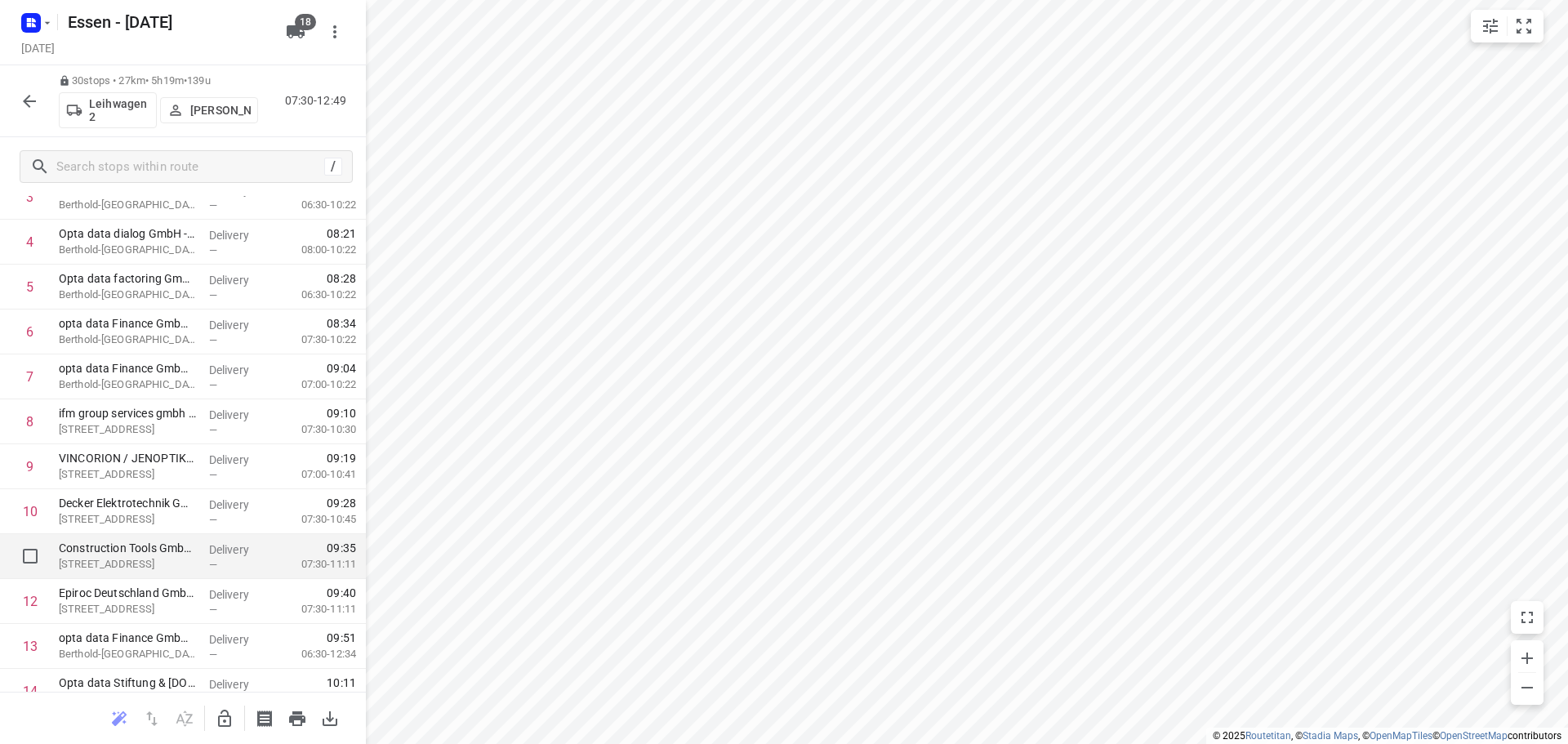
scroll to position [0, 0]
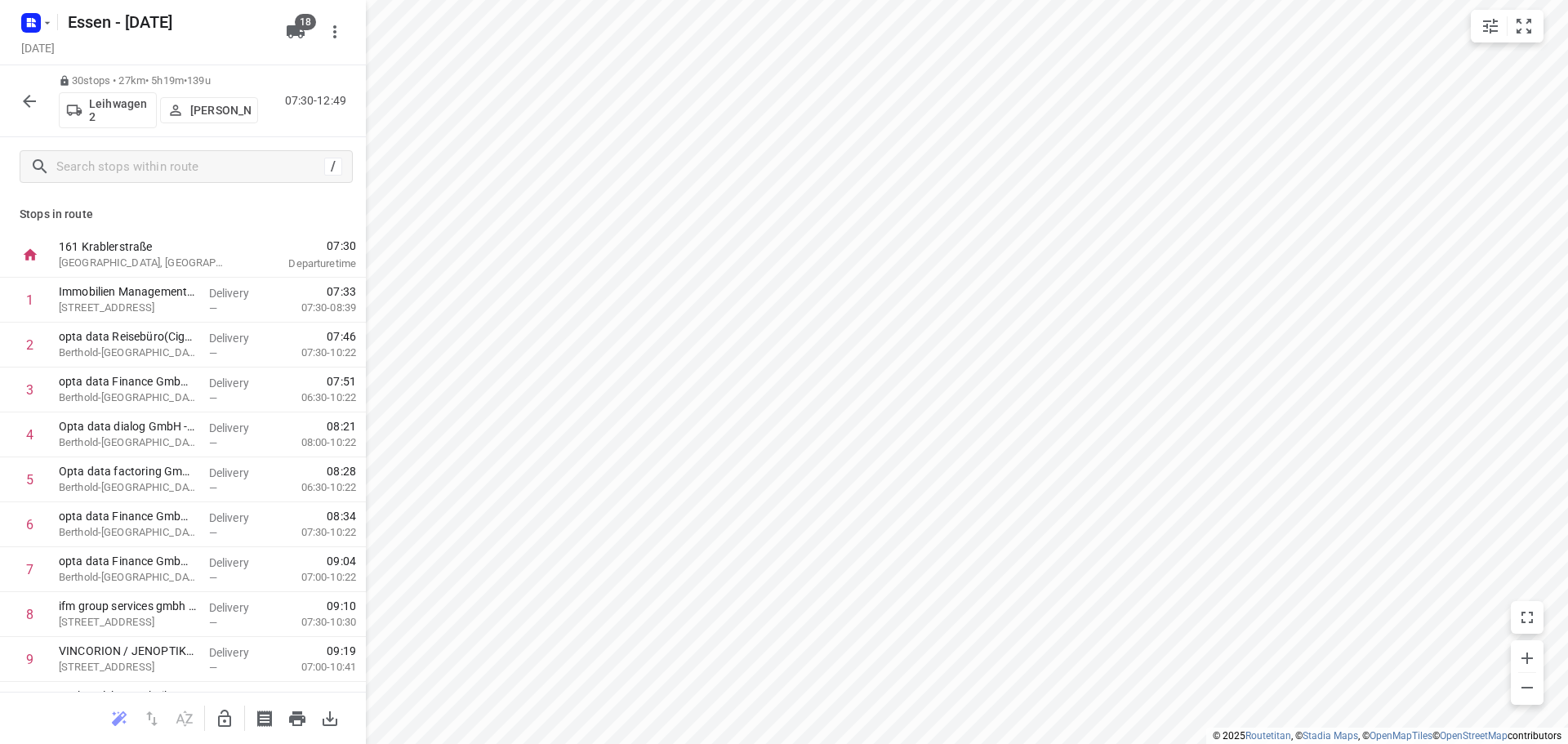
click at [29, 97] on icon "button" at bounding box center [30, 101] width 20 height 20
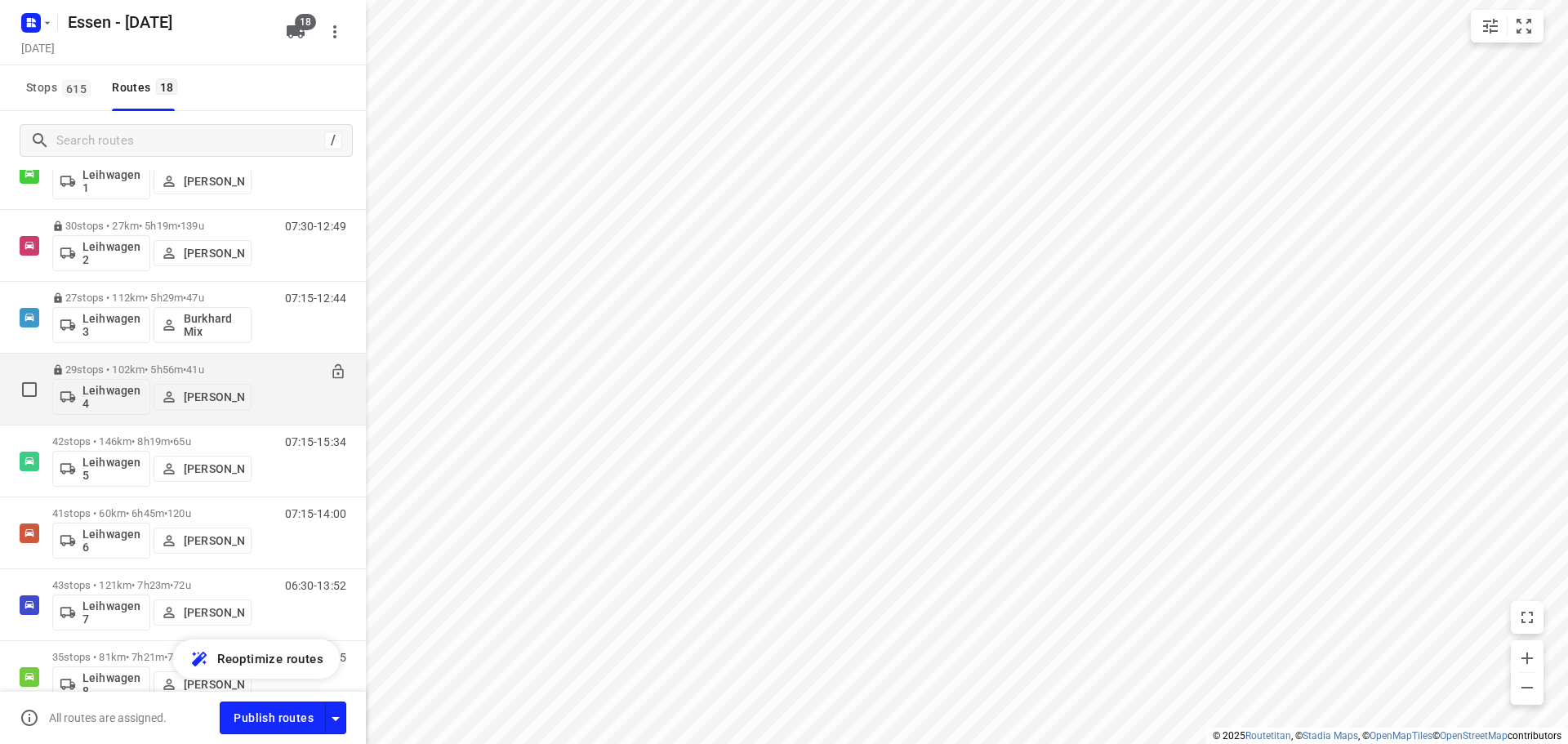
scroll to position [654, 0]
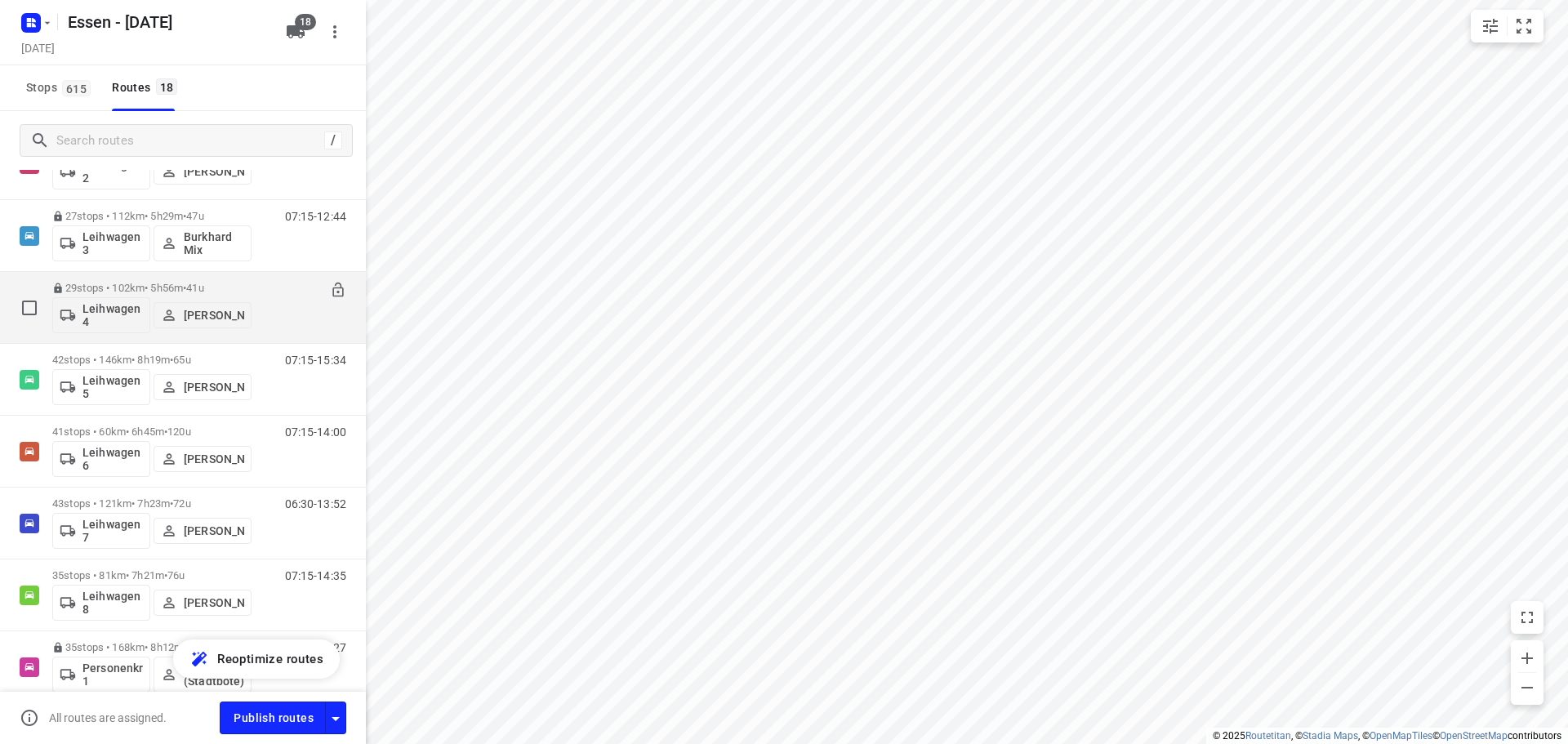
click at [144, 283] on p "29 stops • 102km • 5h56m • [DATE]" at bounding box center [152, 288] width 199 height 12
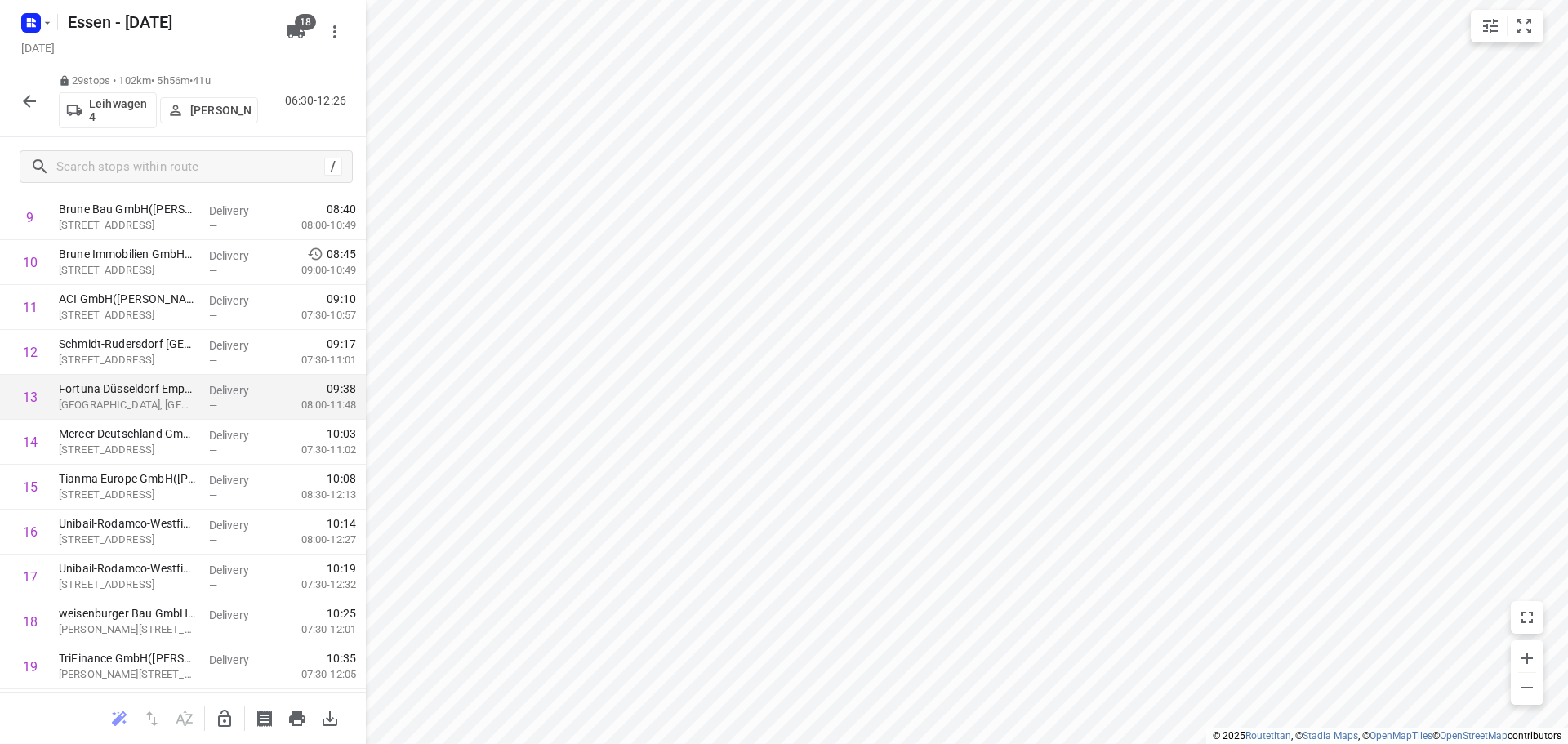
scroll to position [490, 0]
click at [26, 108] on icon "button" at bounding box center [30, 101] width 20 height 20
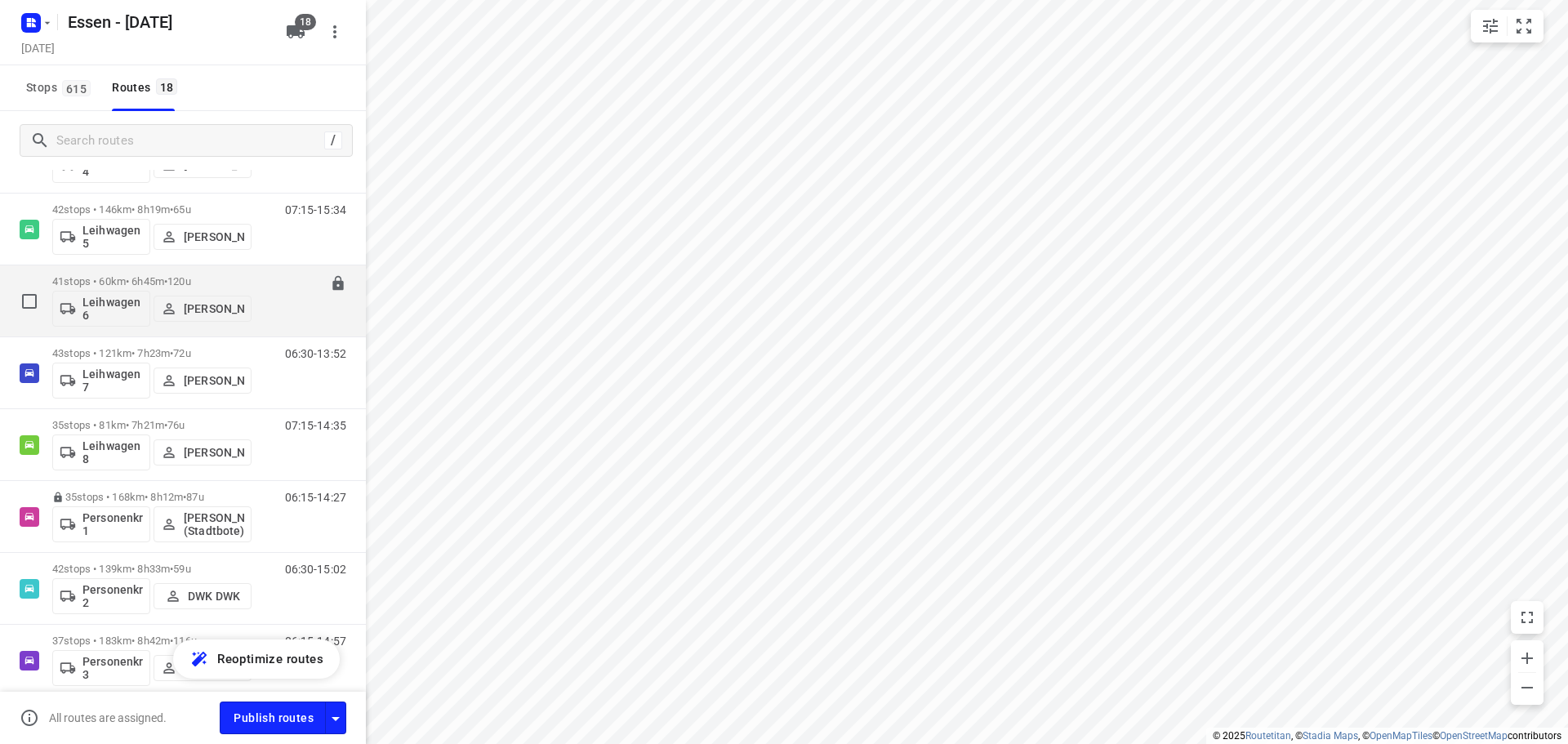
scroll to position [711, 0]
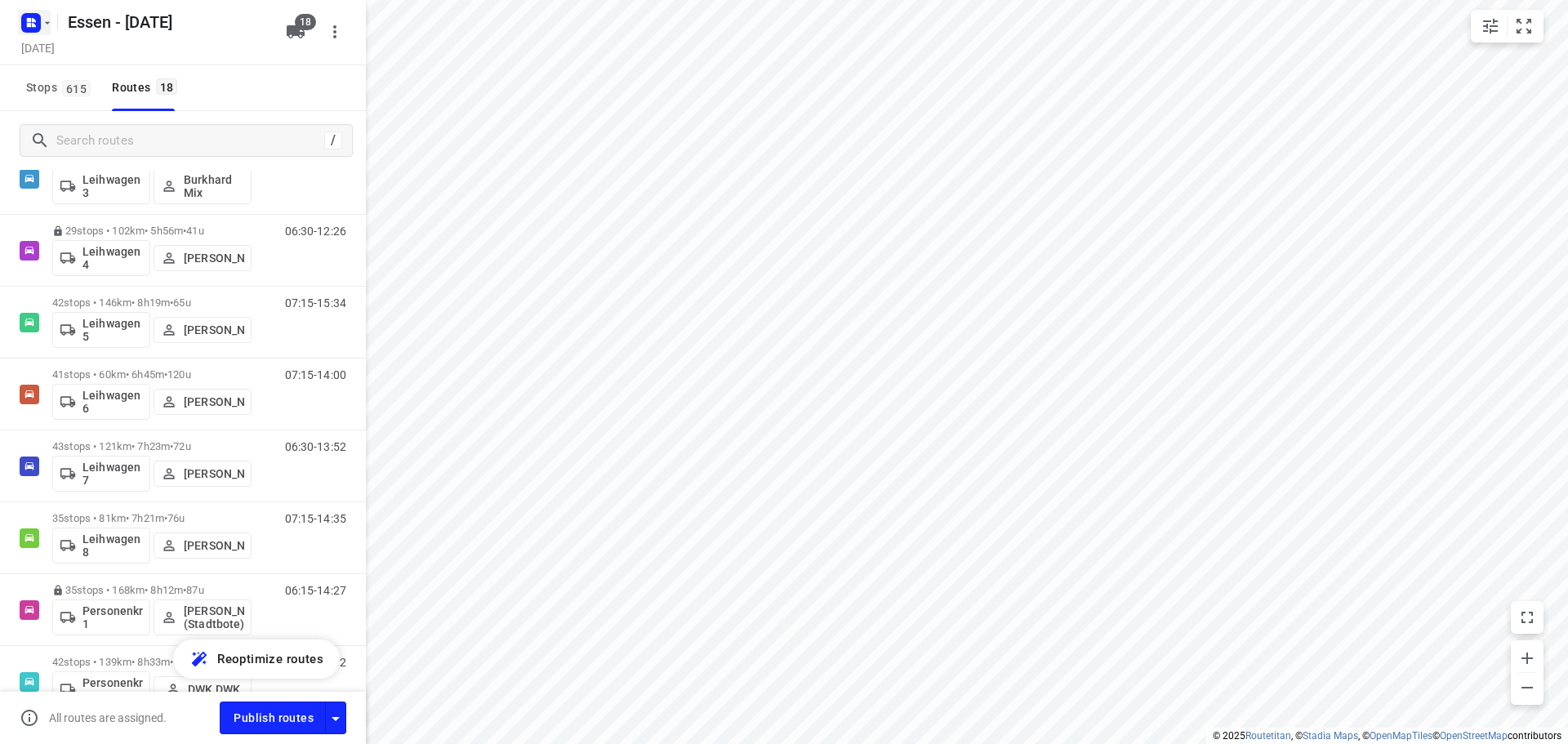
click at [51, 26] on icon "button" at bounding box center [48, 23] width 13 height 13
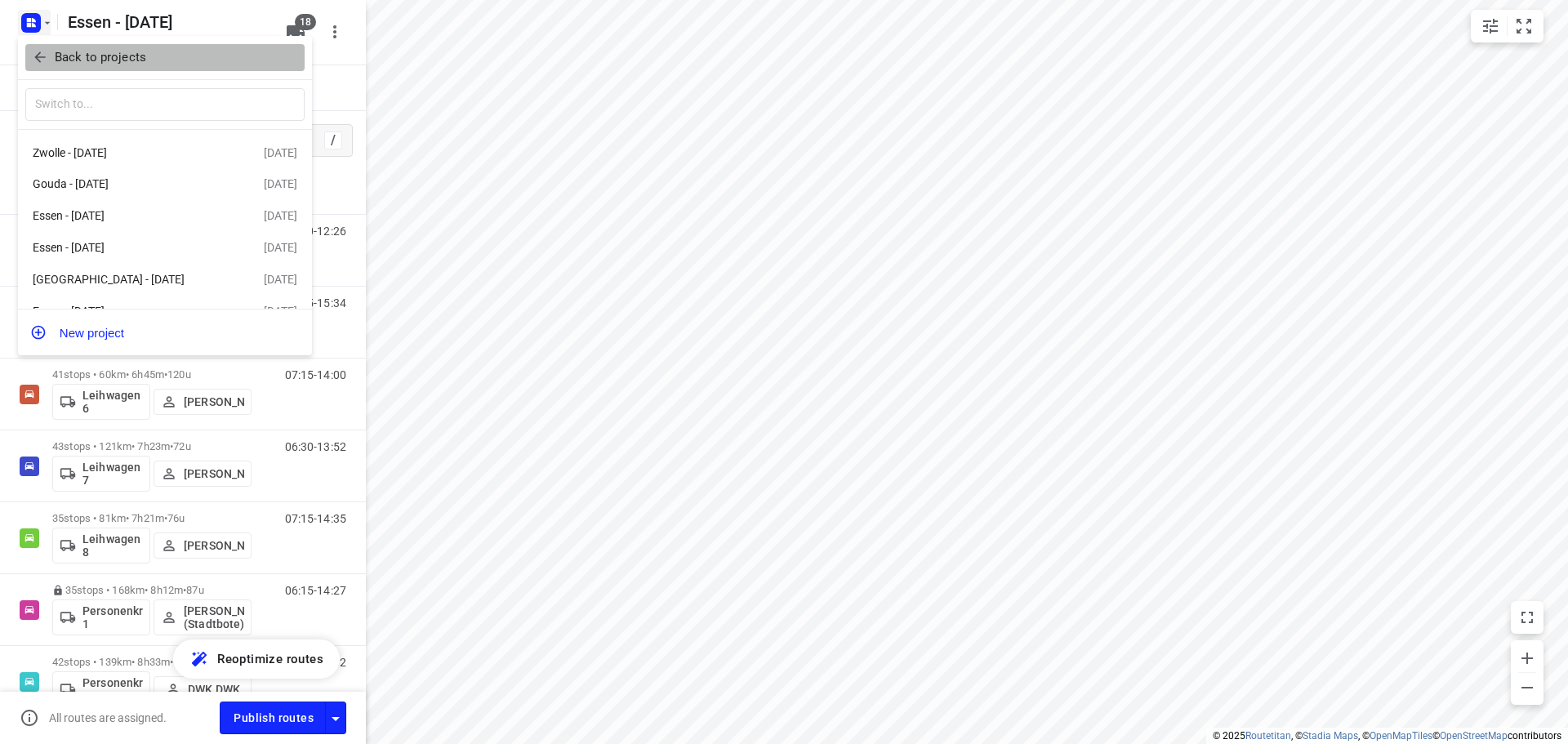
click at [41, 60] on icon "button" at bounding box center [39, 56] width 16 height 16
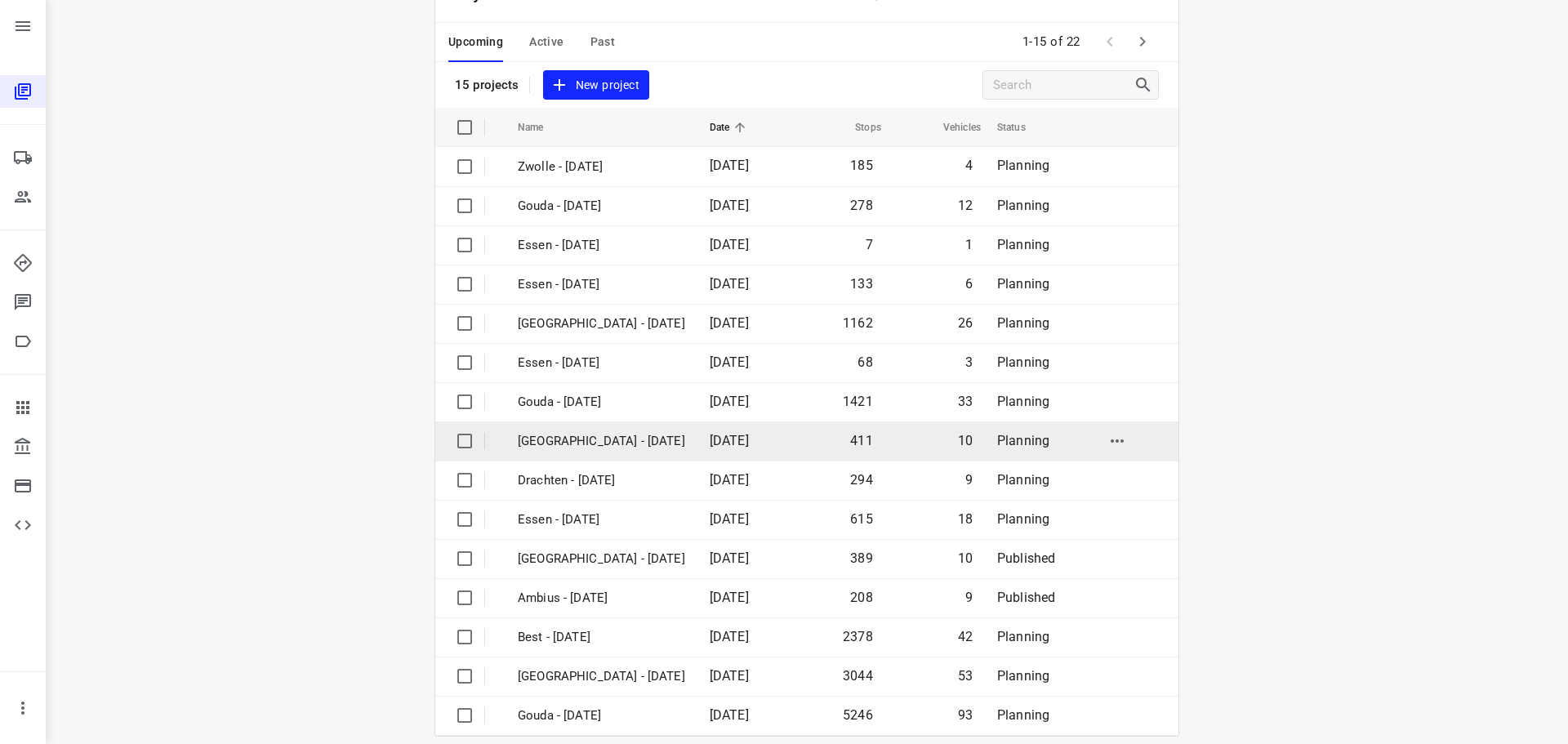
scroll to position [82, 0]
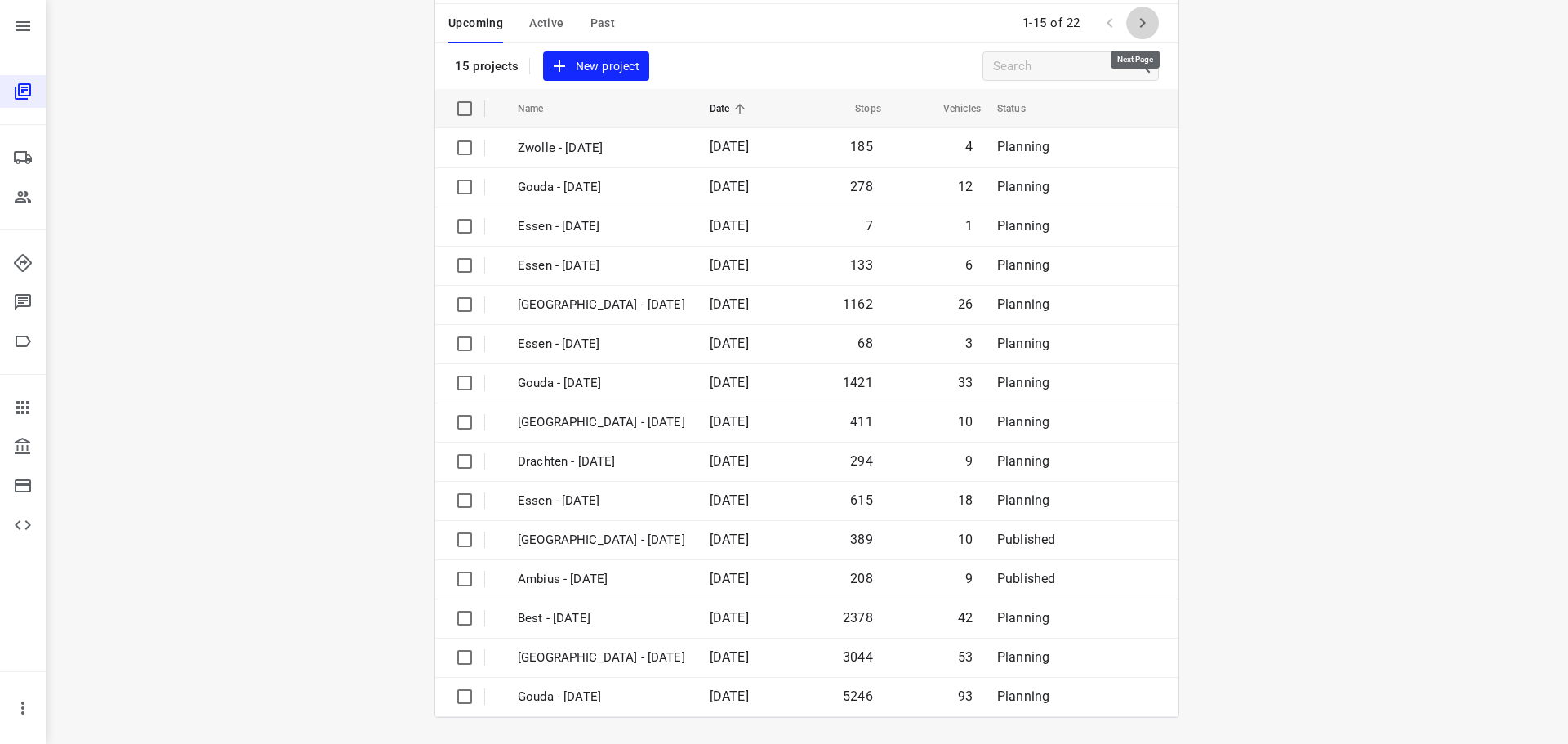
click at [1140, 27] on icon "button" at bounding box center [1143, 23] width 6 height 10
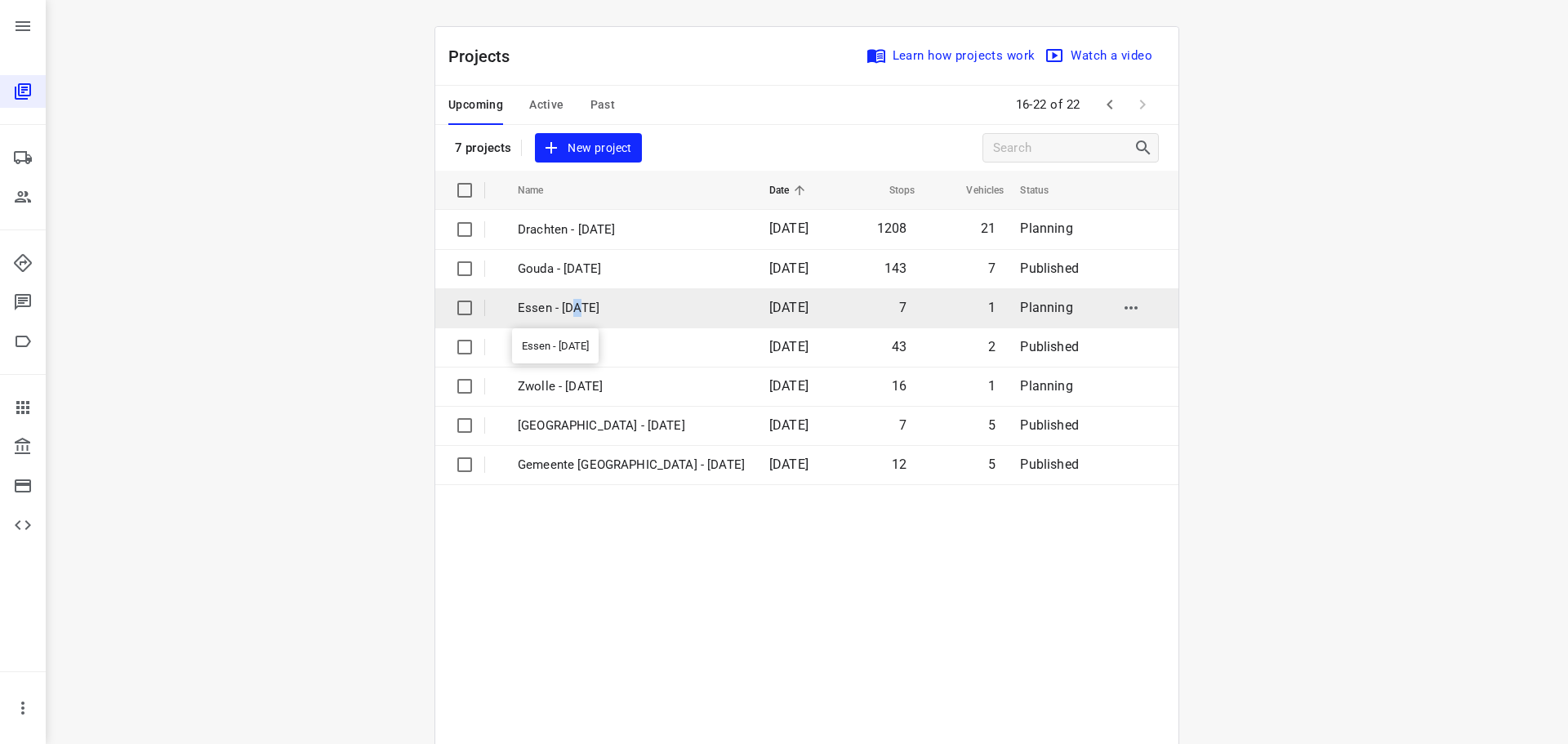
click at [568, 310] on p "Essen - [DATE]" at bounding box center [631, 309] width 227 height 19
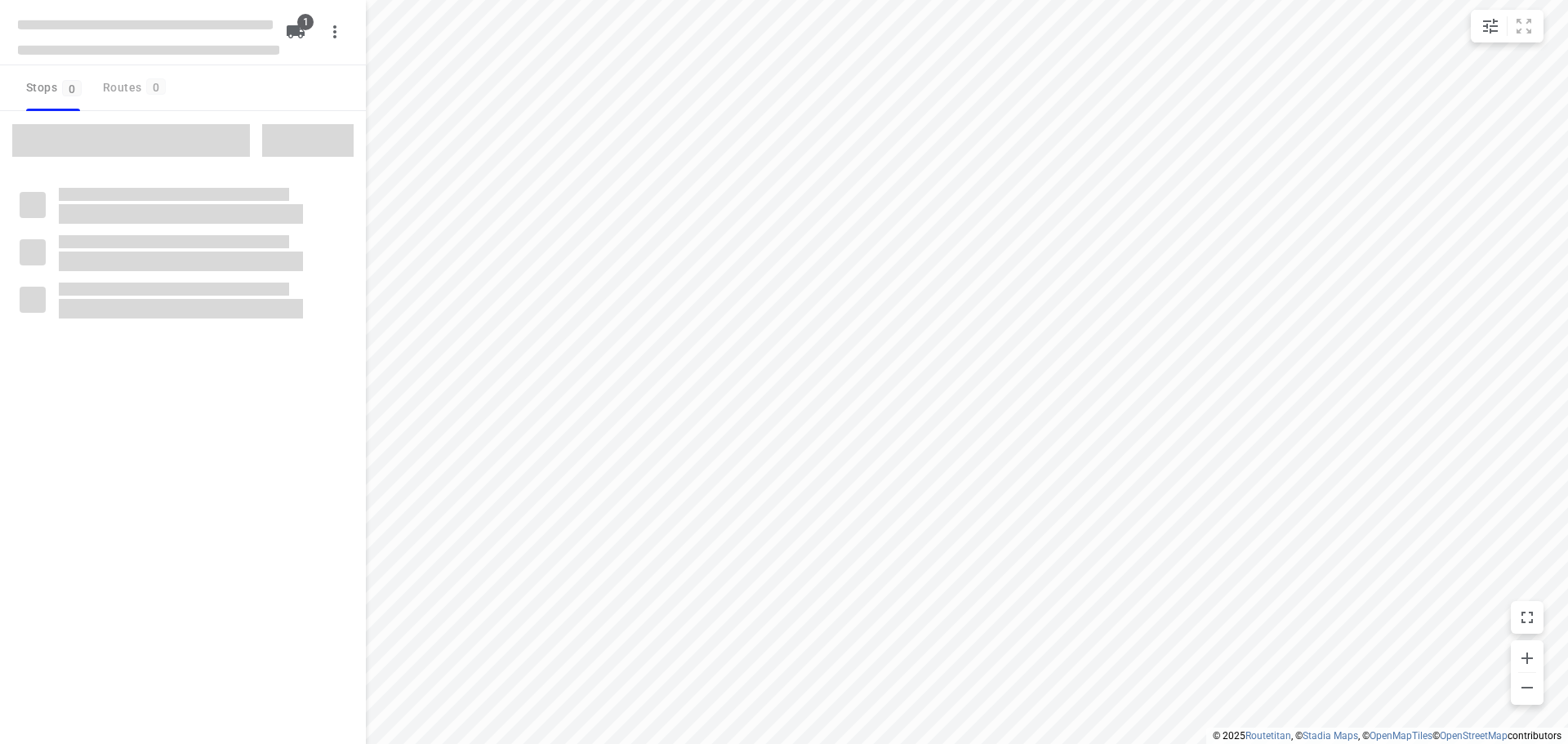
checkbox input "true"
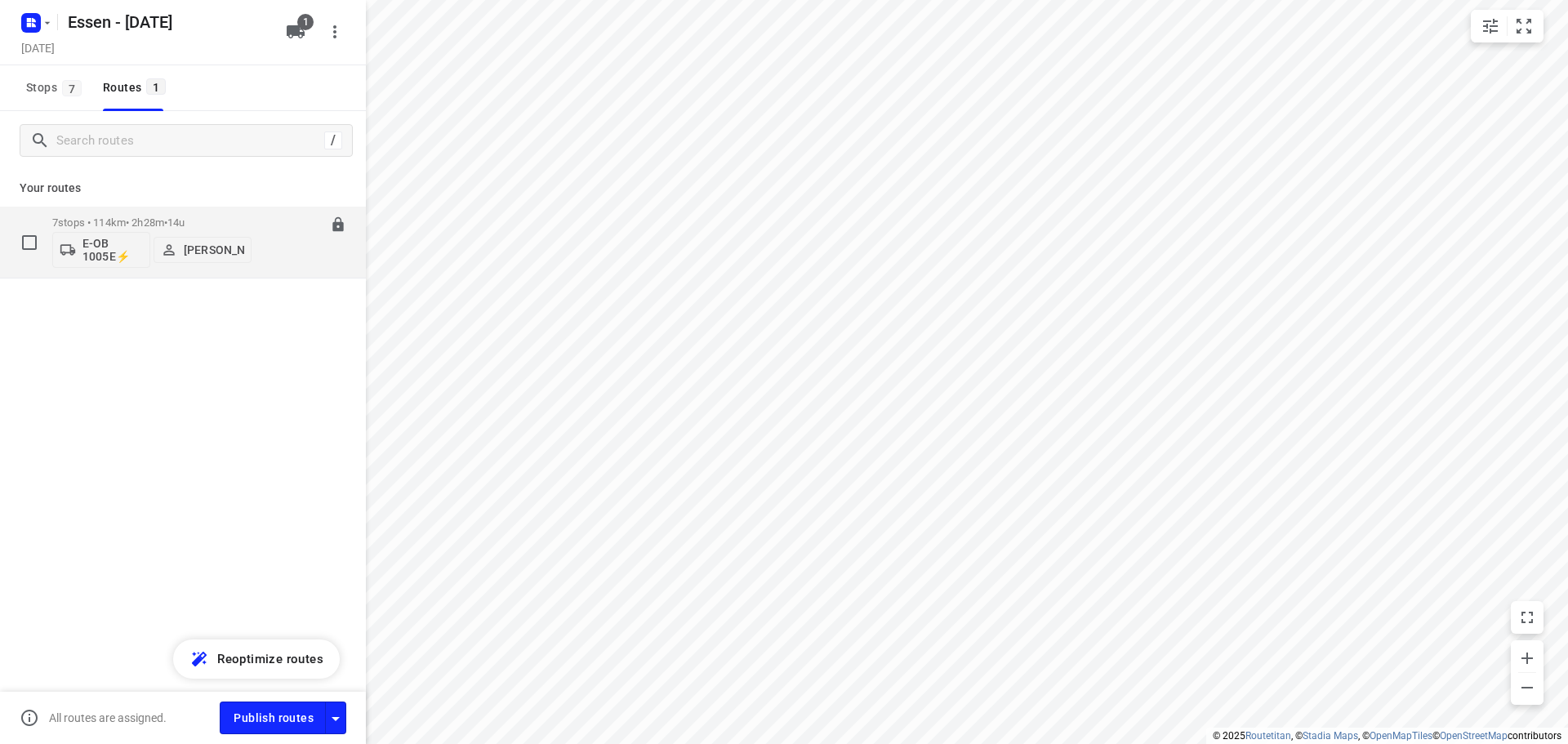
click at [168, 224] on span "•" at bounding box center [165, 222] width 3 height 12
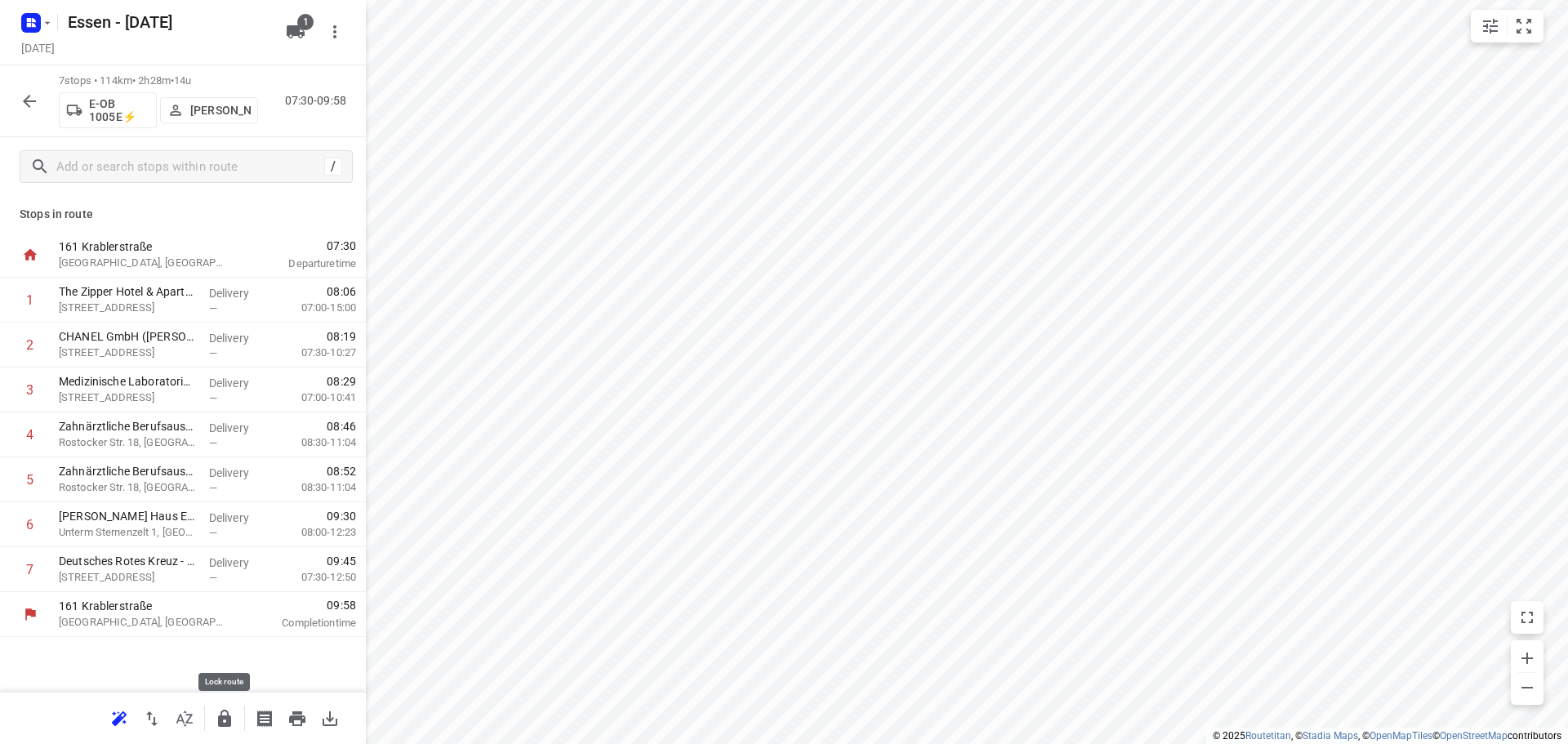
click at [223, 725] on icon "button" at bounding box center [225, 718] width 13 height 17
click at [31, 102] on icon "button" at bounding box center [30, 101] width 20 height 20
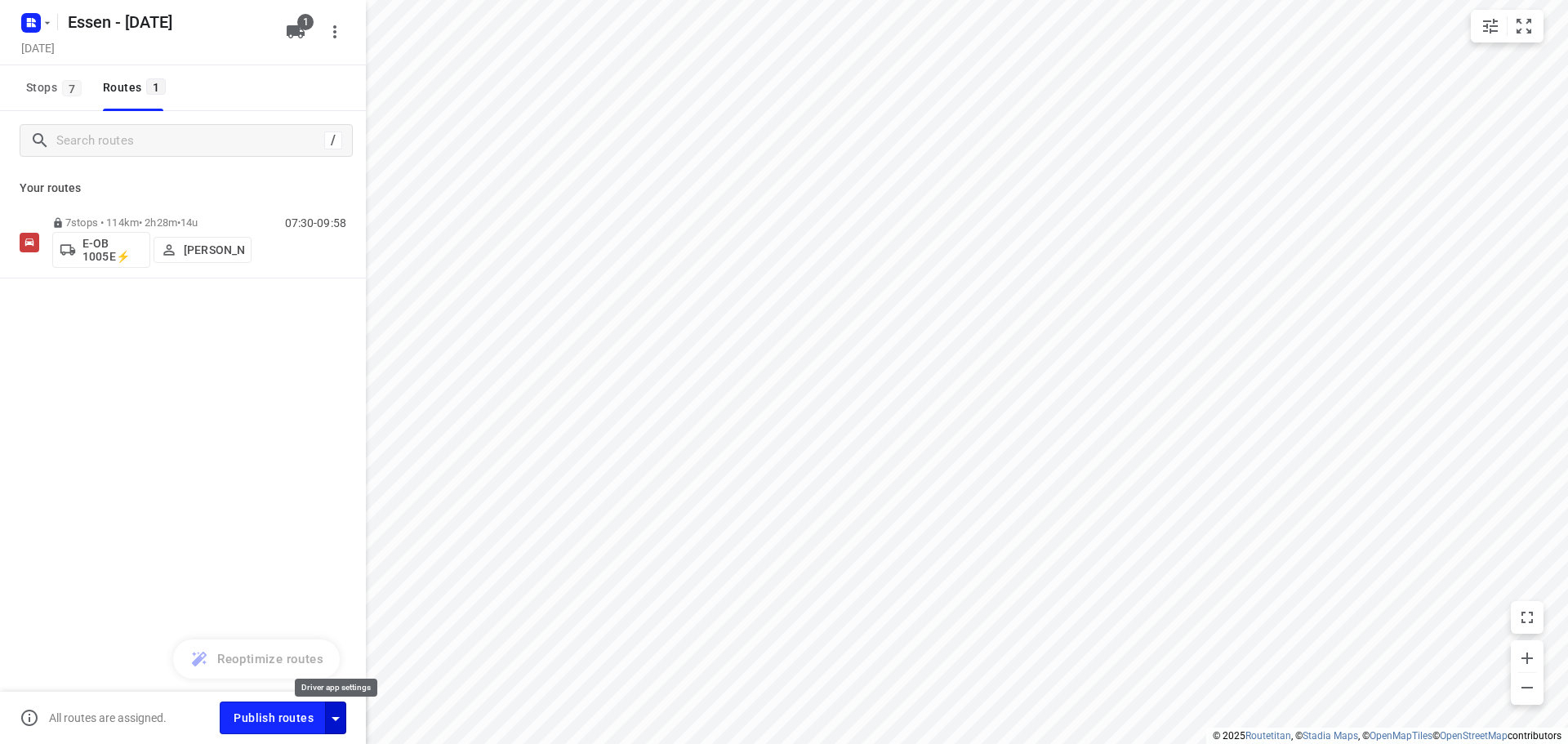
click at [336, 713] on icon "button" at bounding box center [336, 718] width 20 height 20
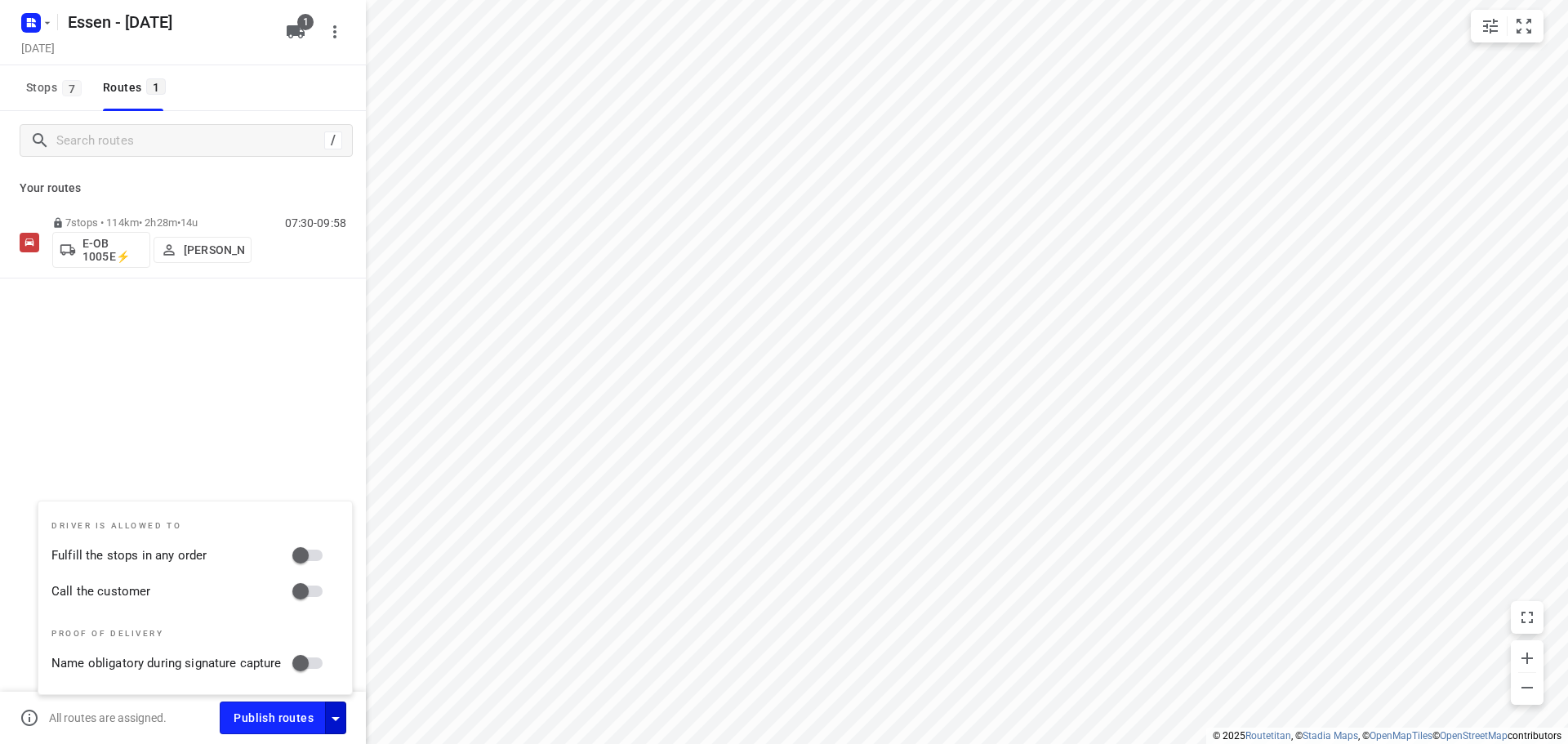
click at [298, 559] on input "Fulfill the stops in any order" at bounding box center [301, 554] width 93 height 31
checkbox input "true"
click at [305, 596] on input "Call the customer" at bounding box center [301, 591] width 93 height 31
checkbox input "true"
click at [279, 719] on span "Publish routes" at bounding box center [274, 717] width 80 height 20
